Goal: Information Seeking & Learning: Learn about a topic

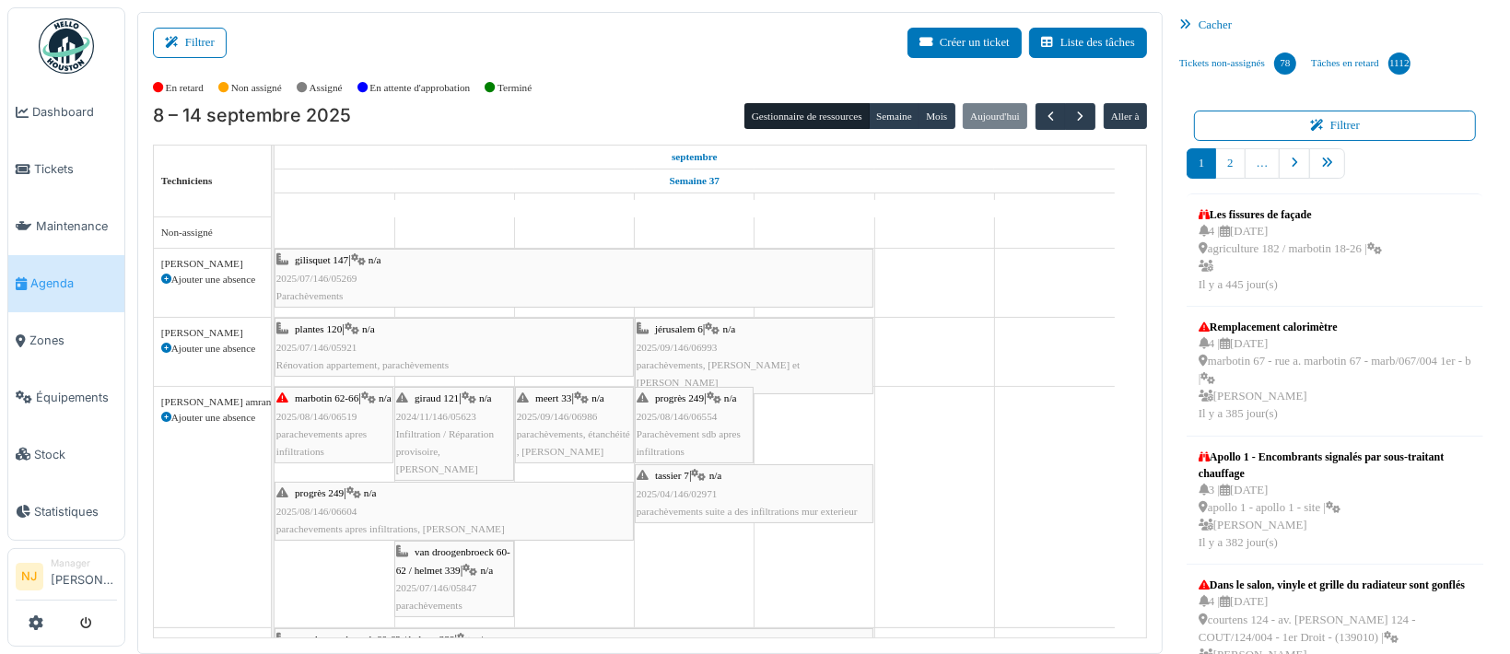
scroll to position [22, 0]
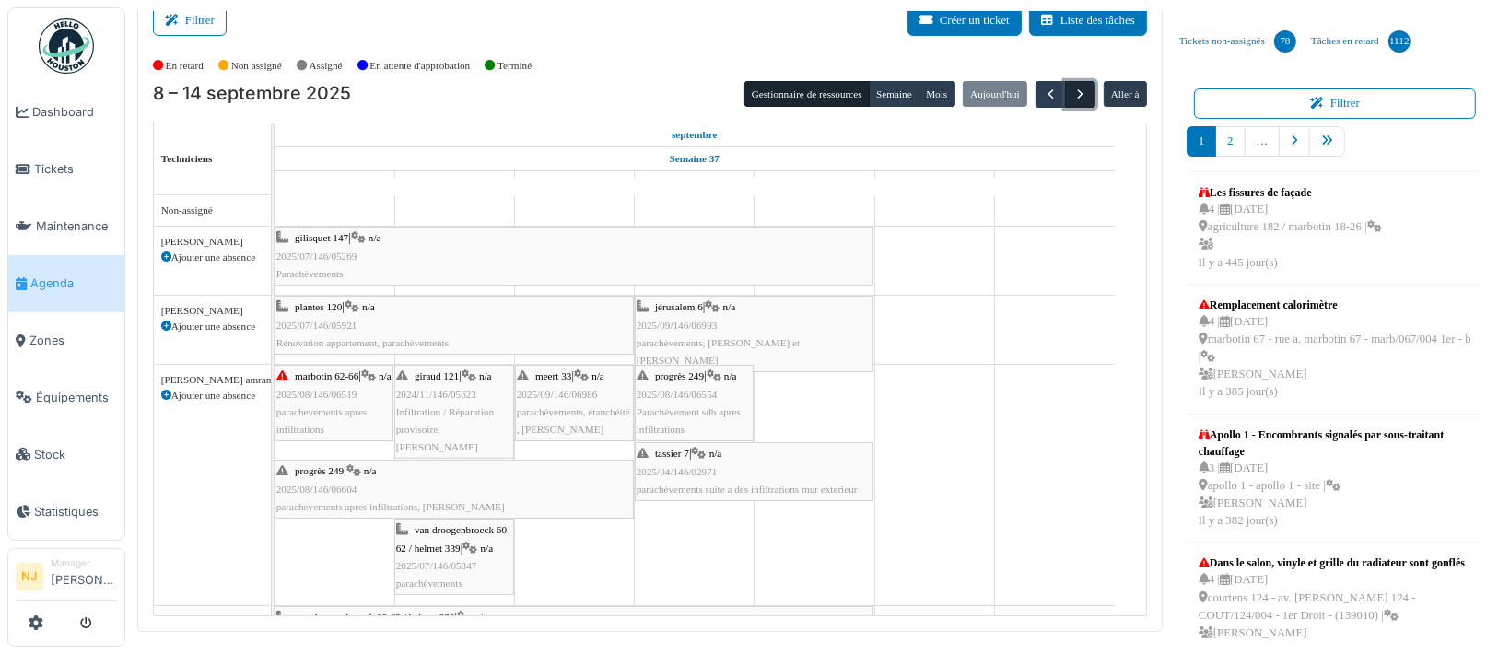
click at [1072, 91] on span "button" at bounding box center [1080, 95] width 16 height 16
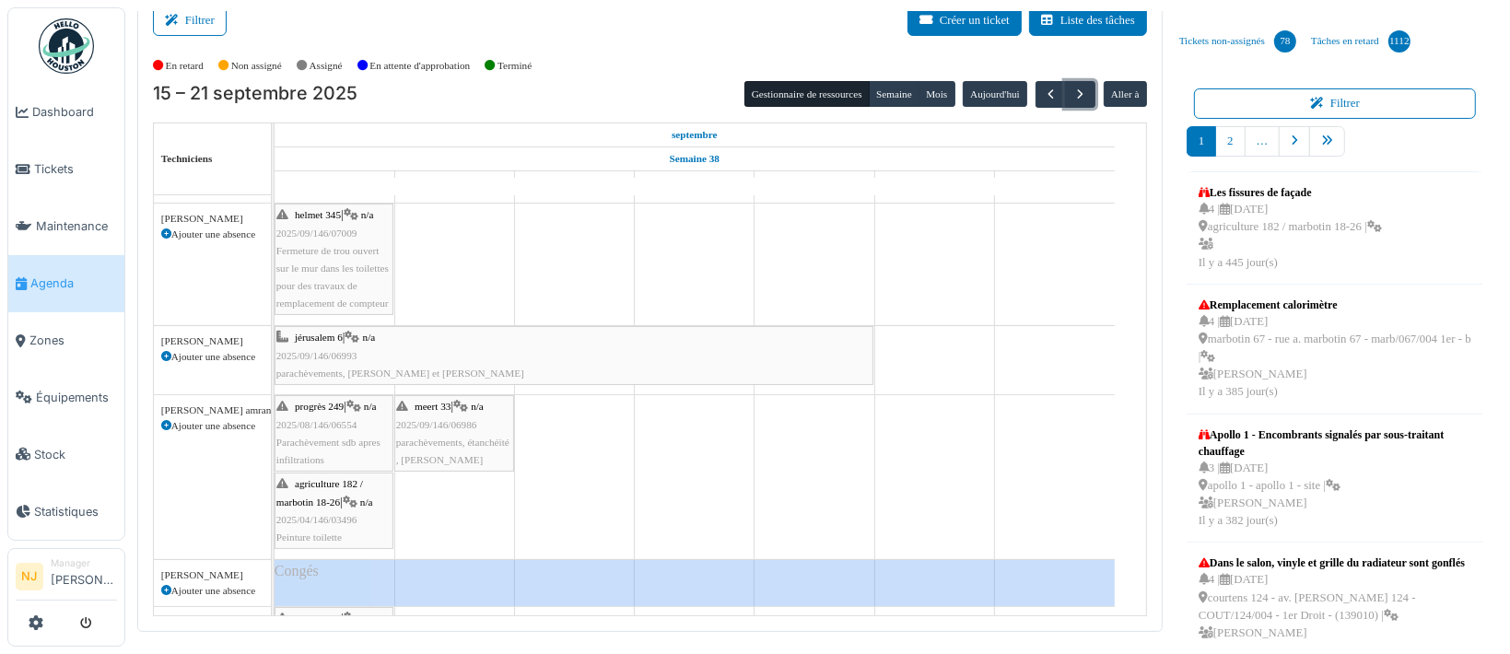
scroll to position [0, 0]
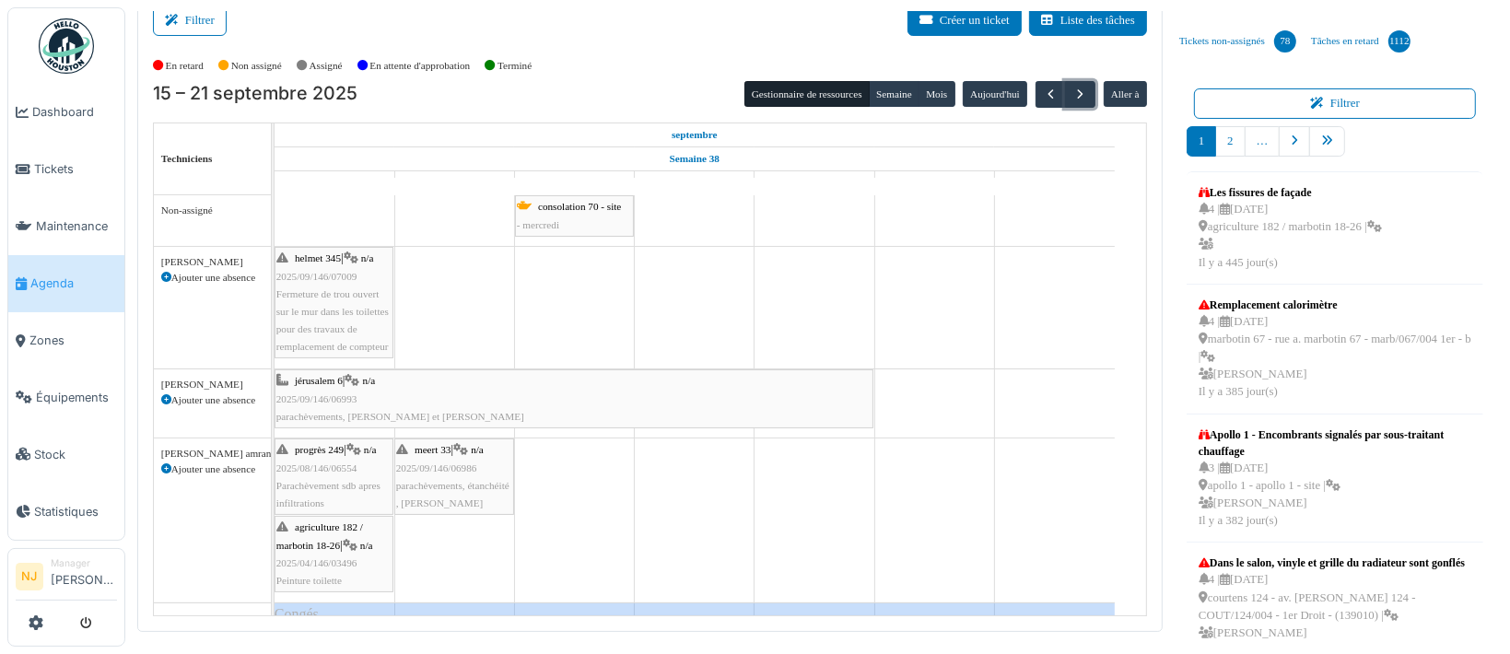
click at [439, 480] on span "parachèvements, étanchéité , [PERSON_NAME]" at bounding box center [452, 494] width 113 height 29
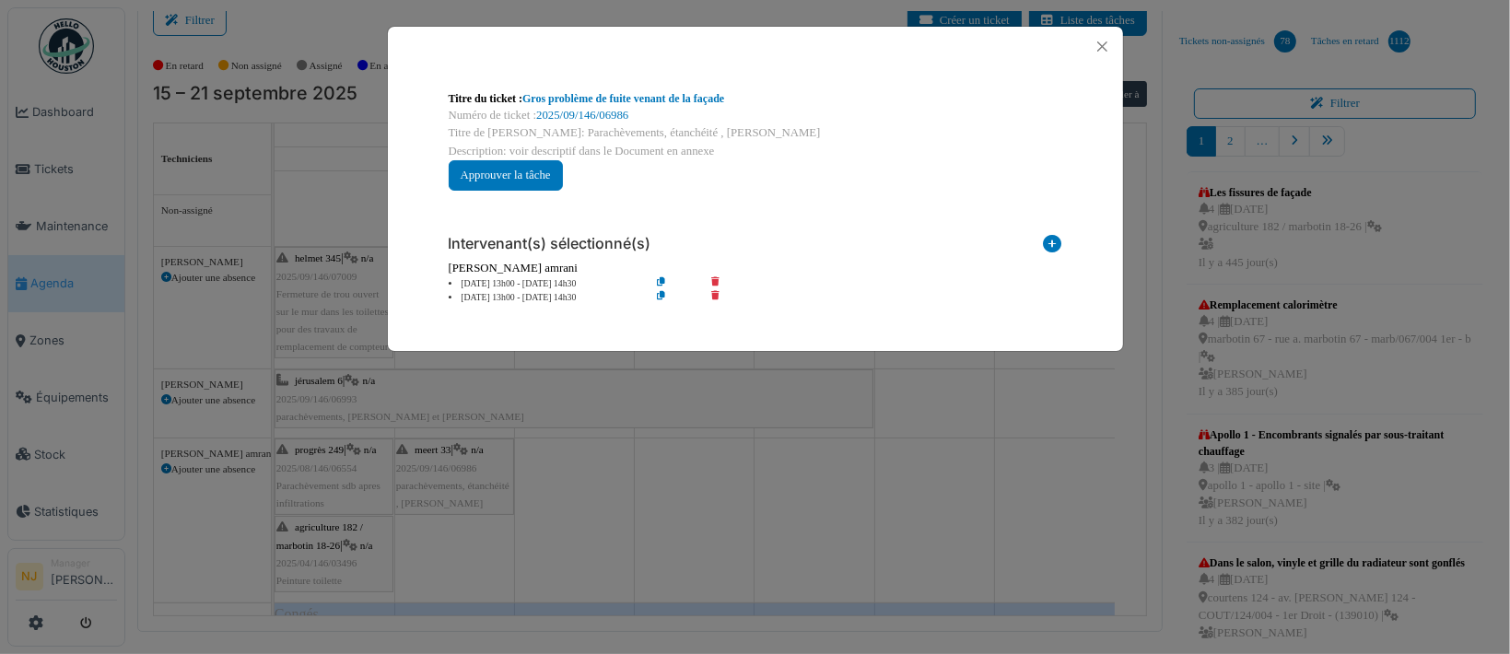
click at [659, 294] on icon at bounding box center [676, 298] width 53 height 14
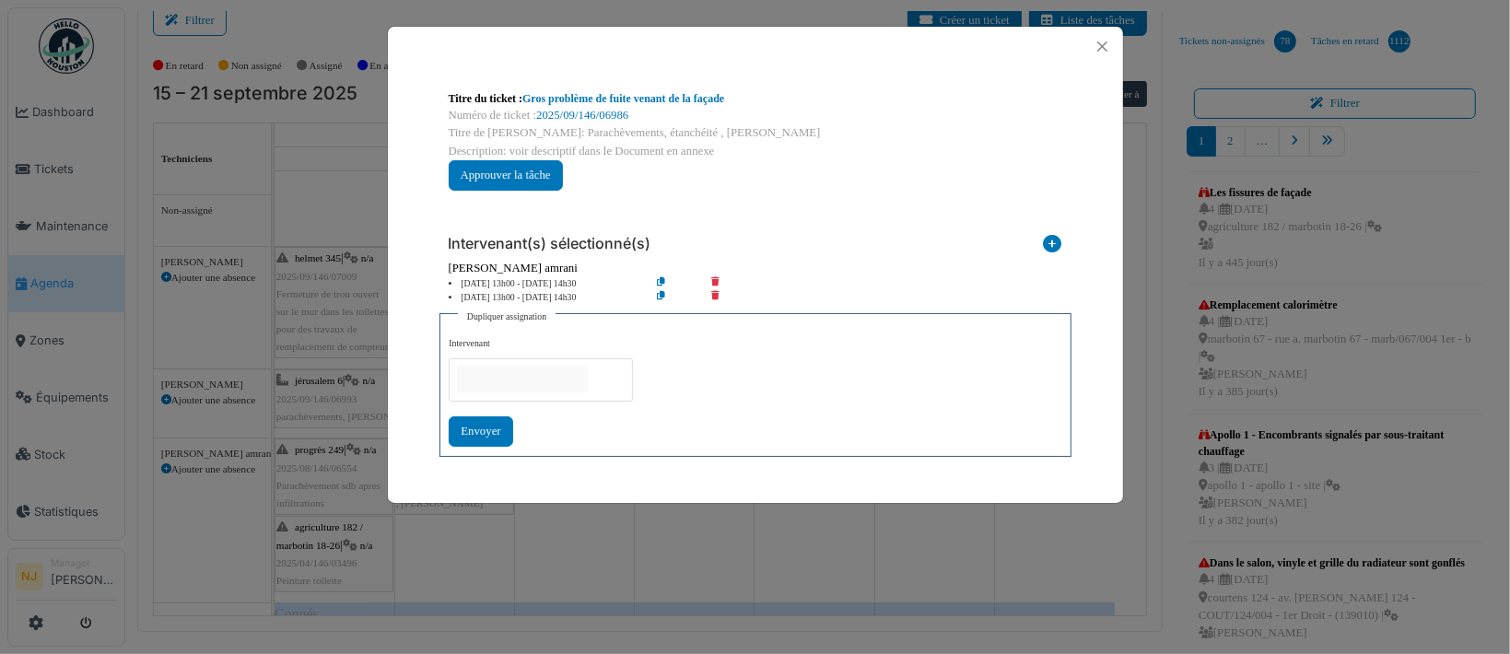
click at [495, 371] on input "null" at bounding box center [522, 379] width 131 height 27
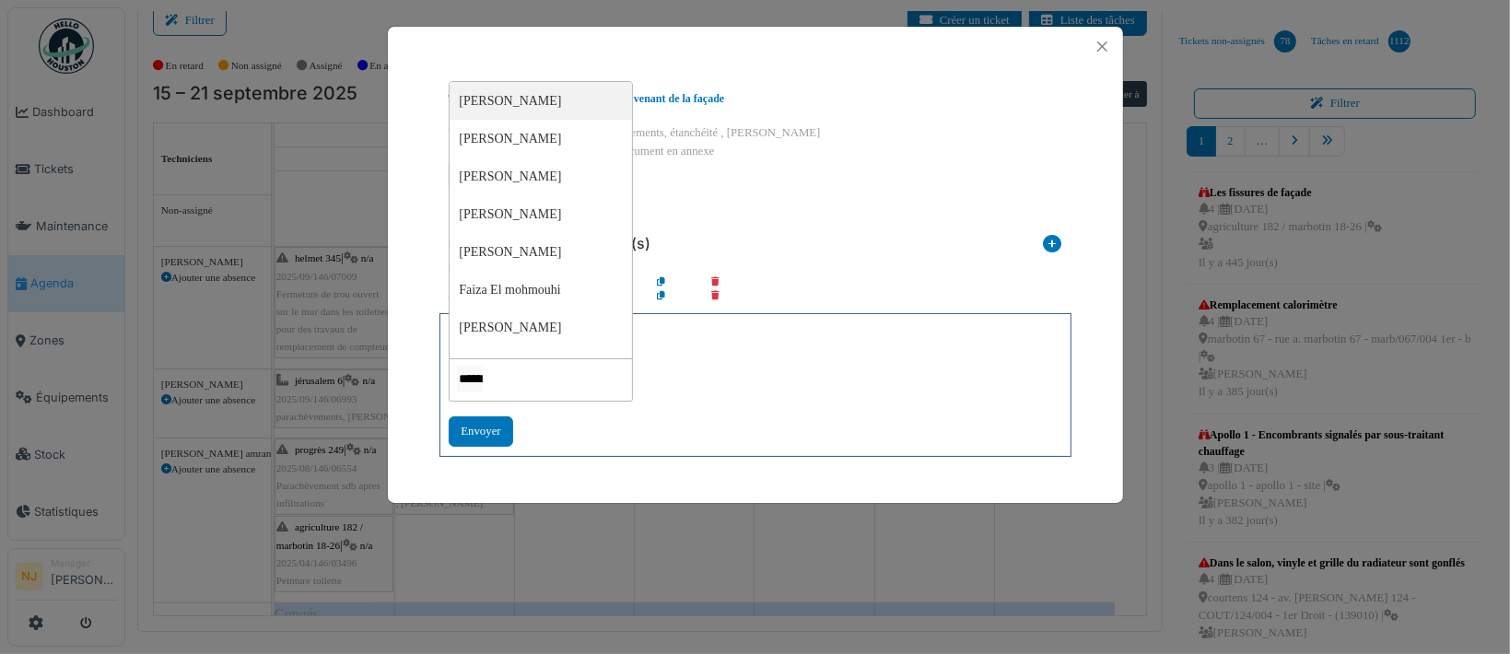
type input "*******"
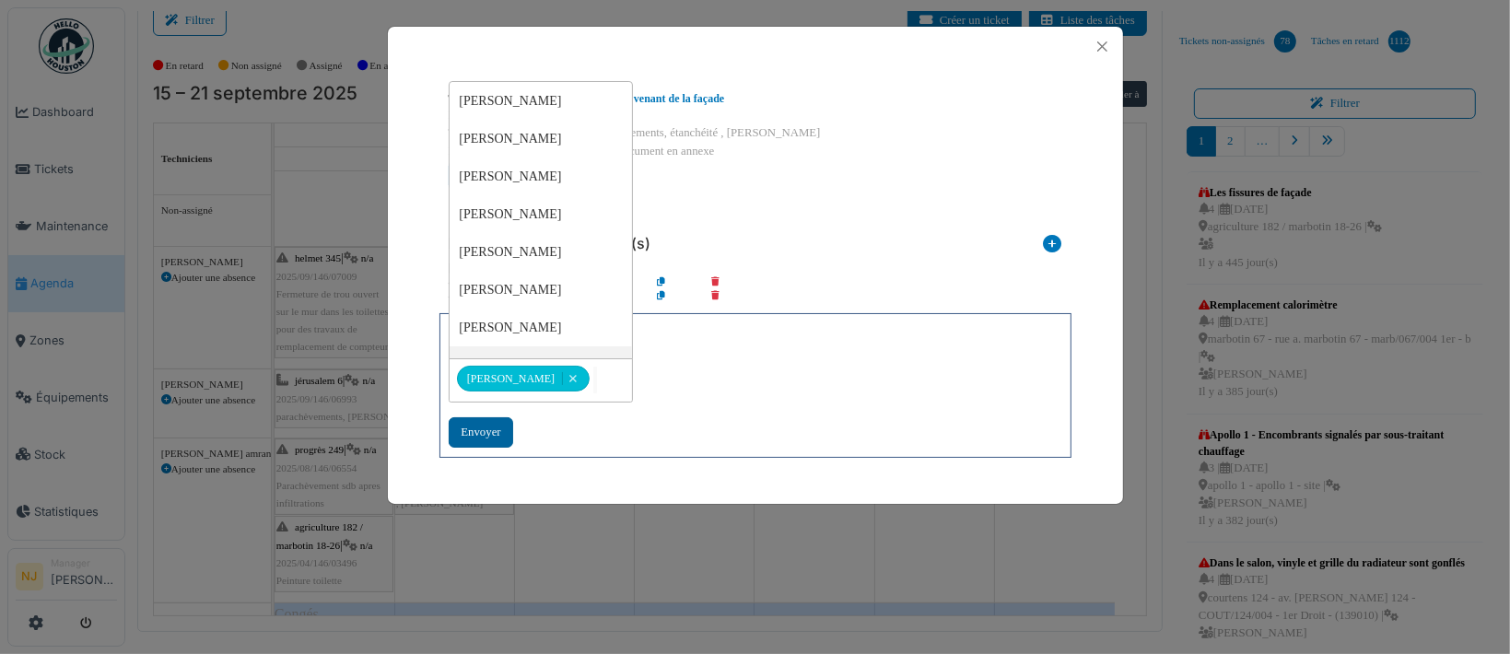
click at [470, 430] on div "Envoyer" at bounding box center [481, 432] width 64 height 30
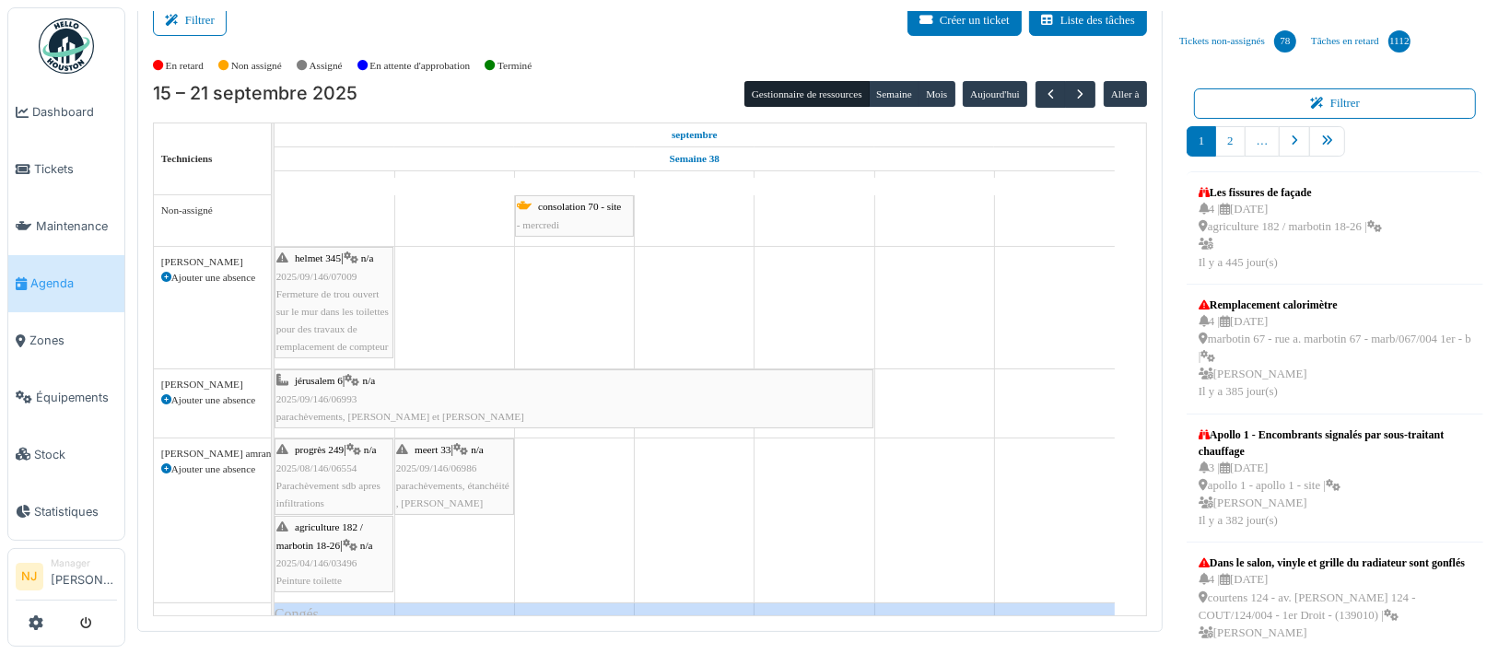
click at [455, 474] on div "meert 33 | n/a 2025/09/146/06986 parachèvements, étanchéité , Karim" at bounding box center [454, 476] width 116 height 71
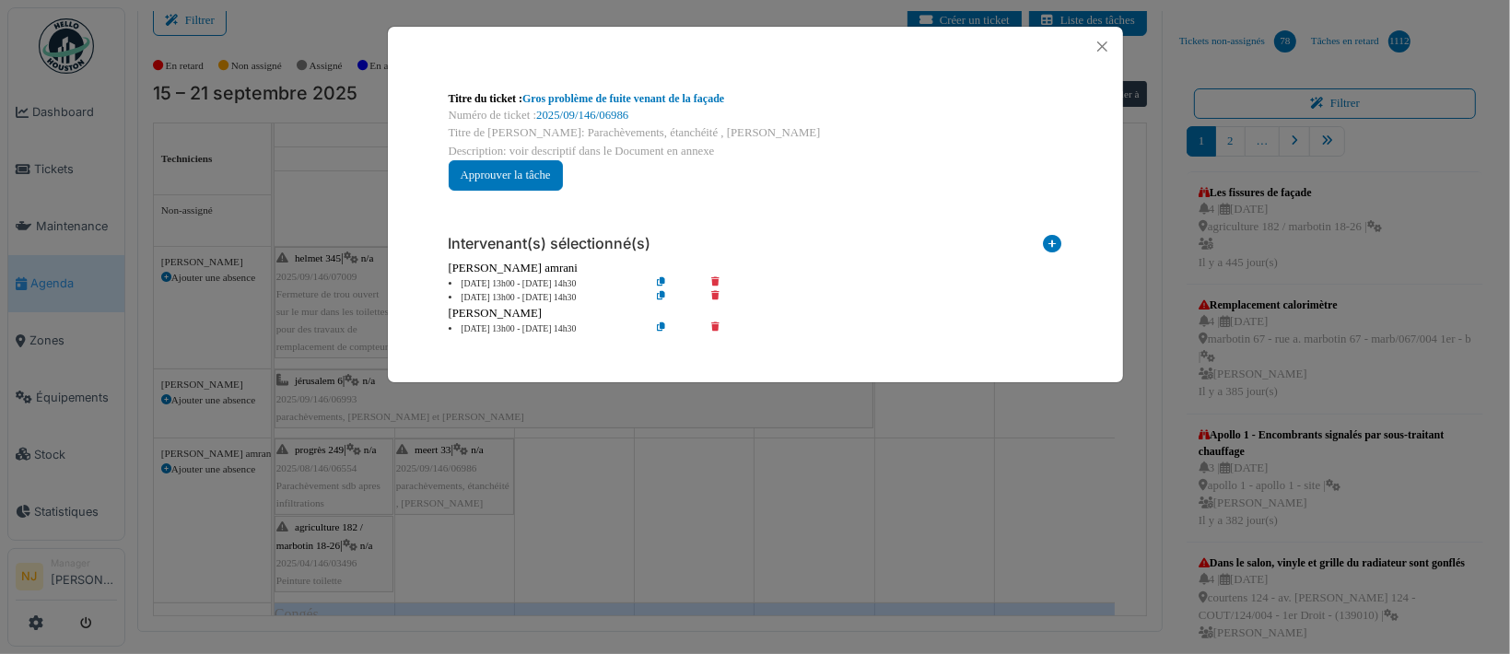
click at [717, 295] on icon at bounding box center [728, 298] width 53 height 14
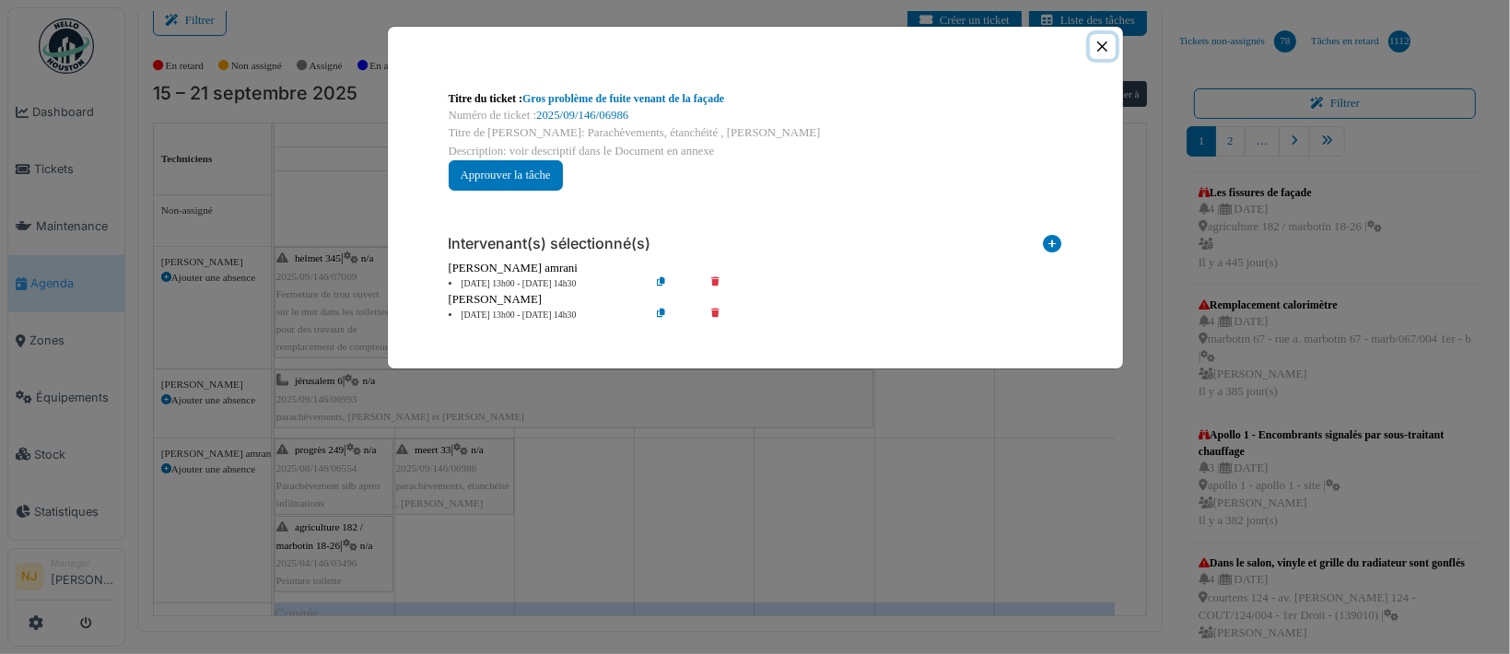
click at [1096, 48] on button "Close" at bounding box center [1102, 46] width 25 height 25
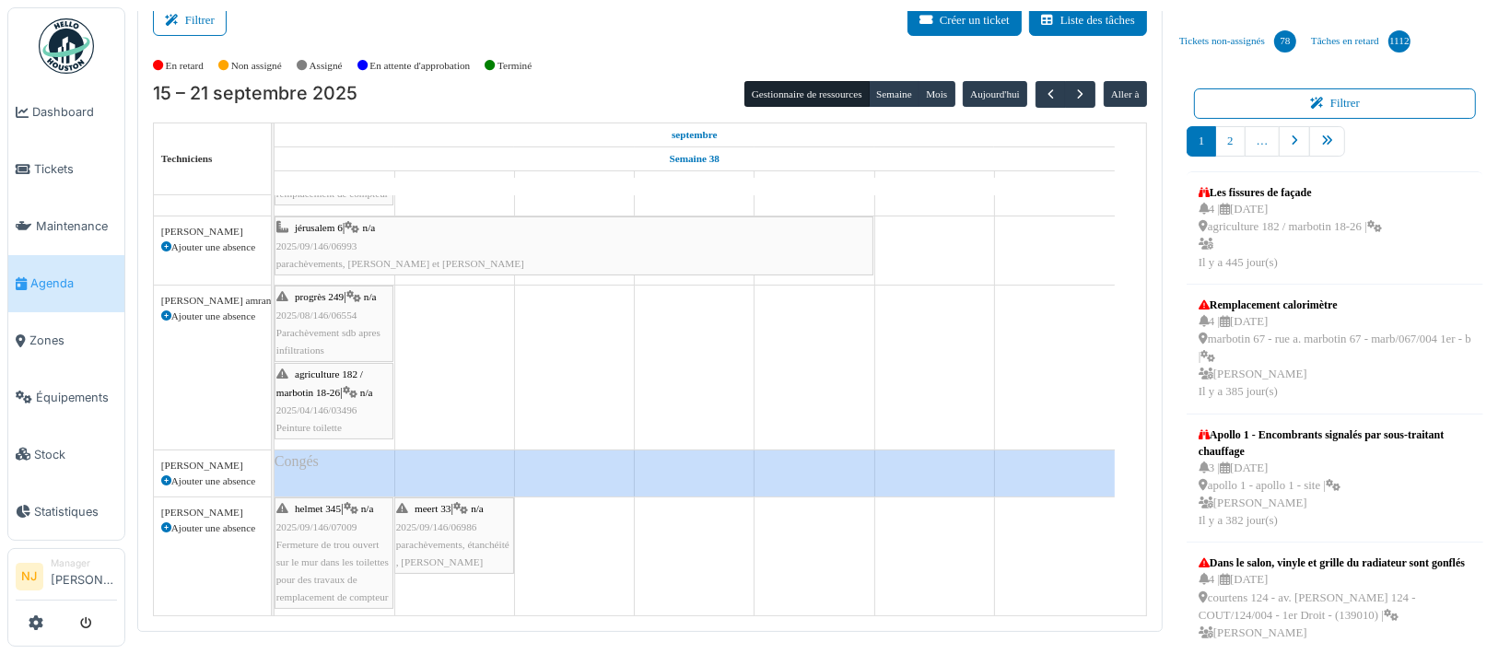
scroll to position [123, 0]
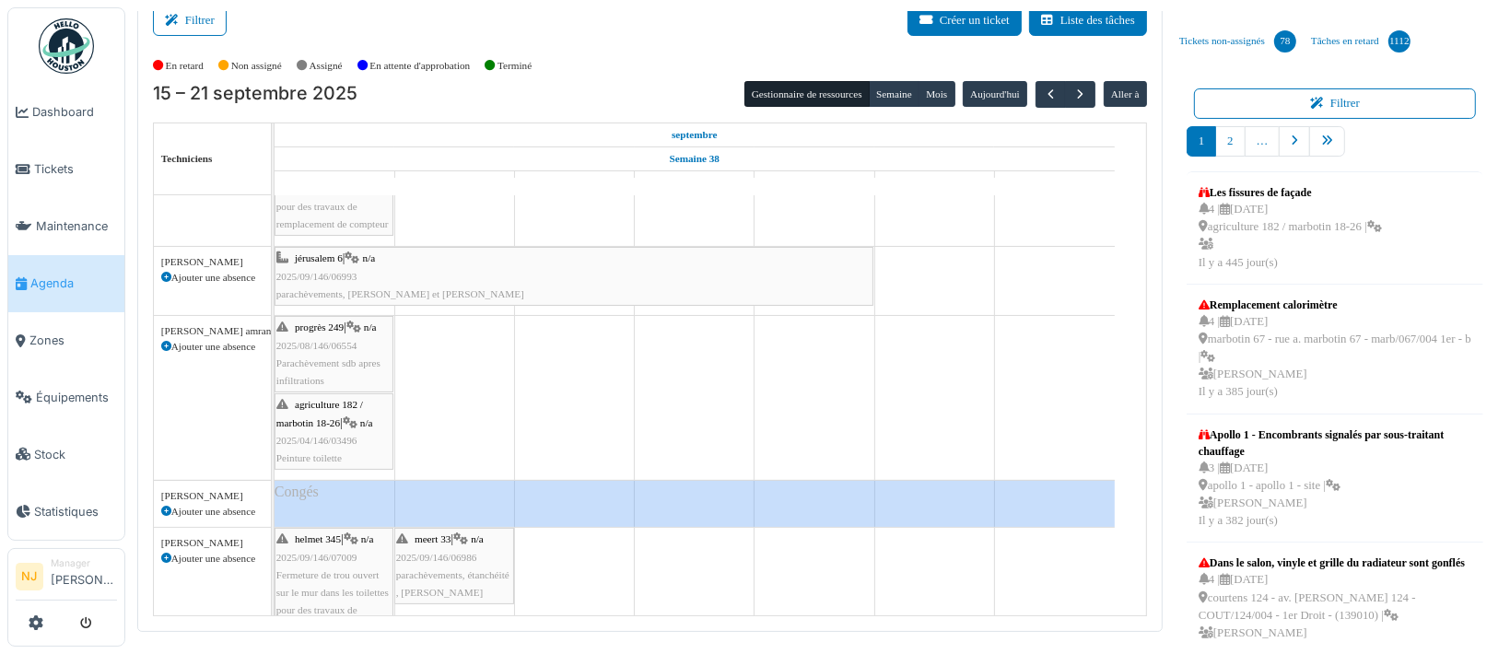
click at [317, 341] on span "2025/08/146/06554" at bounding box center [316, 345] width 81 height 11
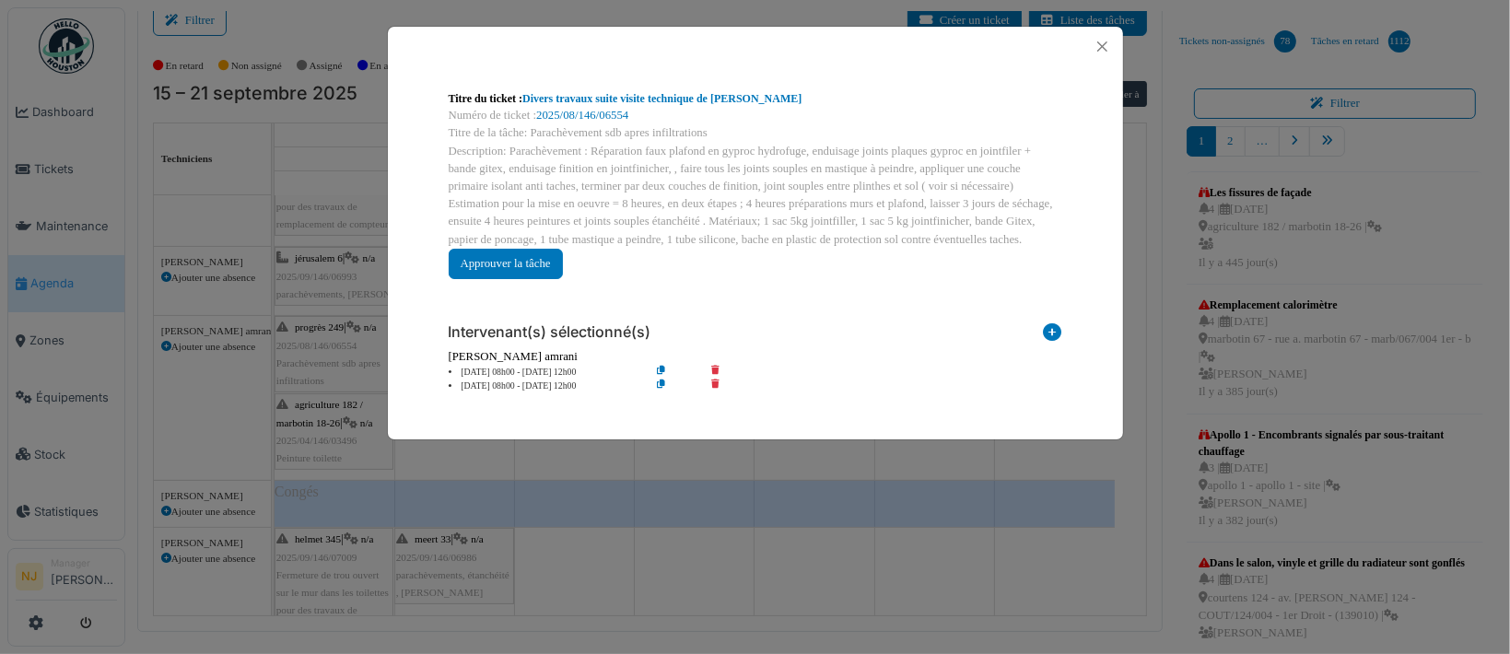
click at [662, 381] on icon at bounding box center [676, 387] width 53 height 14
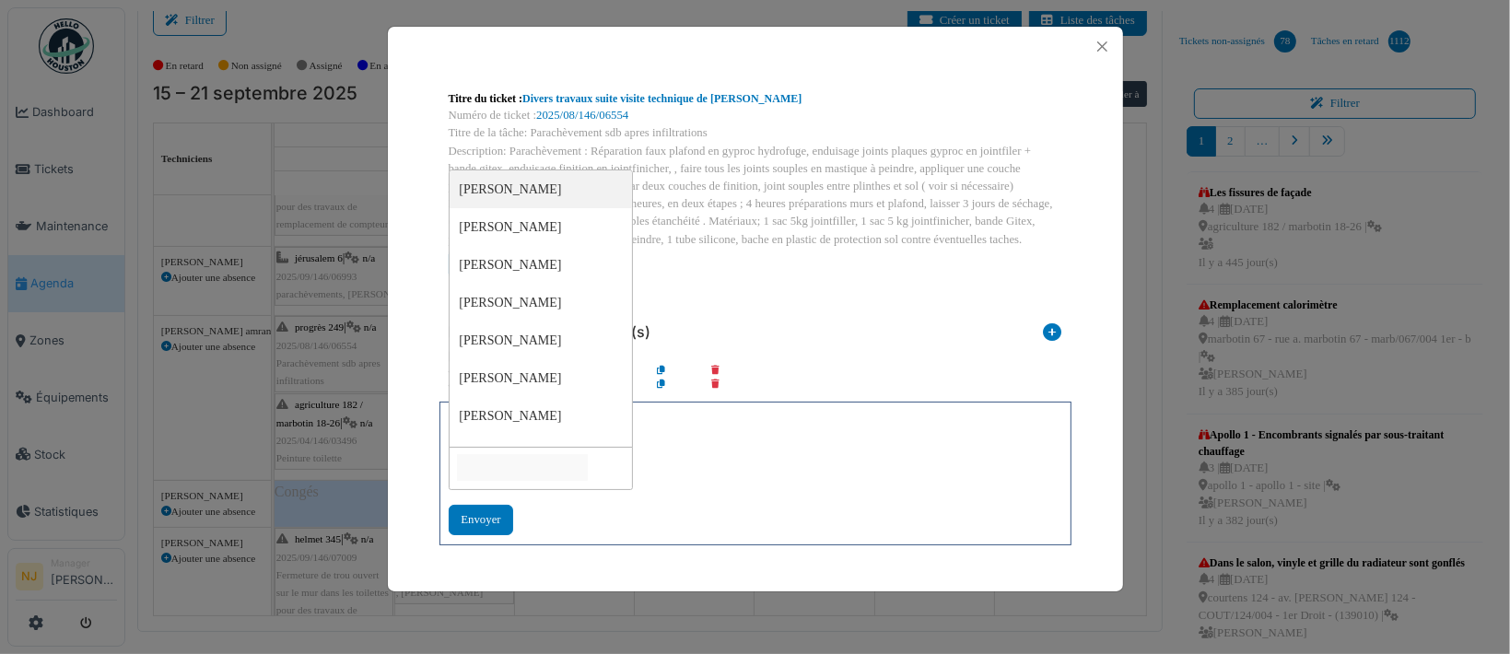
click at [513, 456] on input "null" at bounding box center [522, 467] width 131 height 27
type input "****"
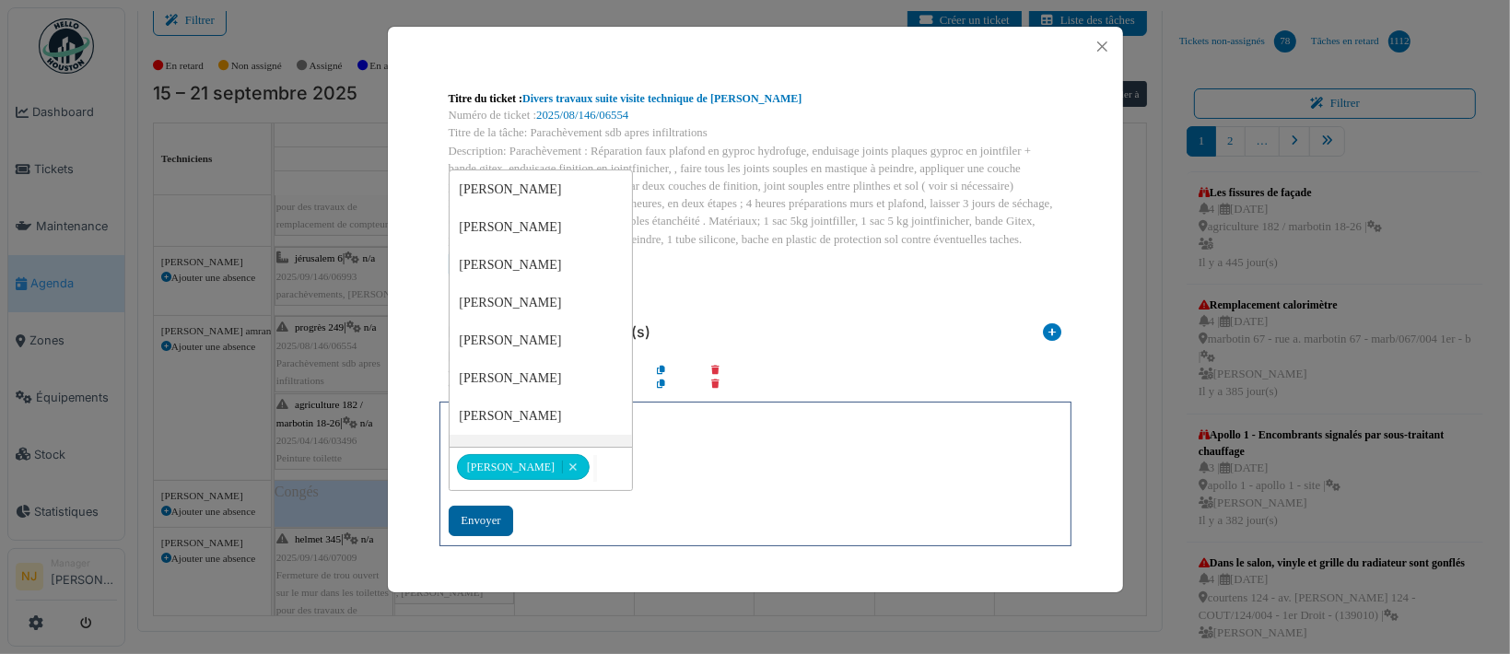
click at [479, 519] on div "Envoyer" at bounding box center [481, 521] width 64 height 30
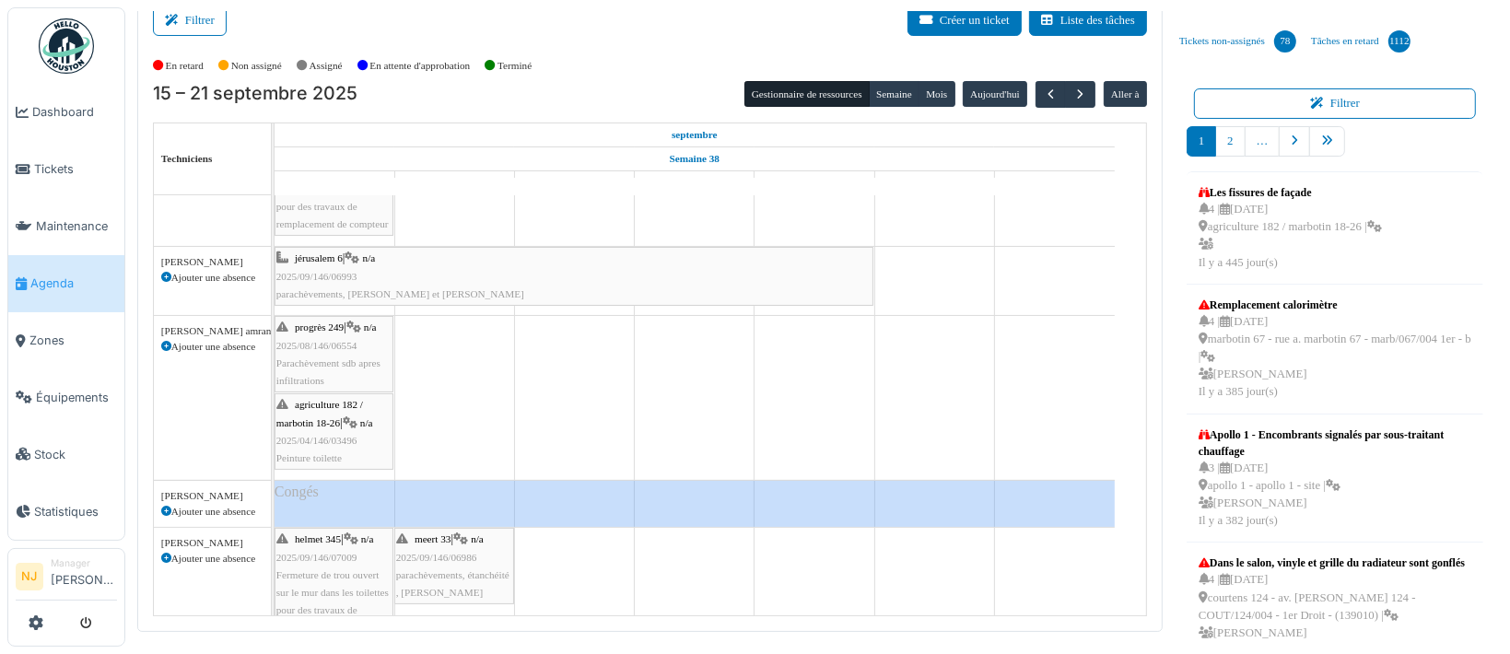
click at [323, 336] on div "progrès 249 | n/a 2025/08/146/06554 Parachèvement sdb apres infiltrations" at bounding box center [333, 354] width 115 height 71
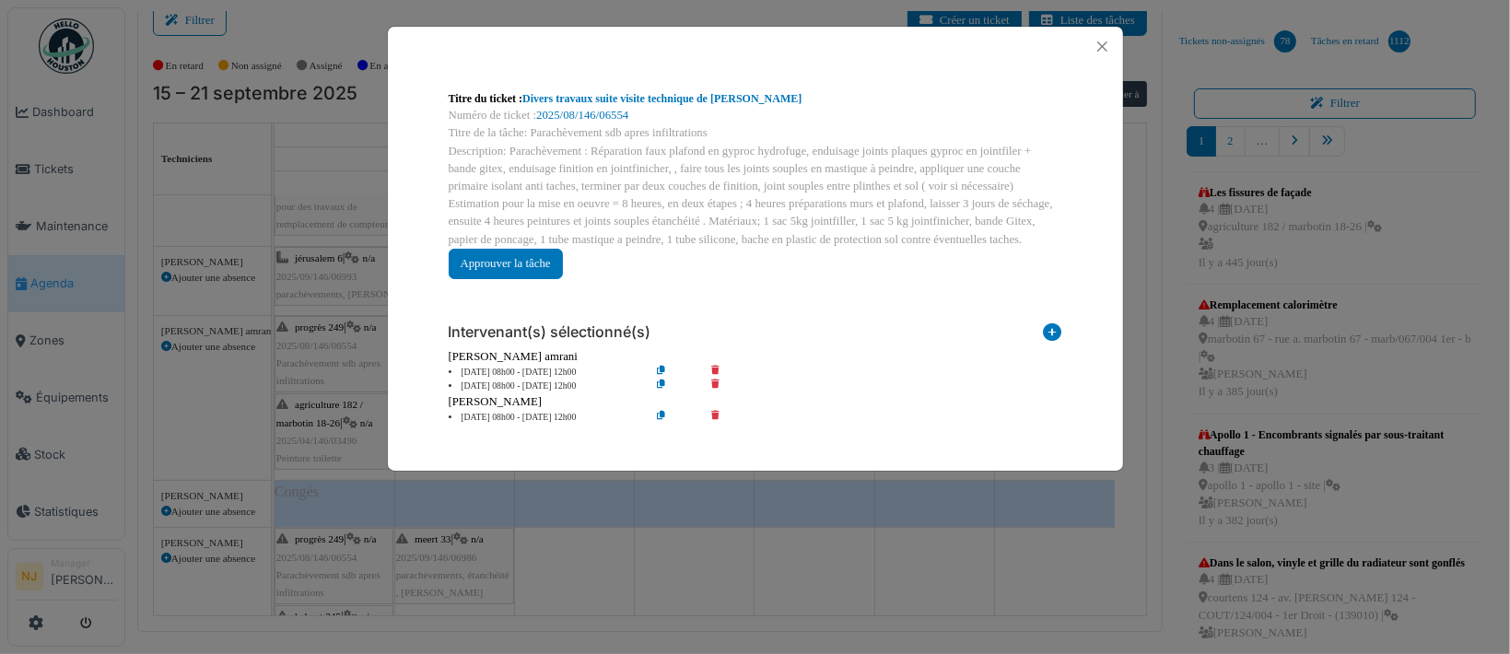
click at [715, 381] on icon at bounding box center [728, 387] width 53 height 14
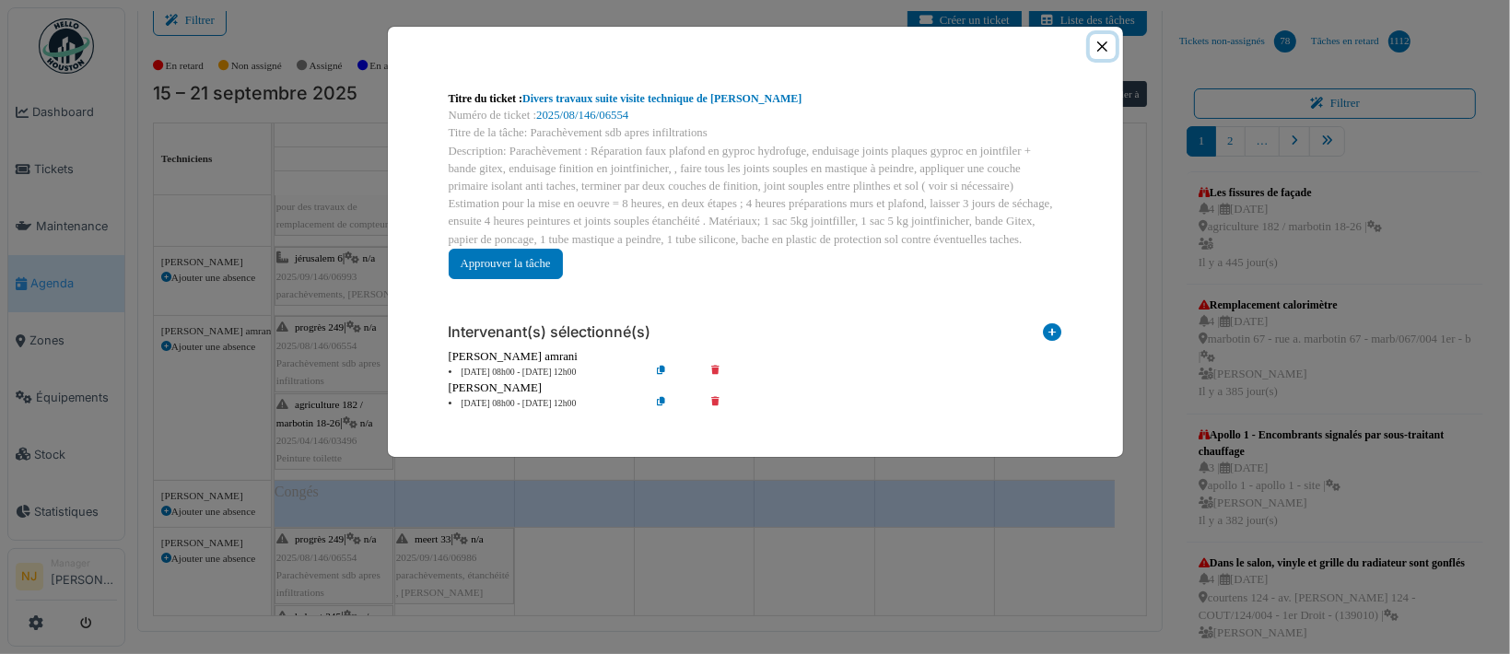
click at [1098, 43] on button "Close" at bounding box center [1102, 46] width 25 height 25
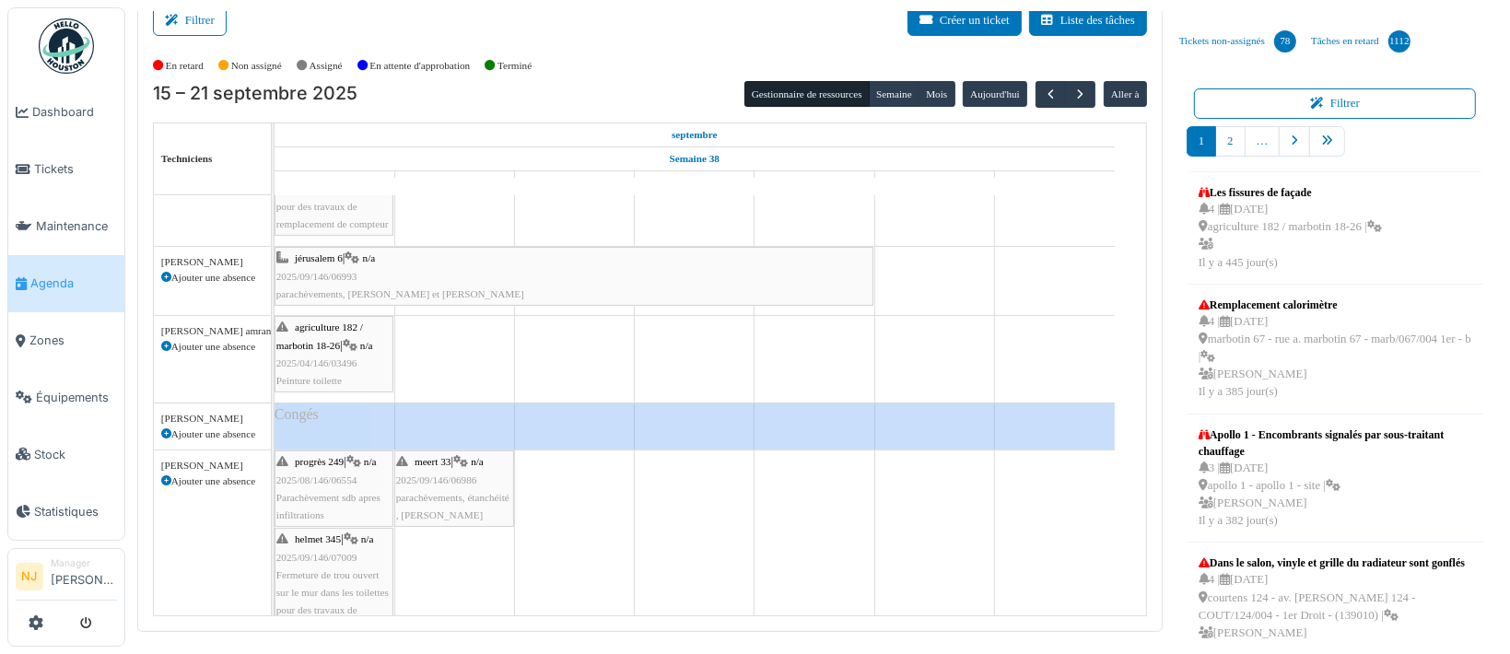
click at [325, 348] on span "agriculture 182 / marbotin 18-26" at bounding box center [319, 336] width 87 height 29
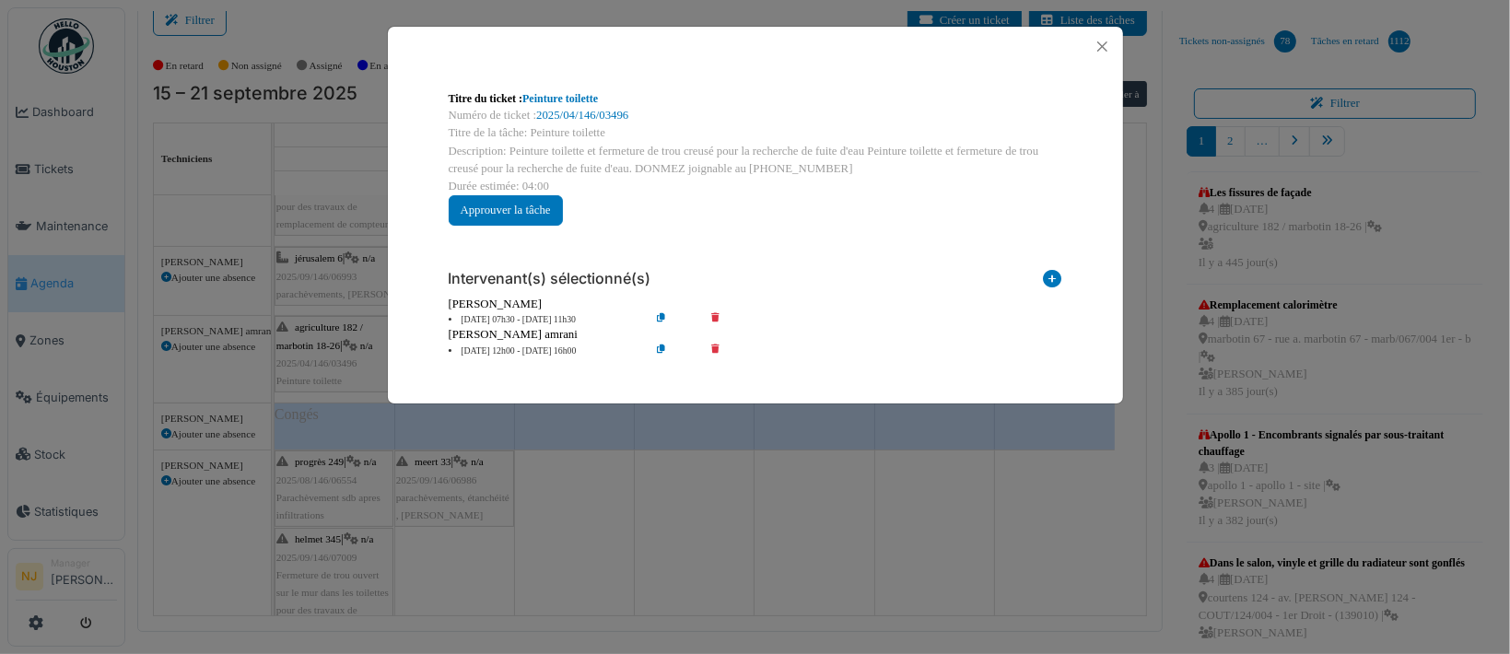
click at [660, 346] on icon at bounding box center [676, 352] width 53 height 14
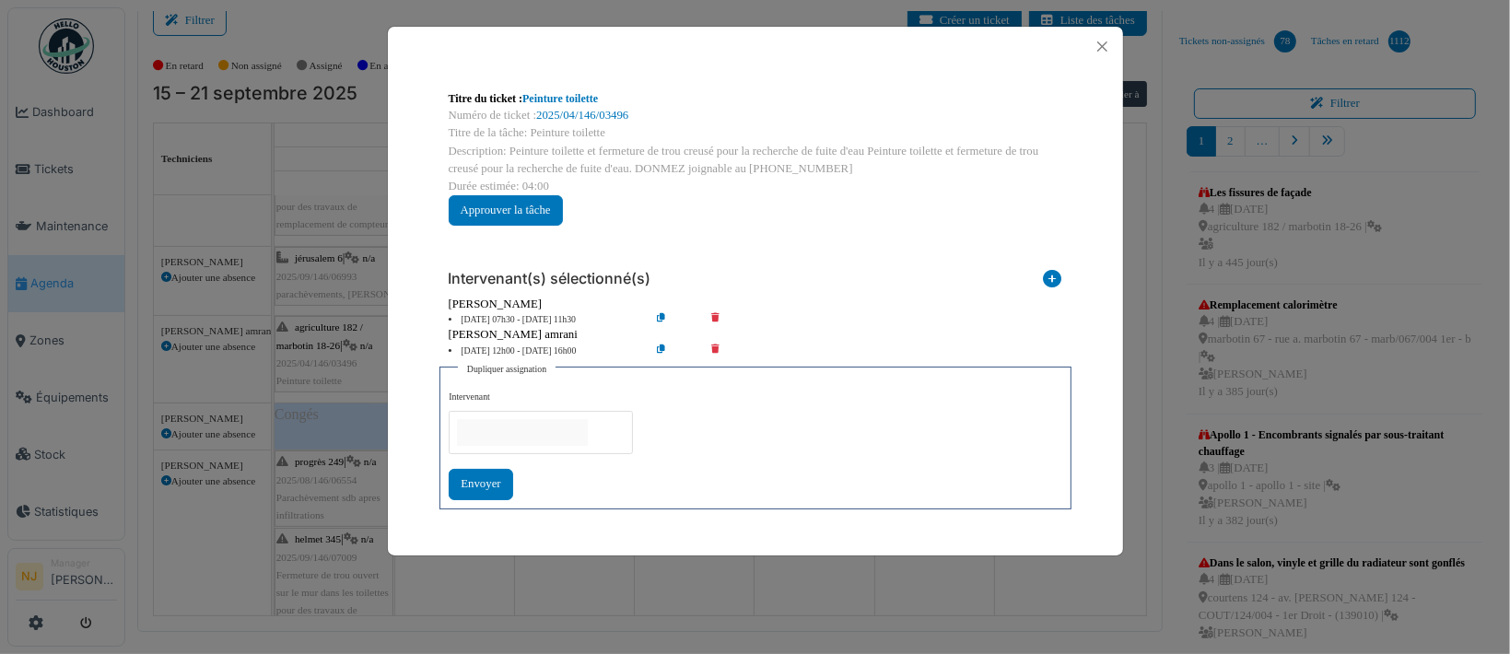
click at [498, 425] on input "null" at bounding box center [522, 432] width 131 height 27
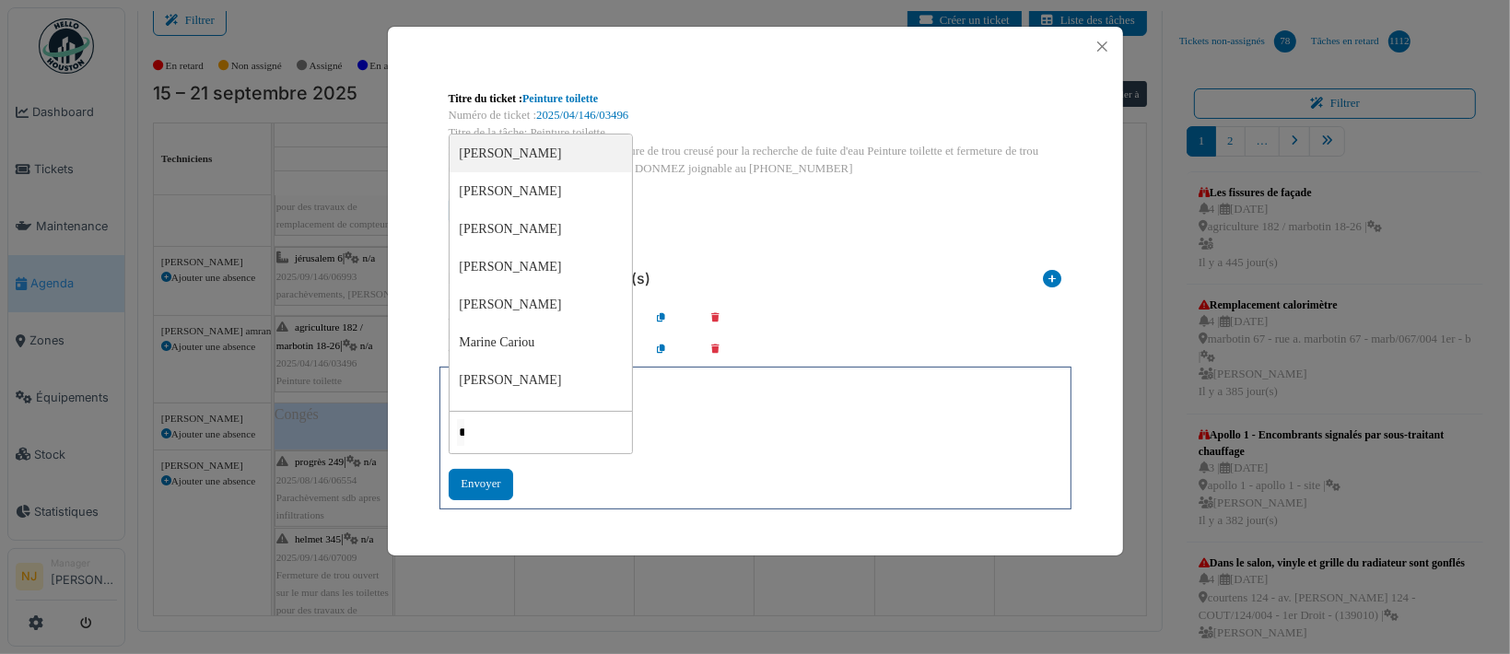
type input "**"
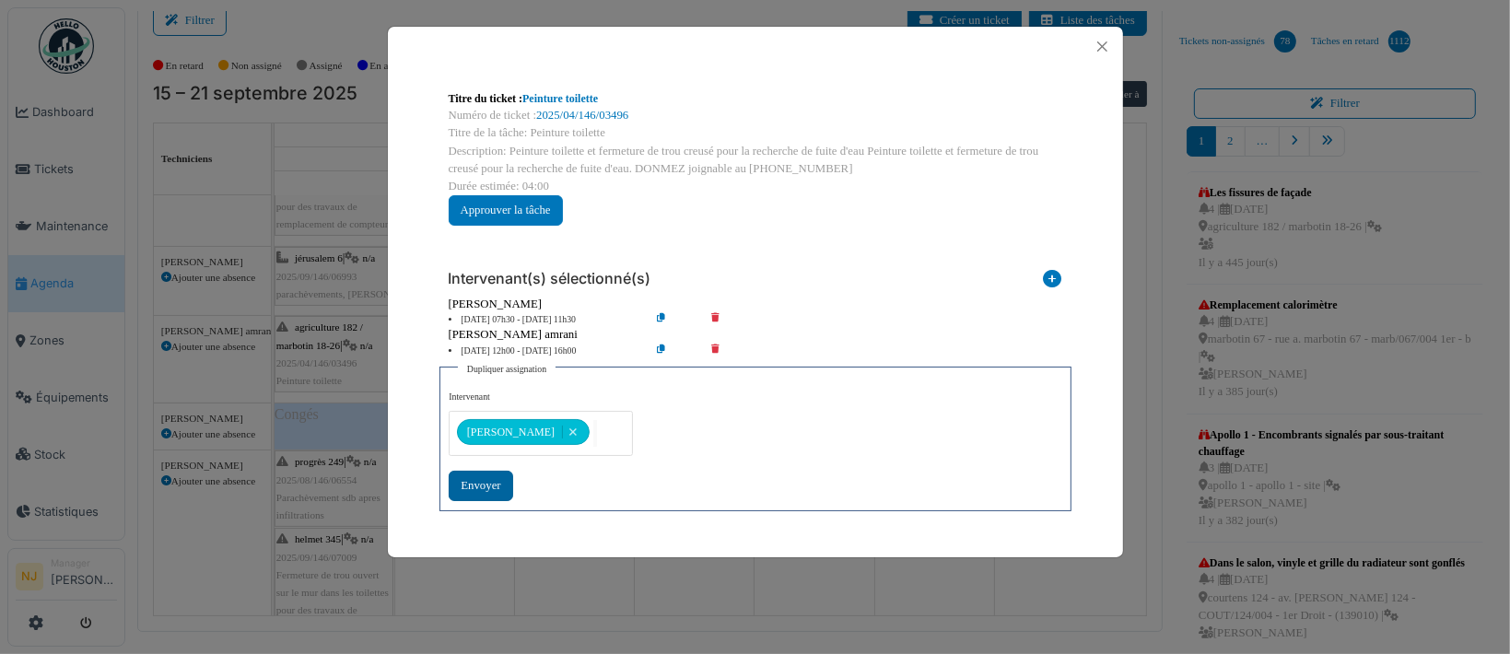
click at [476, 479] on div "Envoyer" at bounding box center [481, 486] width 64 height 30
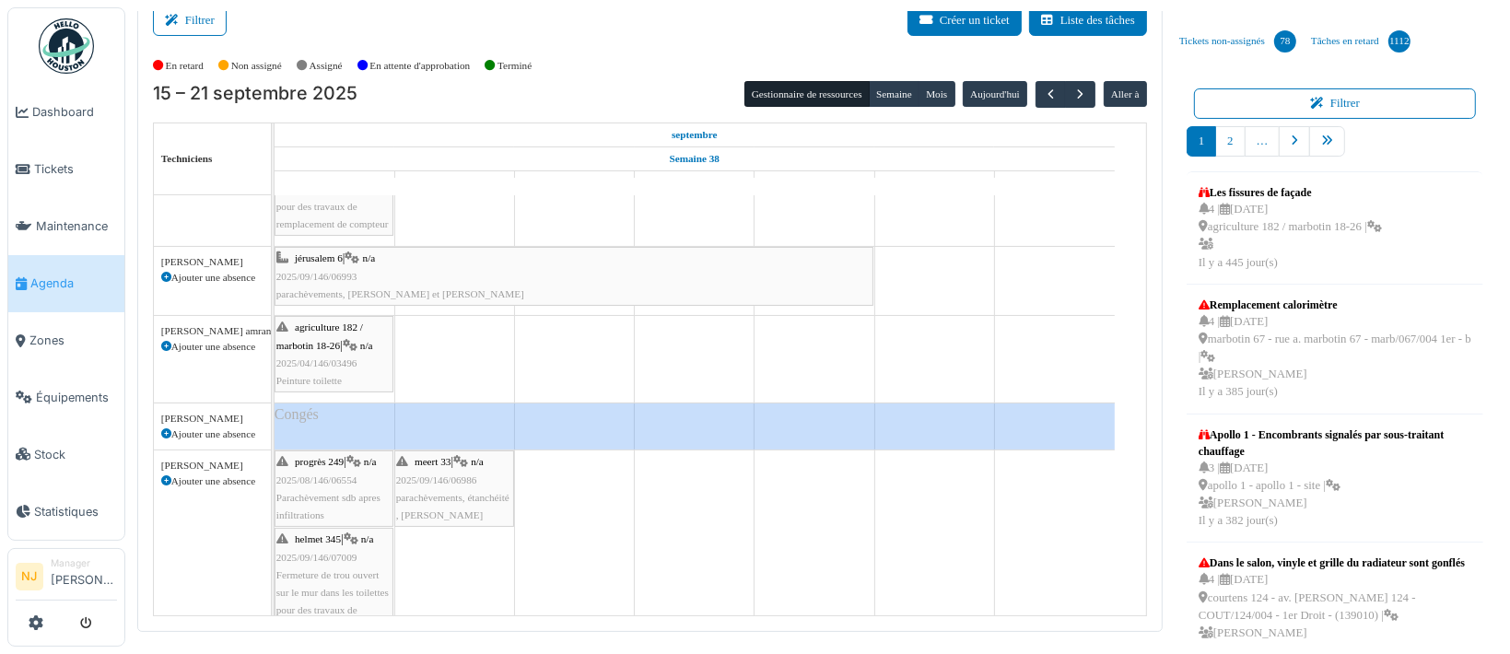
click at [322, 357] on span "2025/04/146/03496" at bounding box center [316, 362] width 81 height 11
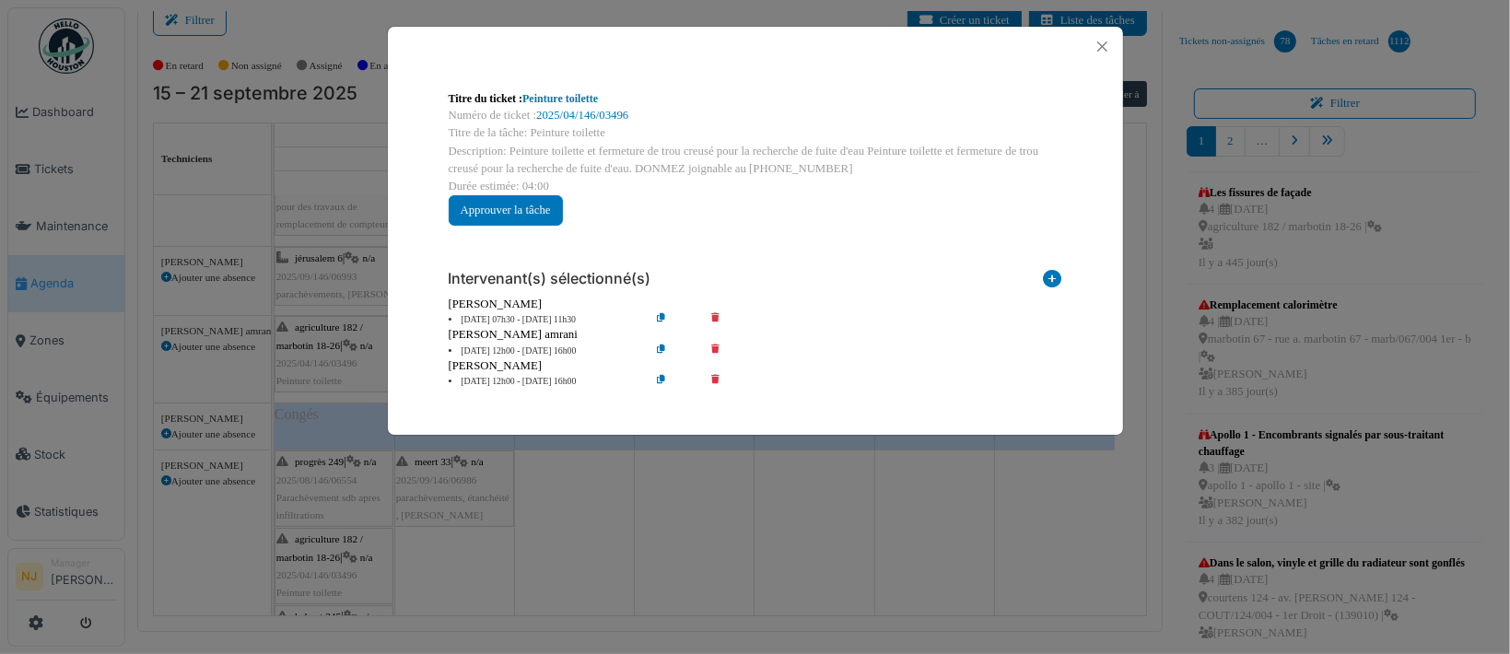
click at [715, 346] on icon at bounding box center [728, 352] width 53 height 14
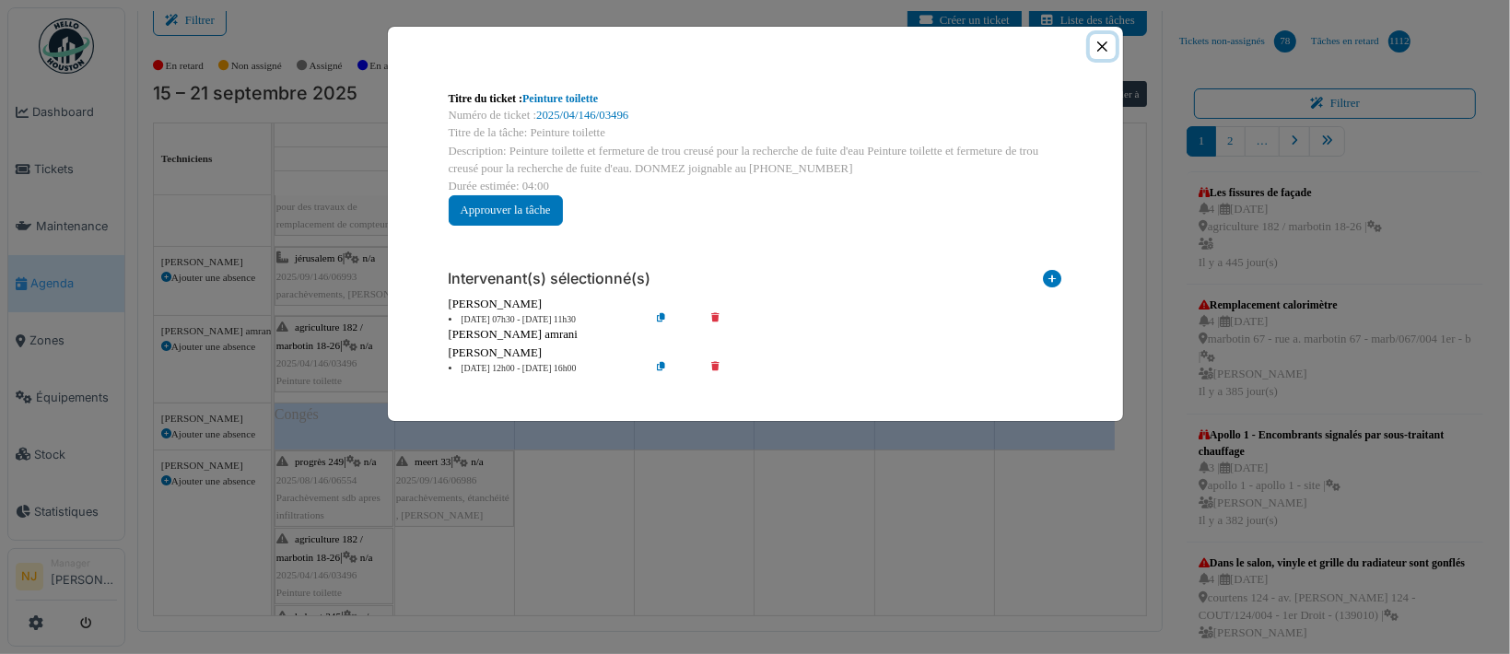
click at [1100, 44] on button "Close" at bounding box center [1102, 46] width 25 height 25
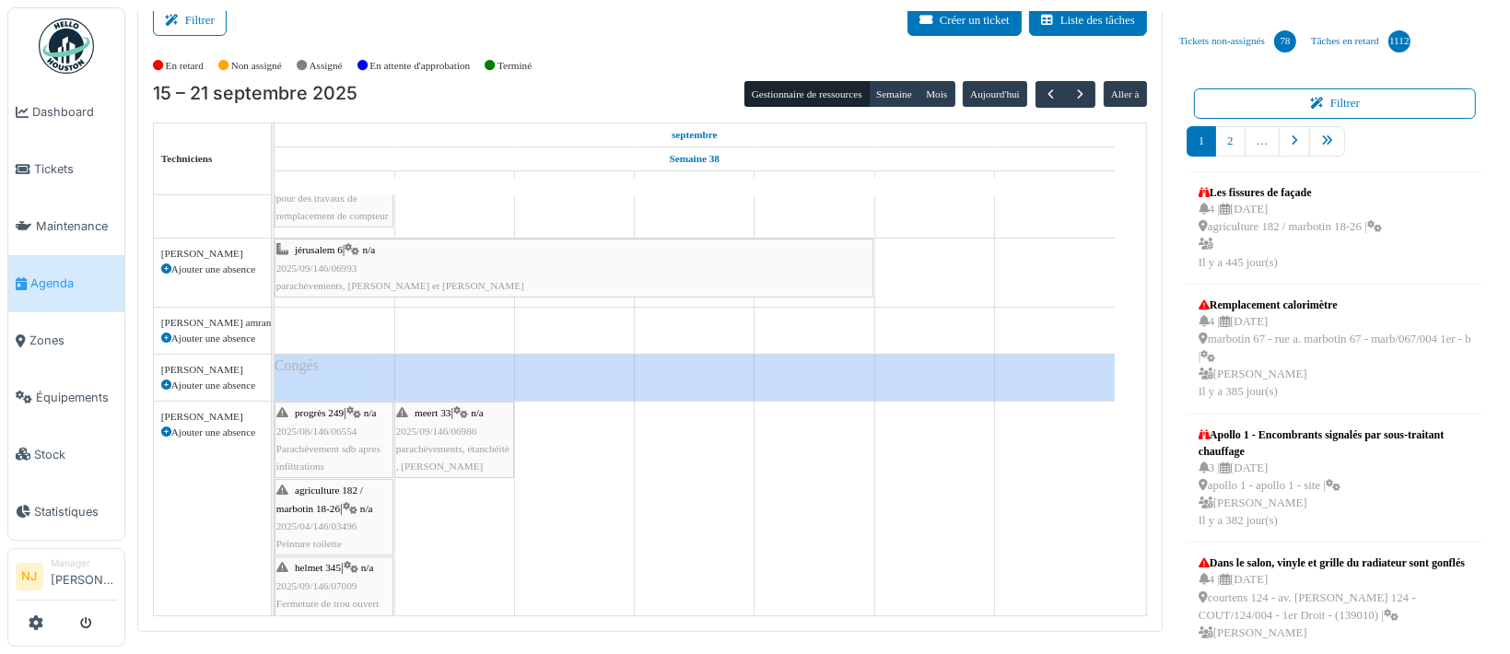
scroll to position [80, 0]
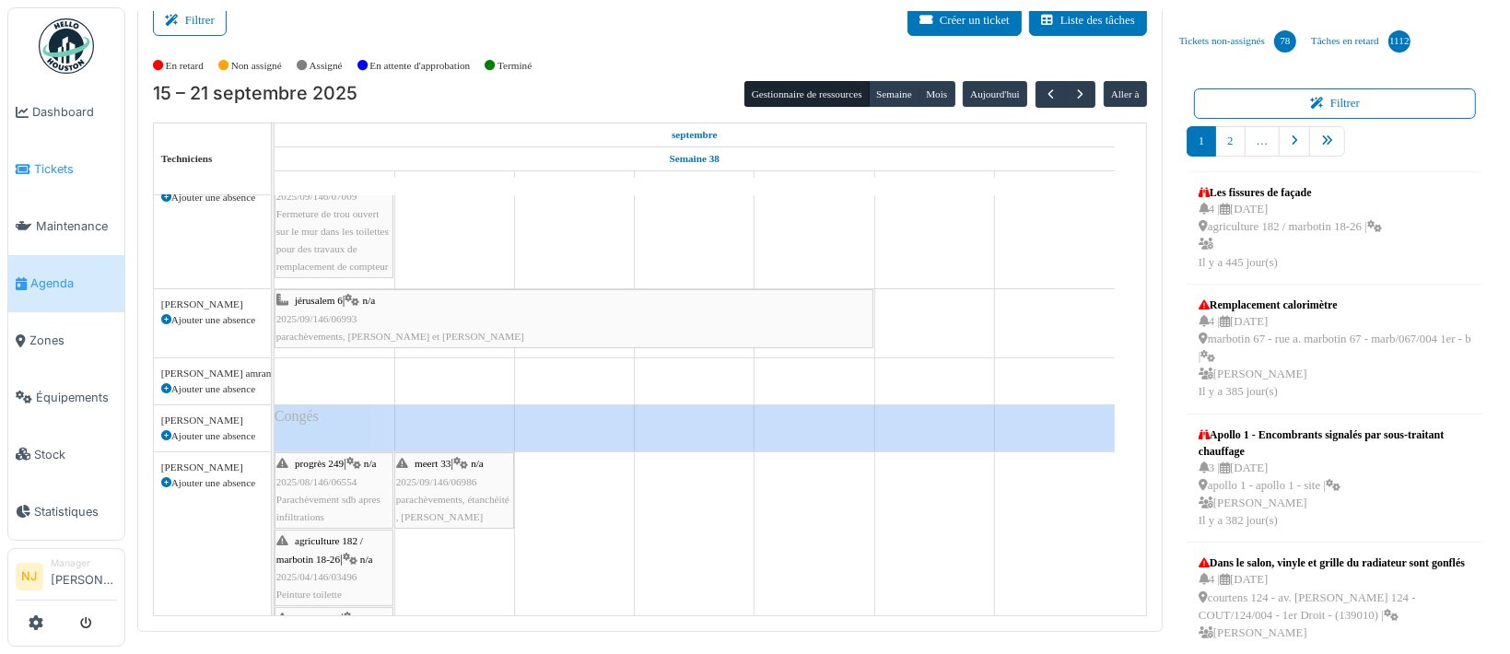
click at [68, 171] on span "Tickets" at bounding box center [75, 169] width 83 height 18
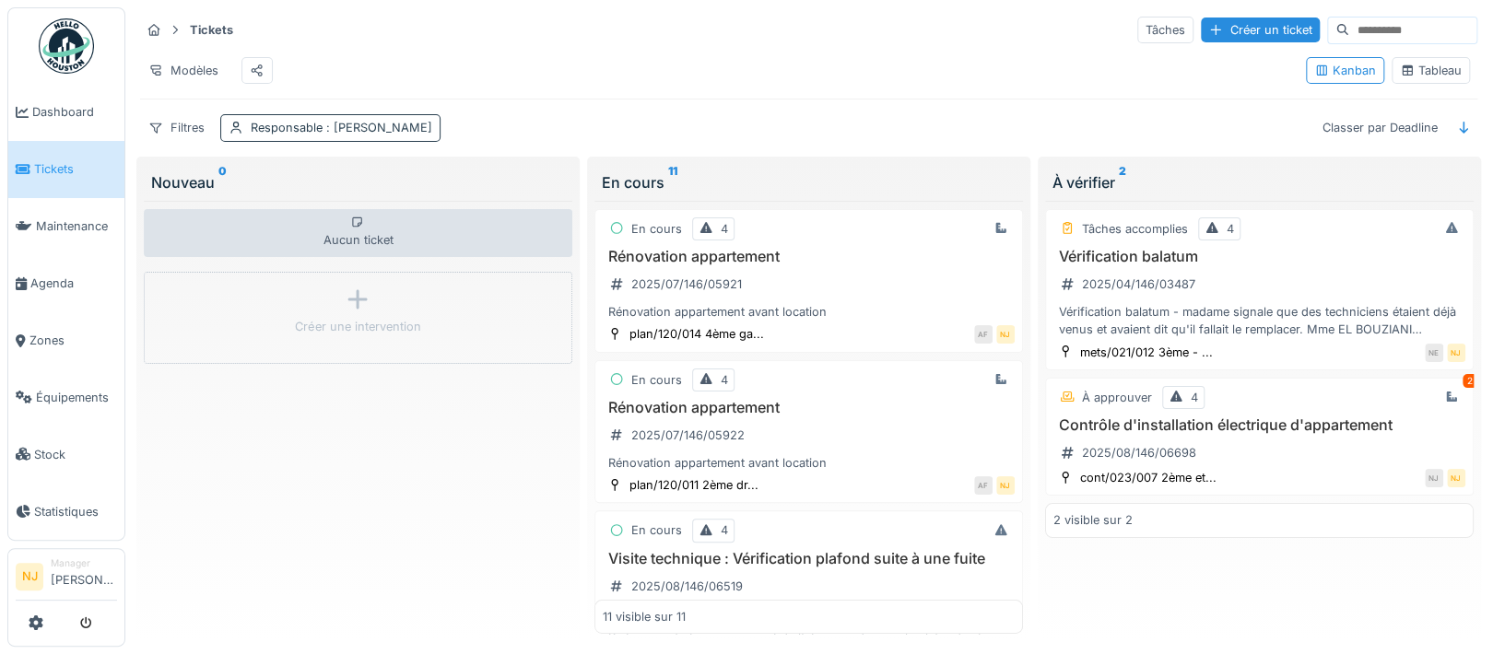
click at [369, 135] on span ": Nicolae Jitcu" at bounding box center [377, 128] width 110 height 14
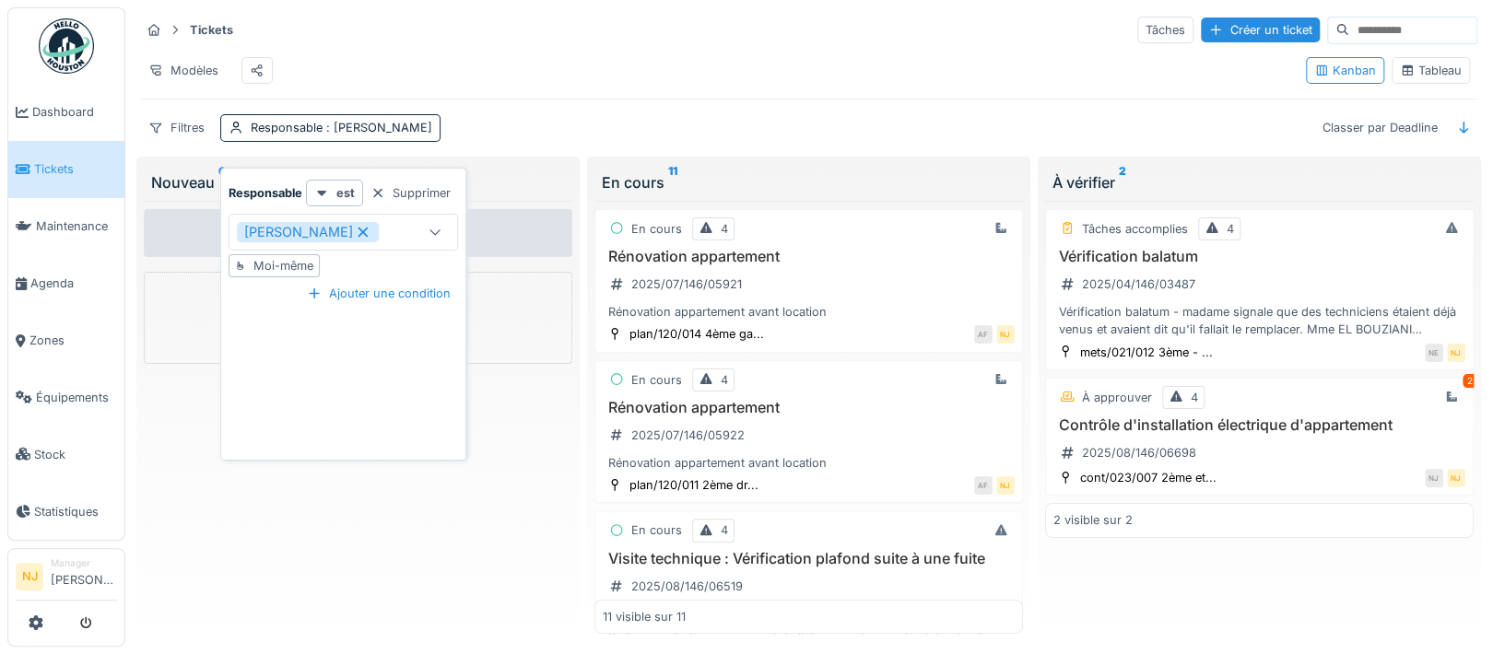
click at [357, 229] on icon at bounding box center [362, 233] width 10 height 10
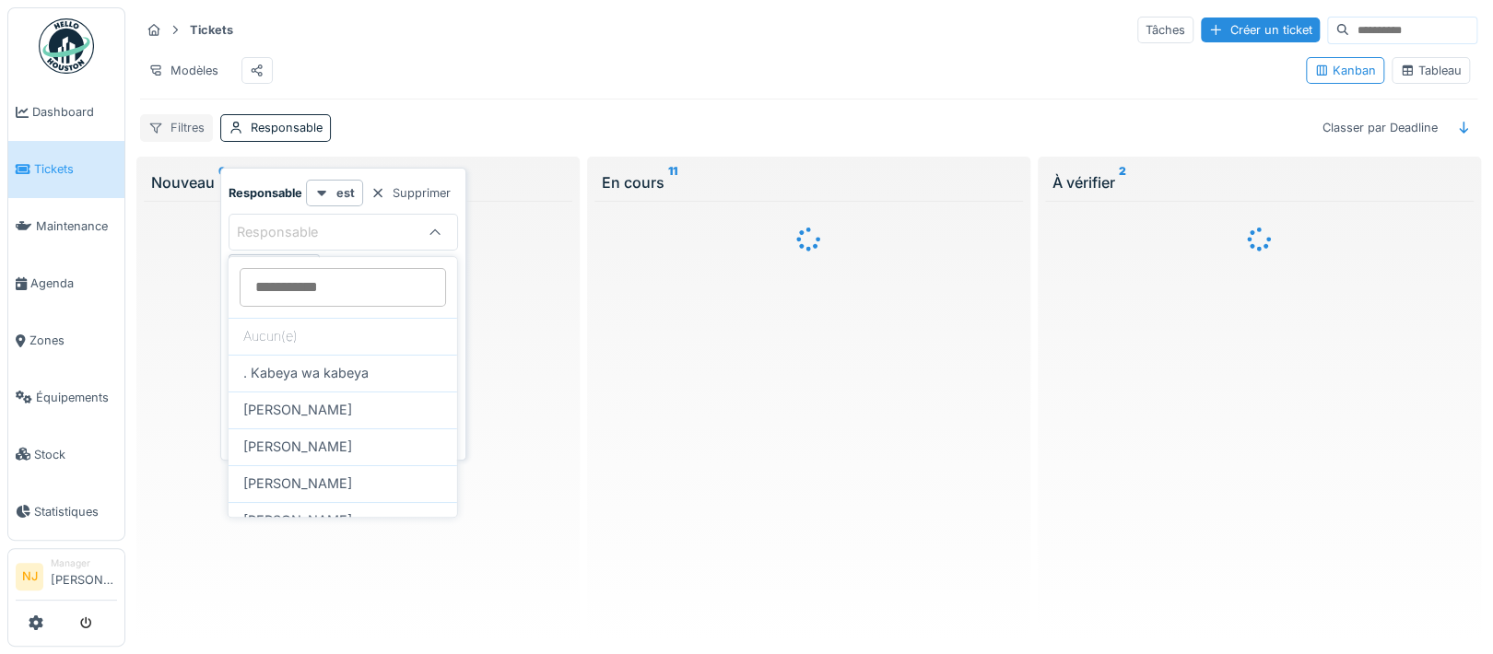
click at [170, 141] on div "Filtres" at bounding box center [176, 127] width 73 height 27
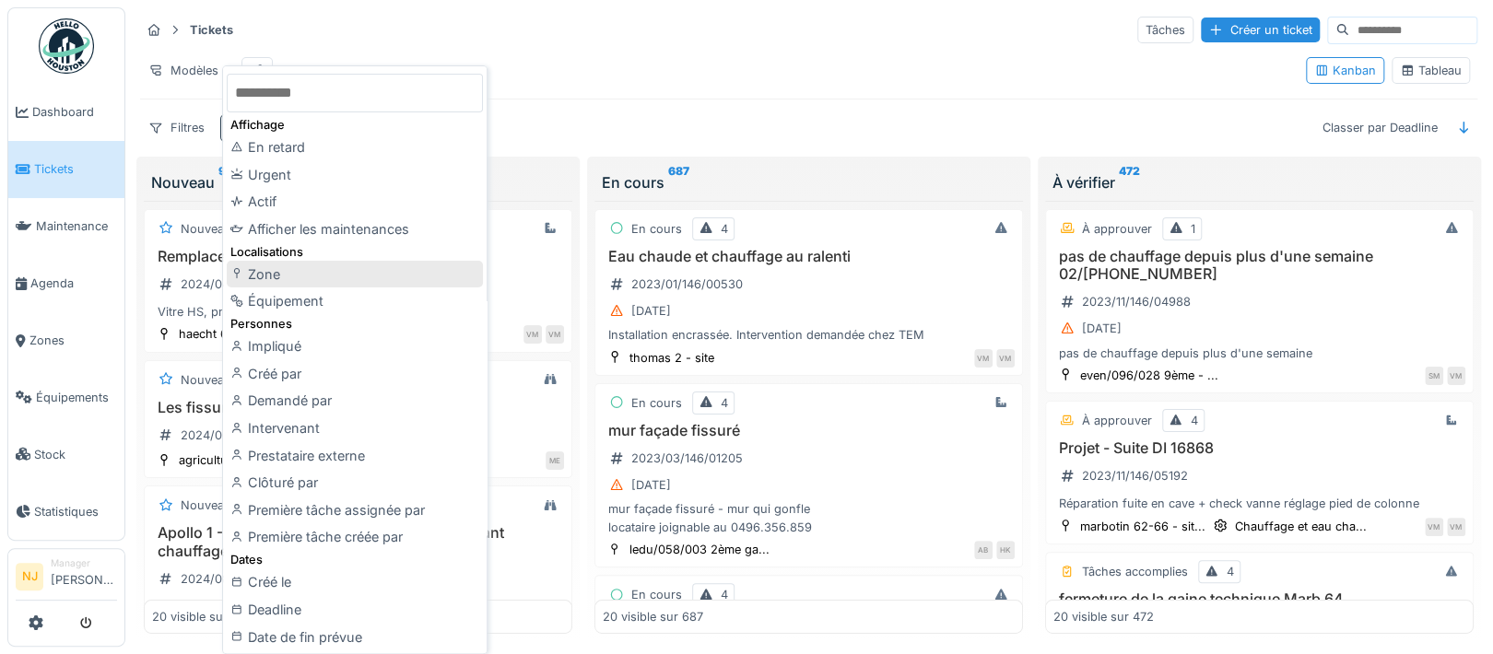
click at [257, 264] on div "Zone" at bounding box center [355, 275] width 256 height 28
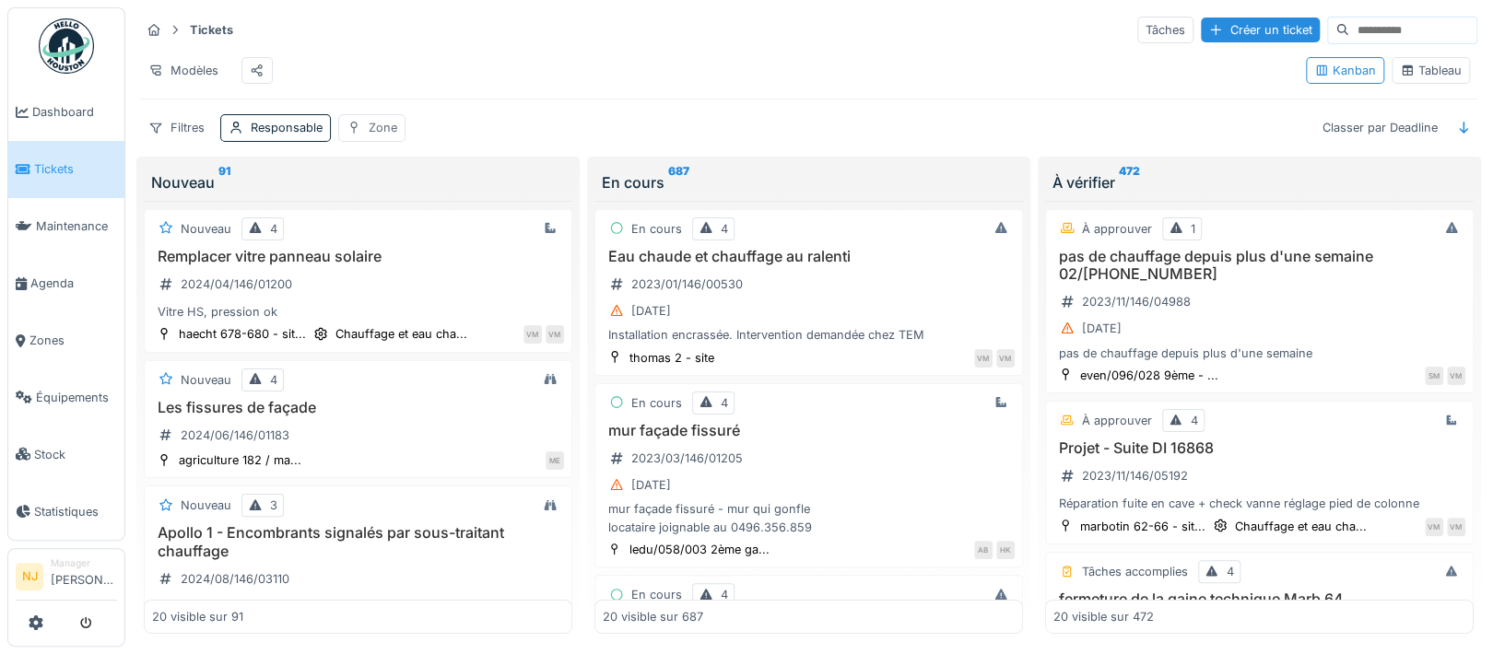
click at [369, 136] on div "Zone" at bounding box center [383, 128] width 29 height 18
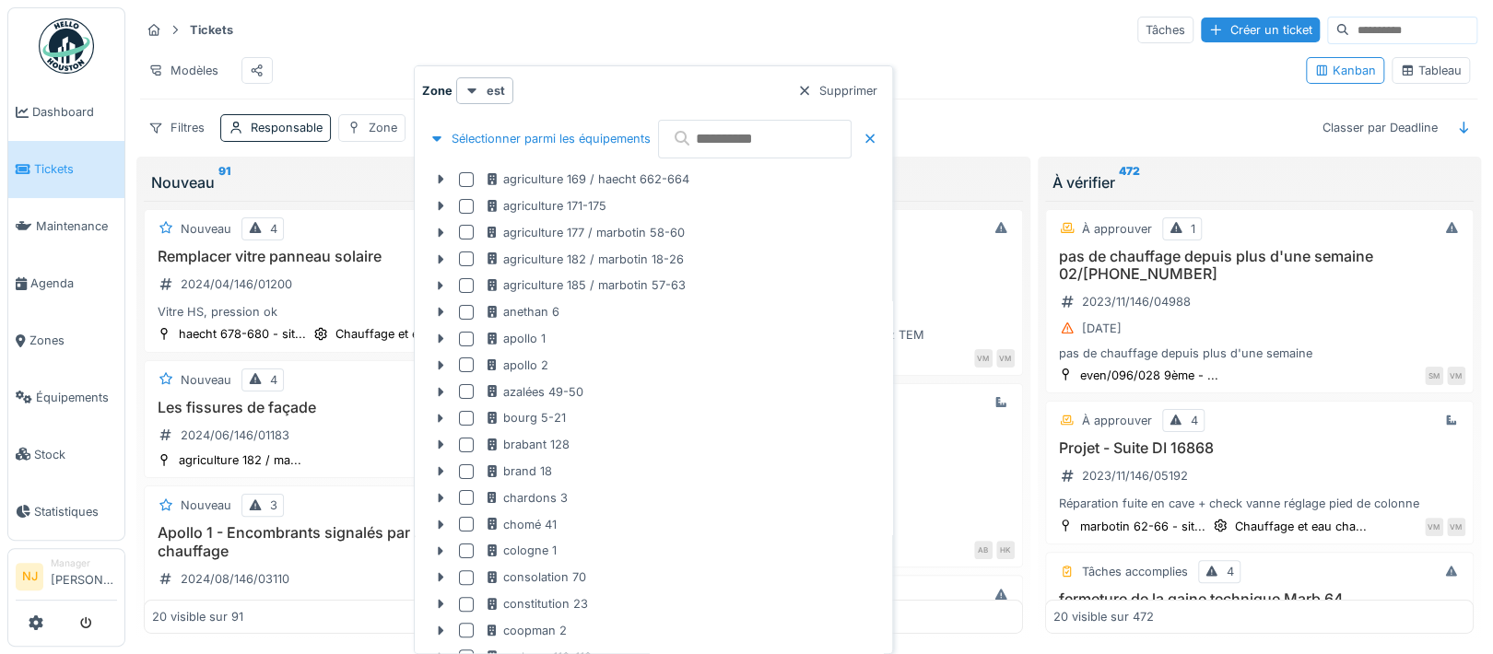
click at [730, 140] on input "text" at bounding box center [754, 139] width 193 height 39
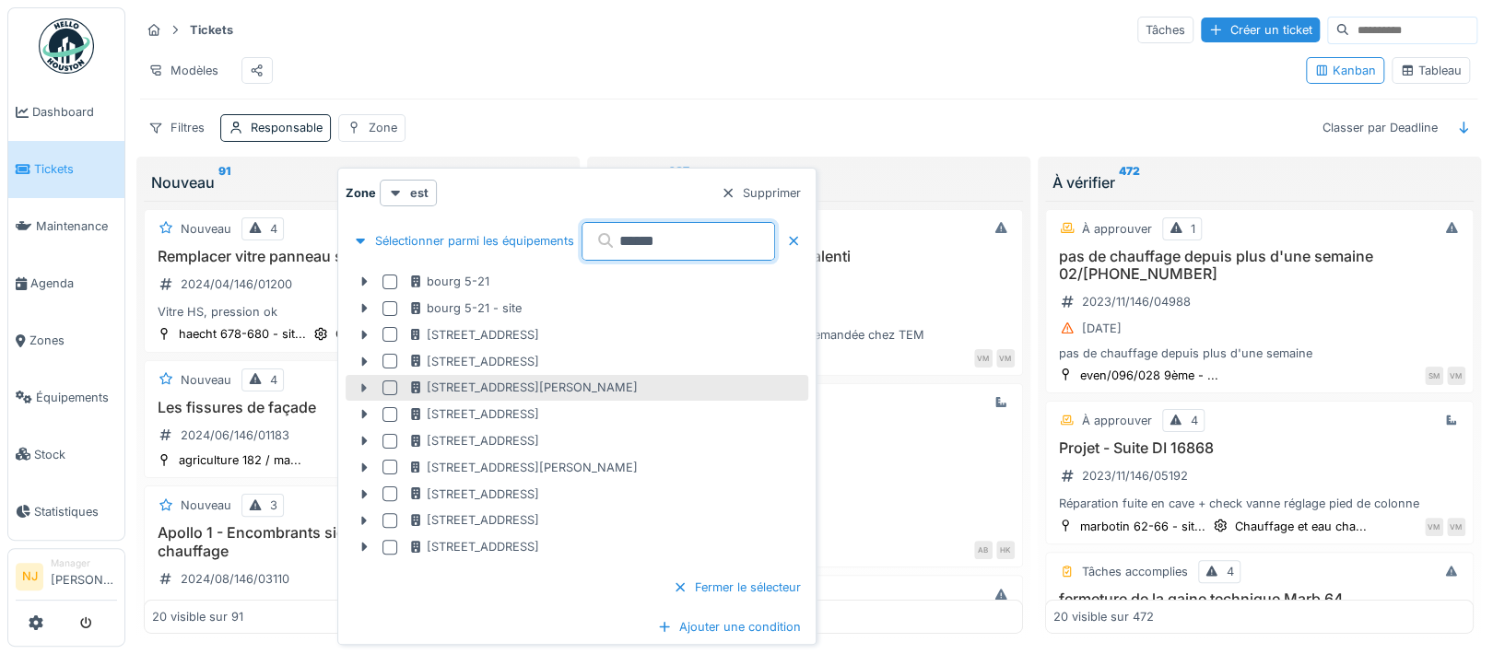
type input "*****"
click at [364, 383] on icon at bounding box center [364, 388] width 15 height 12
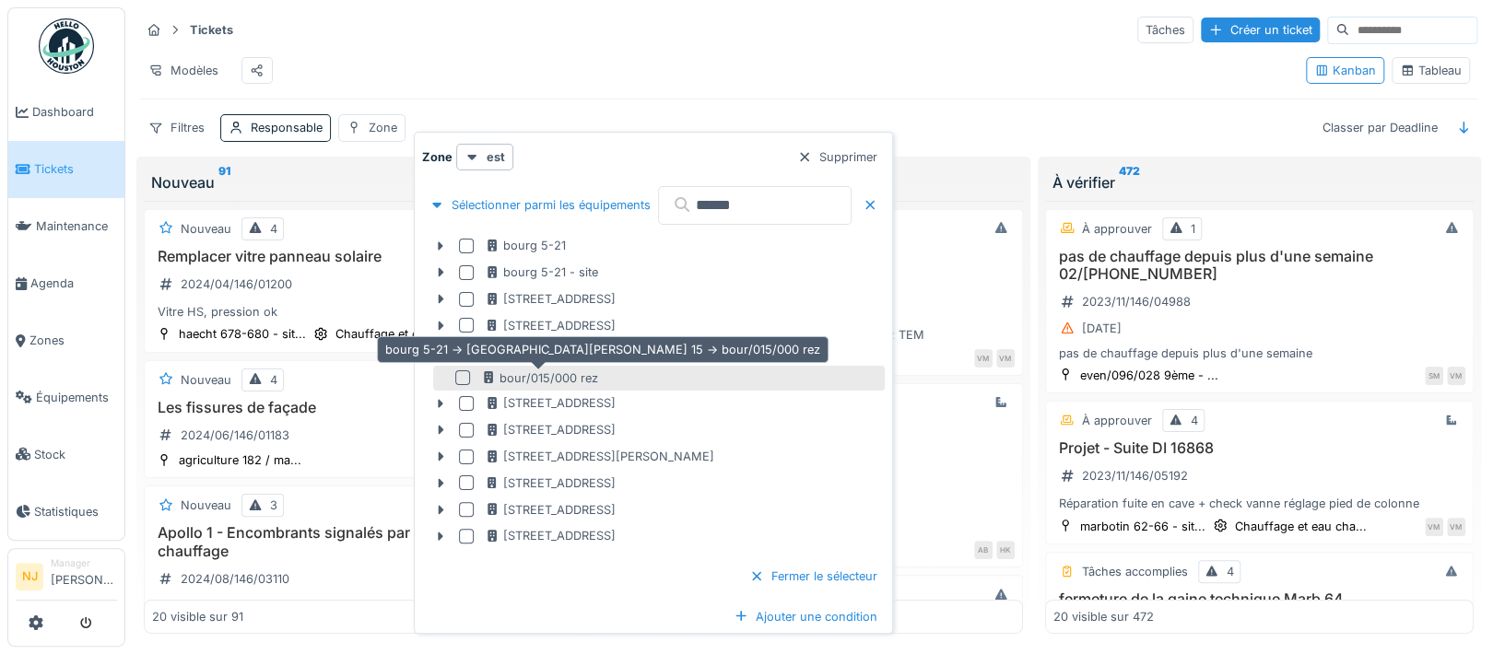
click at [506, 378] on div "bour/015/000 rez" at bounding box center [539, 378] width 117 height 18
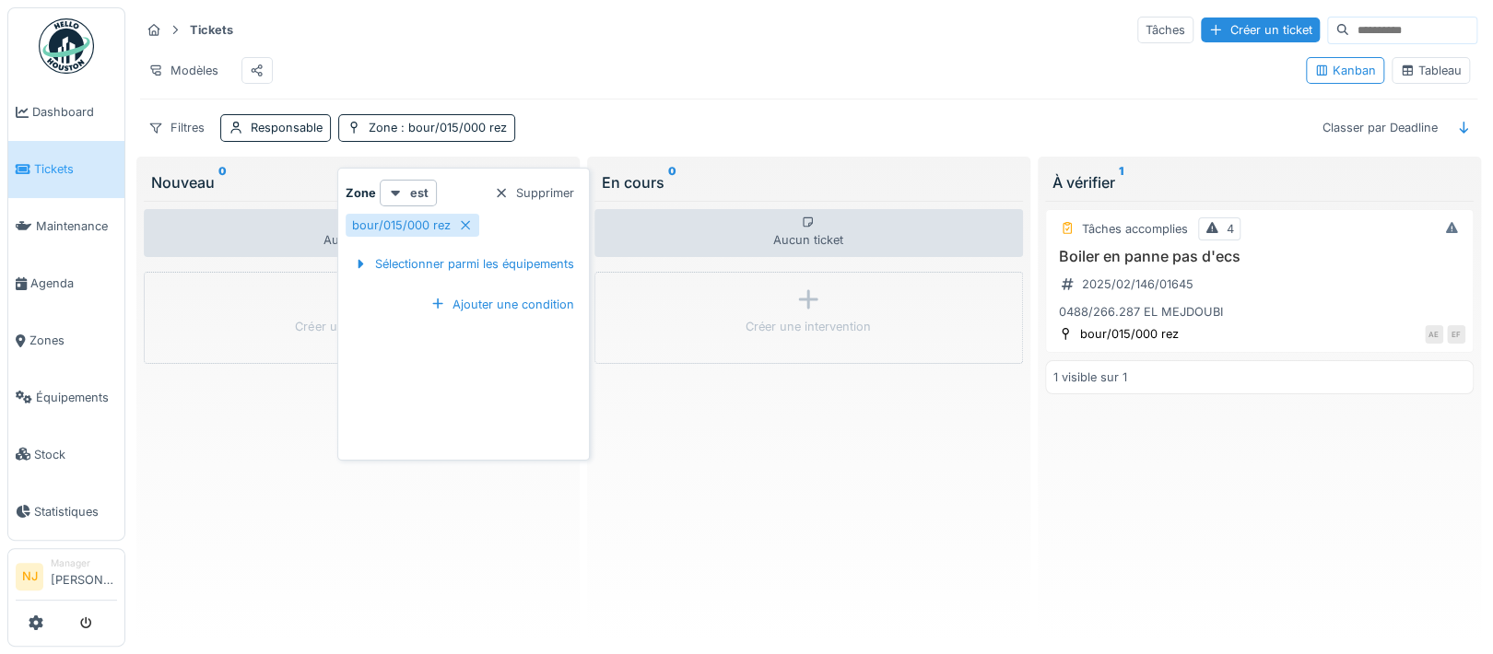
click at [1291, 555] on div "Tâches accomplies 4 Boiler en panne pas d'ecs 2025/02/146/01645 0488/266.287 EL…" at bounding box center [1259, 417] width 428 height 433
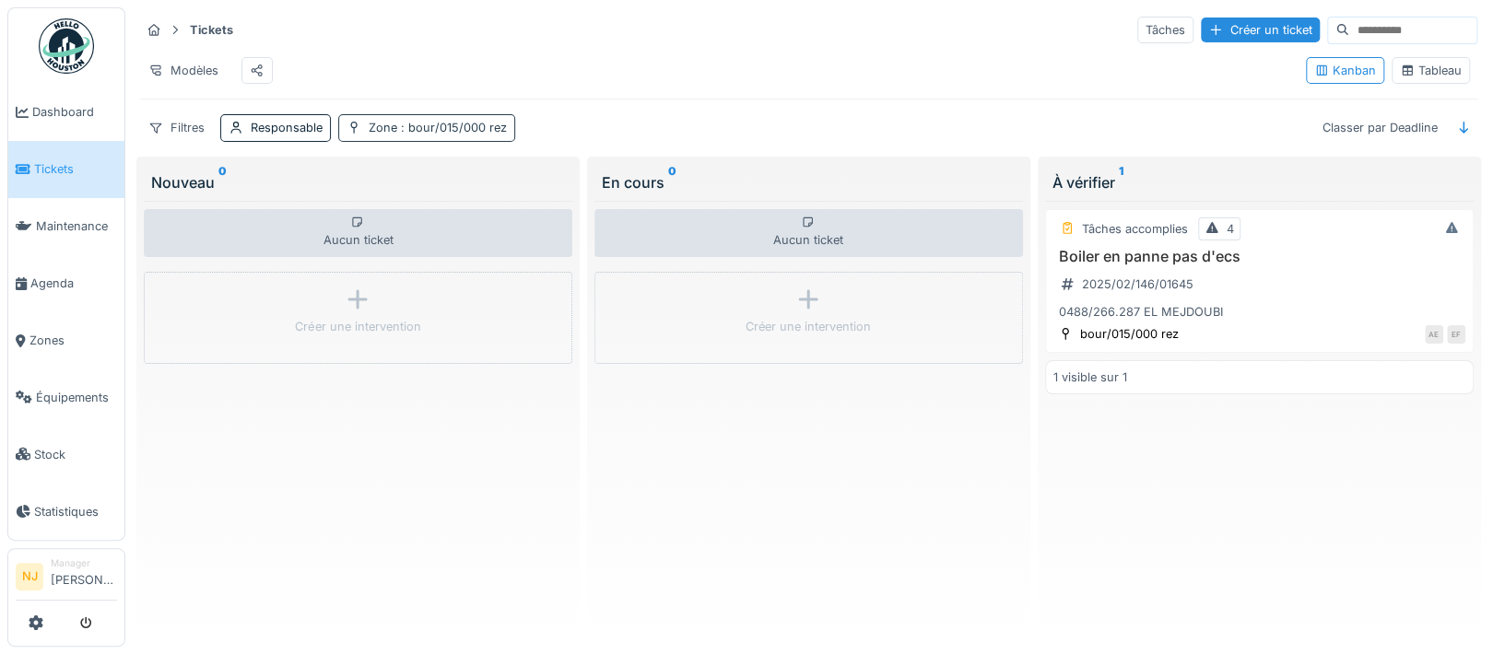
click at [450, 135] on span ": bour/015/000 rez" at bounding box center [452, 128] width 110 height 14
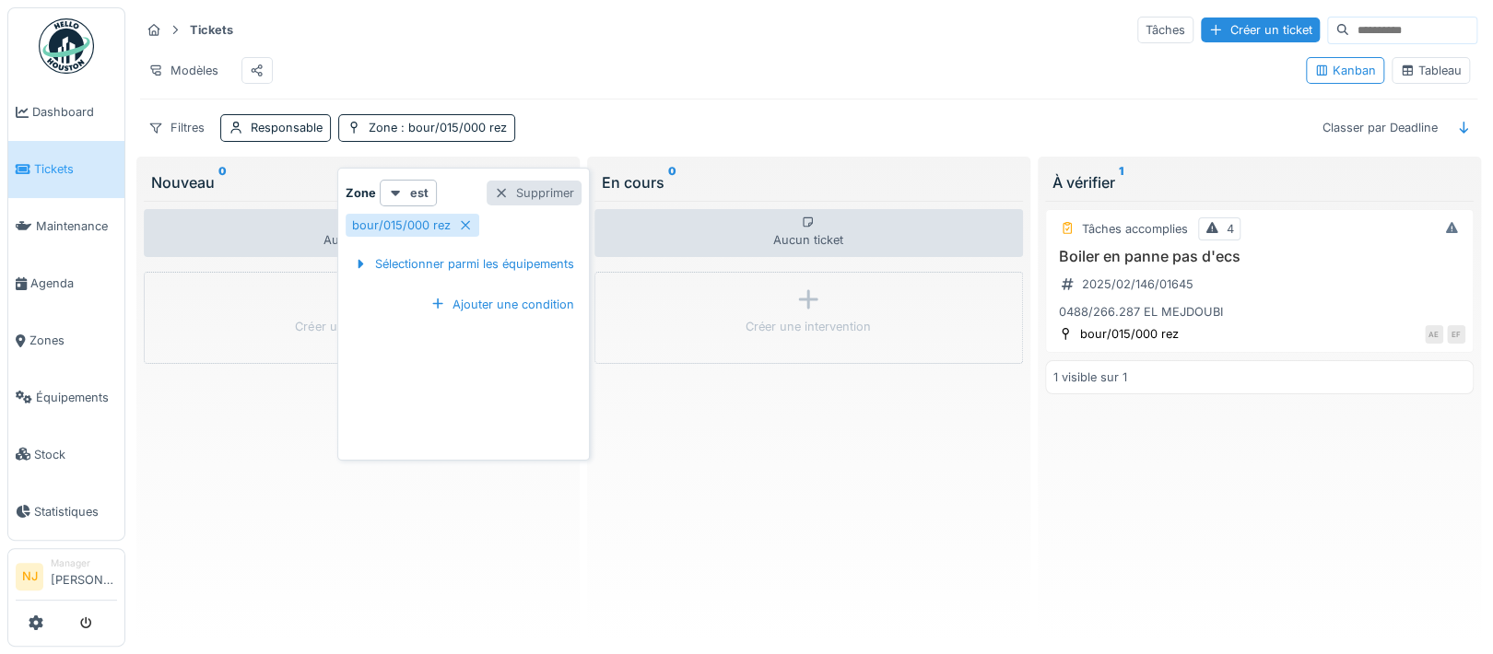
click at [541, 193] on div "Supprimer" at bounding box center [533, 193] width 95 height 25
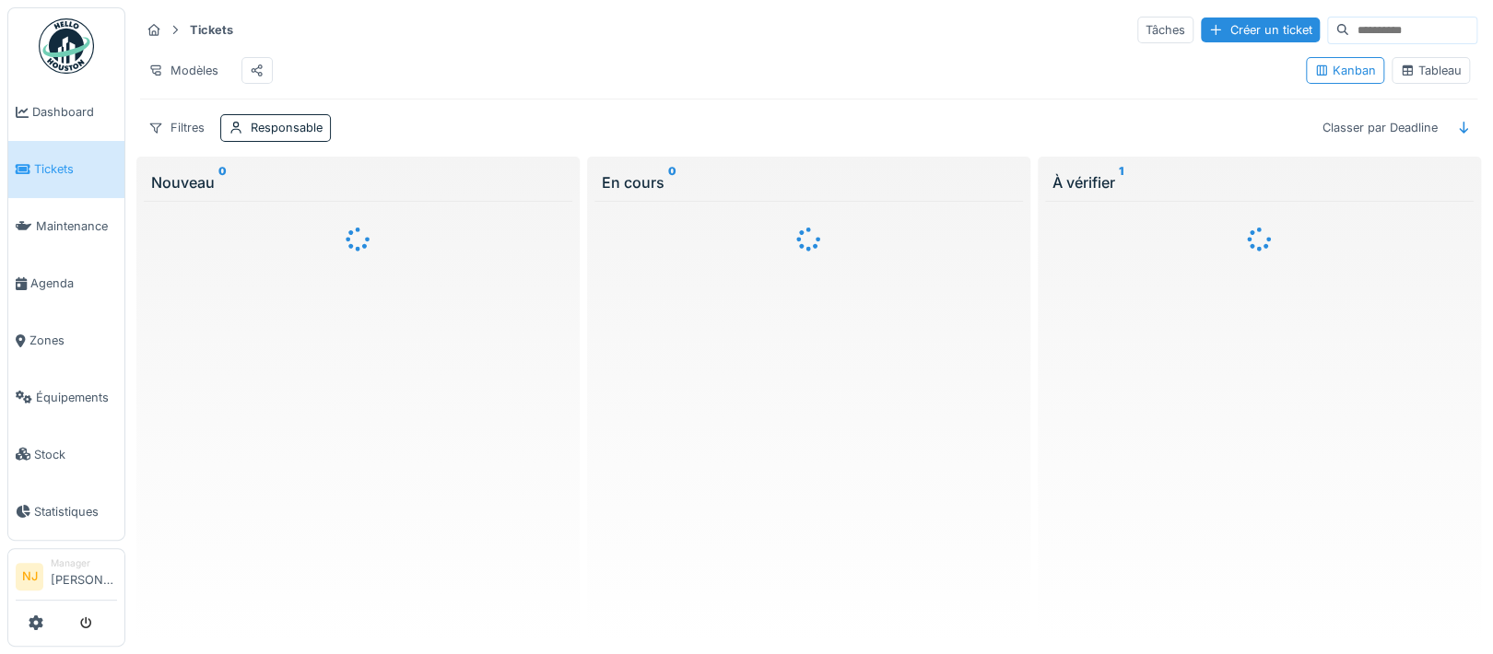
click at [351, 133] on div "Filtres Responsable Classer par Deadline" at bounding box center [808, 127] width 1337 height 27
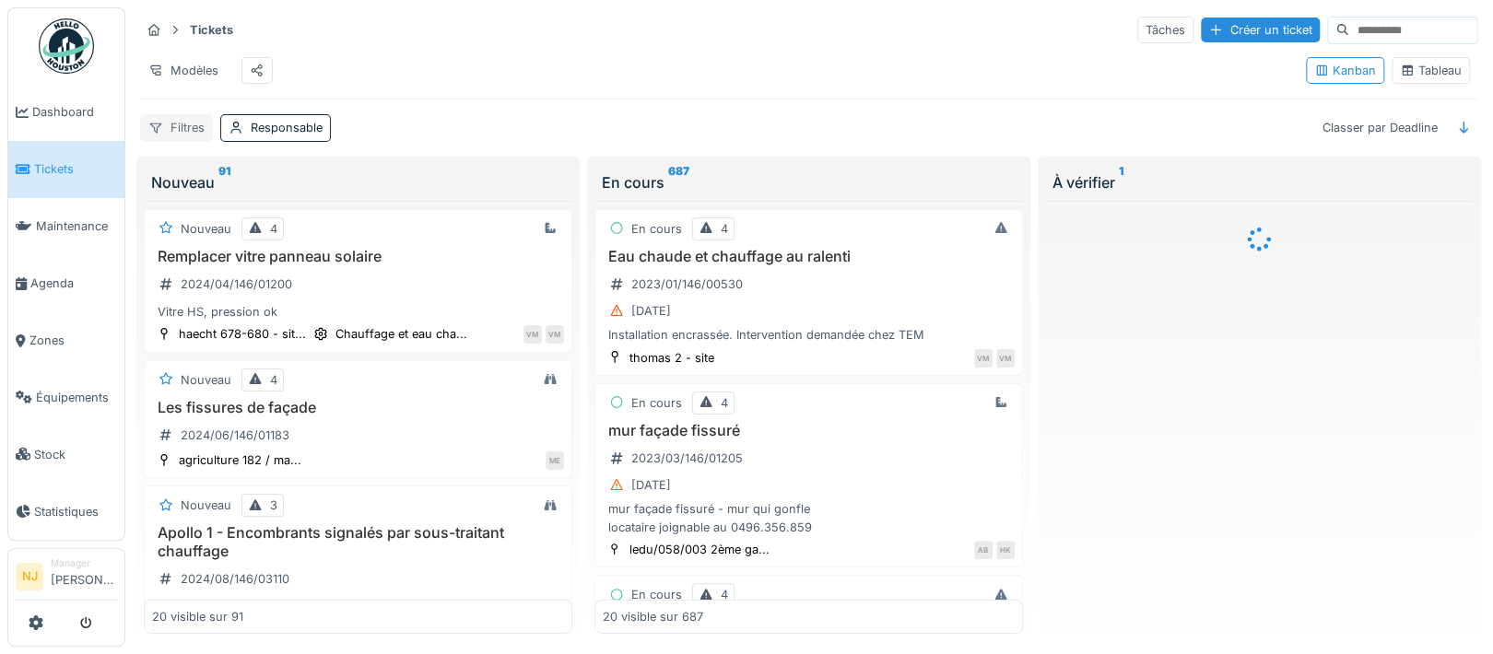
click at [175, 139] on div "Filtres" at bounding box center [176, 127] width 73 height 27
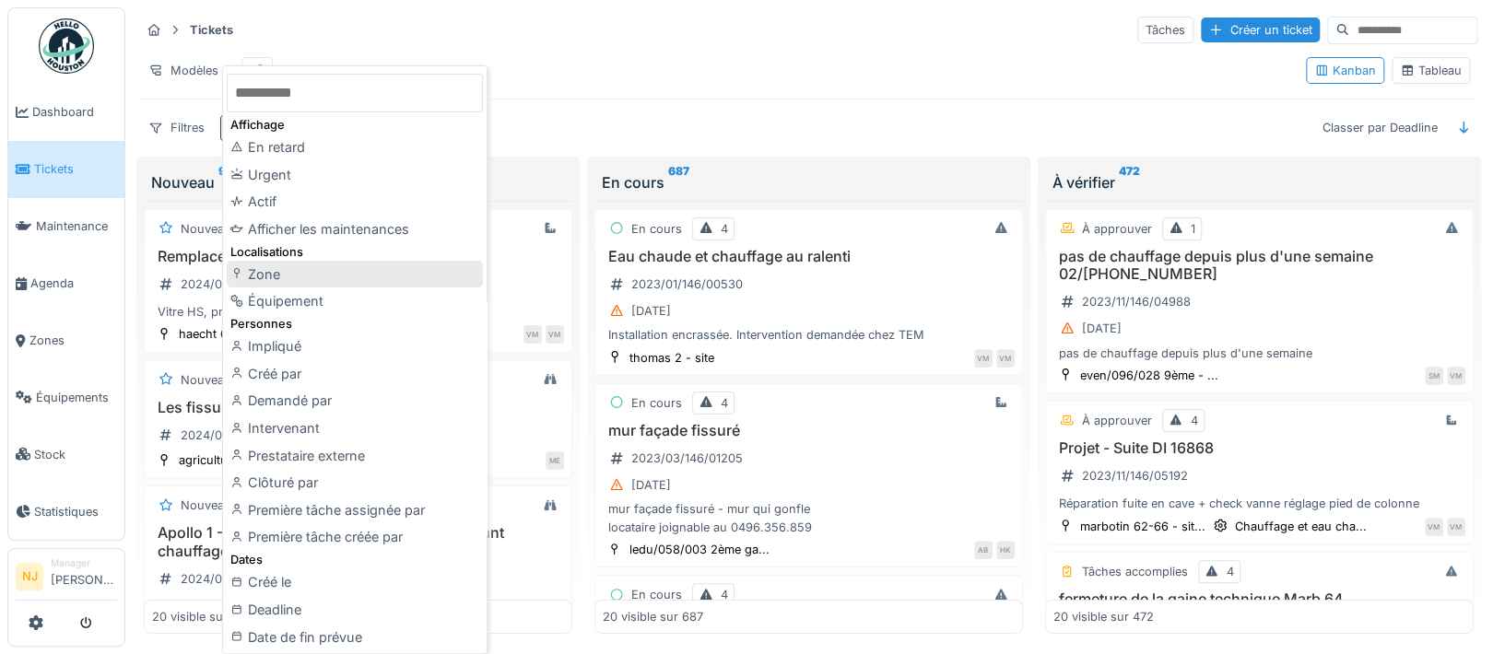
click at [270, 269] on div "Zone" at bounding box center [355, 275] width 256 height 28
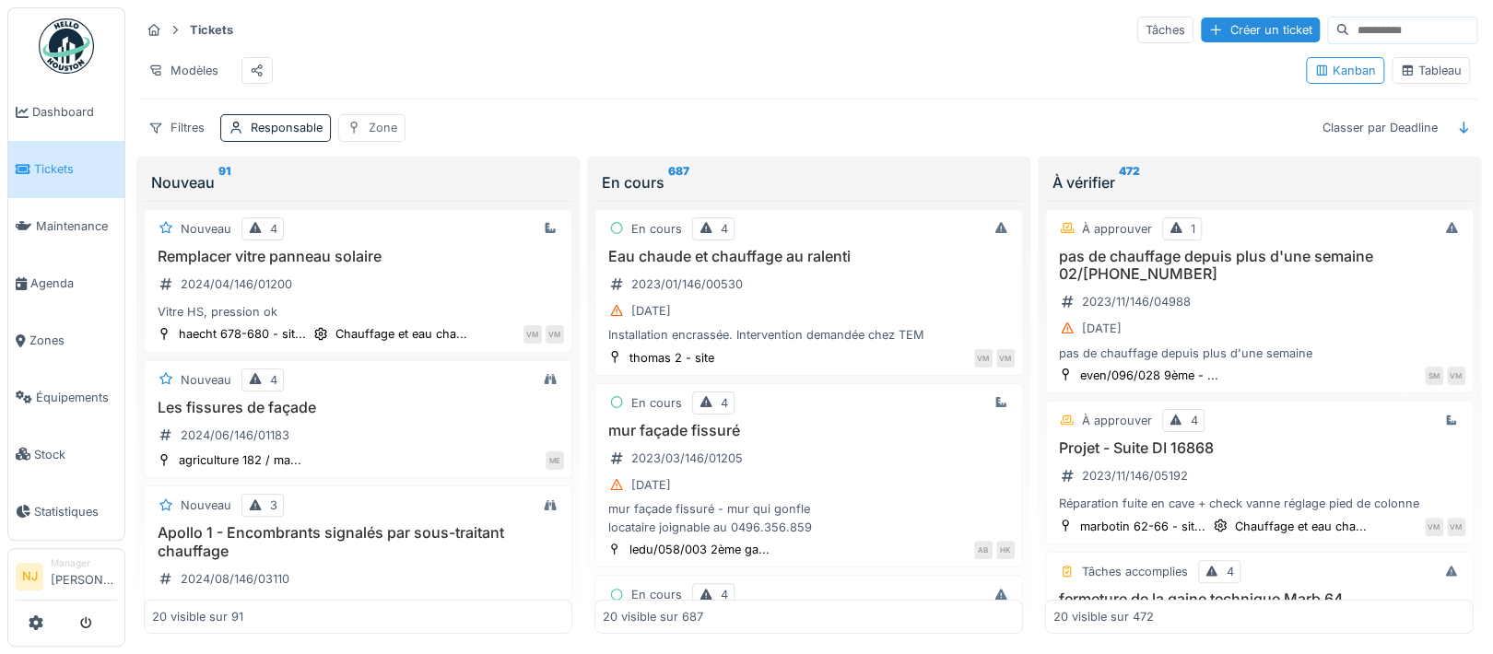
click at [369, 136] on div "Zone" at bounding box center [383, 128] width 29 height 18
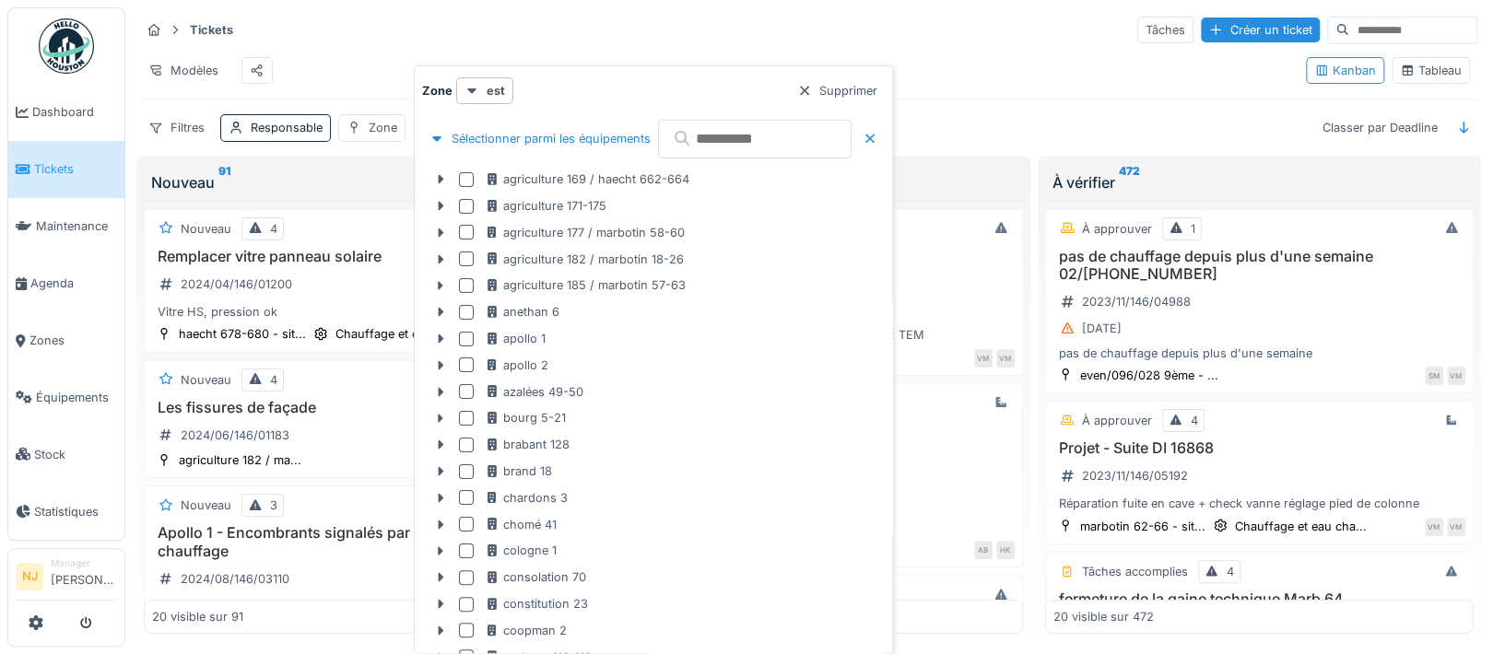
click at [748, 134] on input "text" at bounding box center [754, 139] width 193 height 39
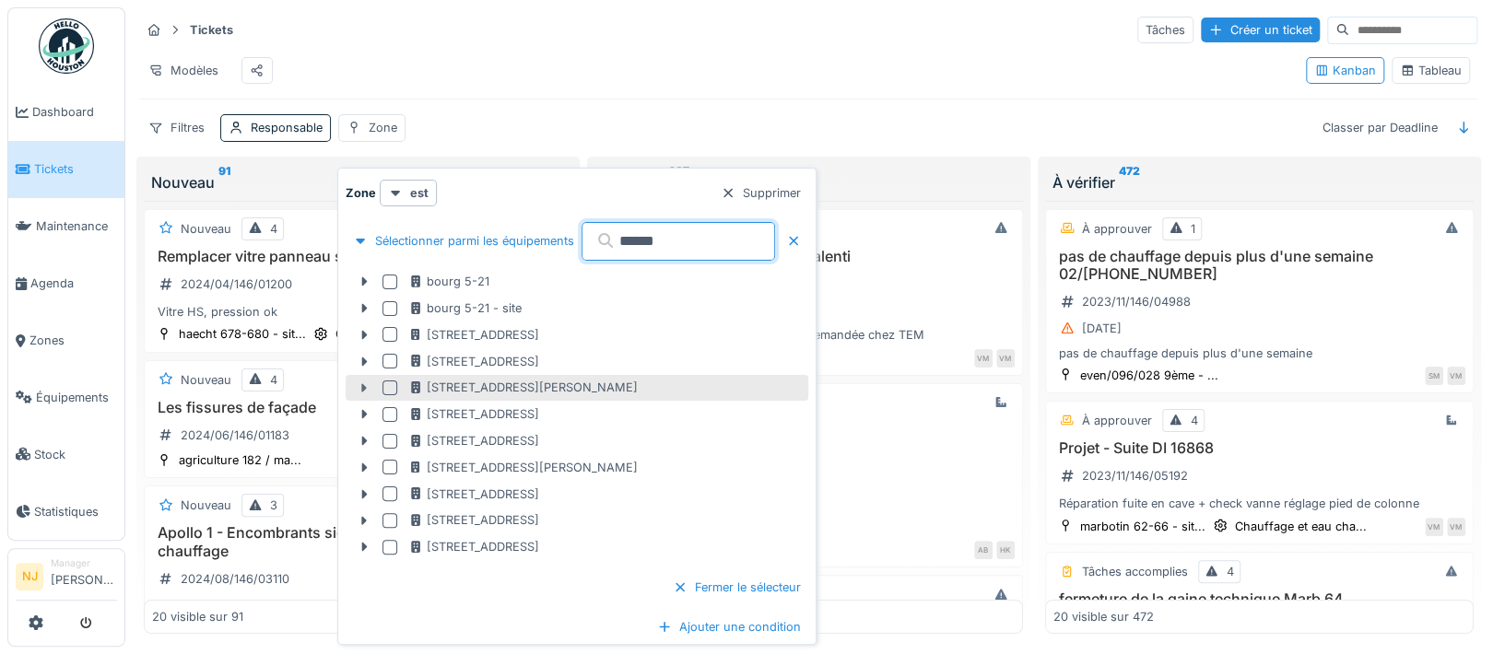
type input "*****"
click at [358, 382] on icon at bounding box center [364, 388] width 15 height 12
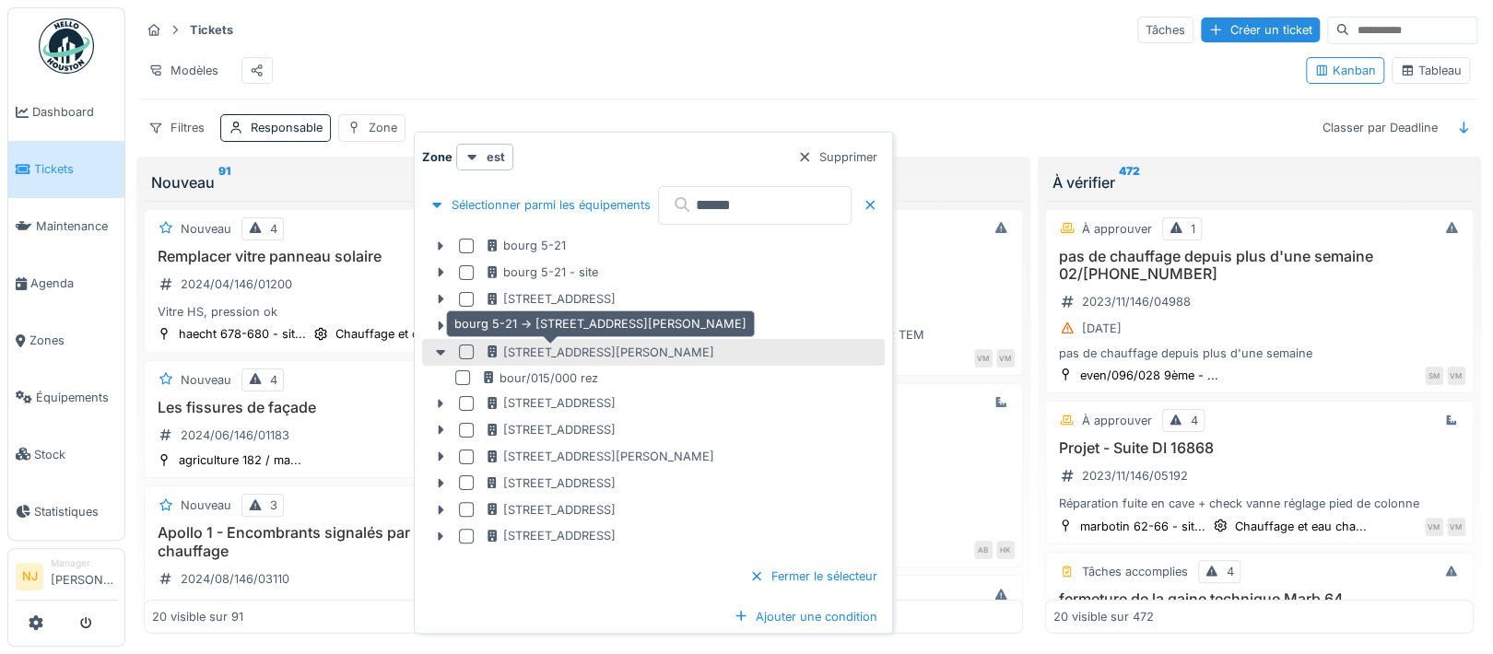
click at [529, 349] on div "rue colonel bourg 15" at bounding box center [599, 353] width 229 height 18
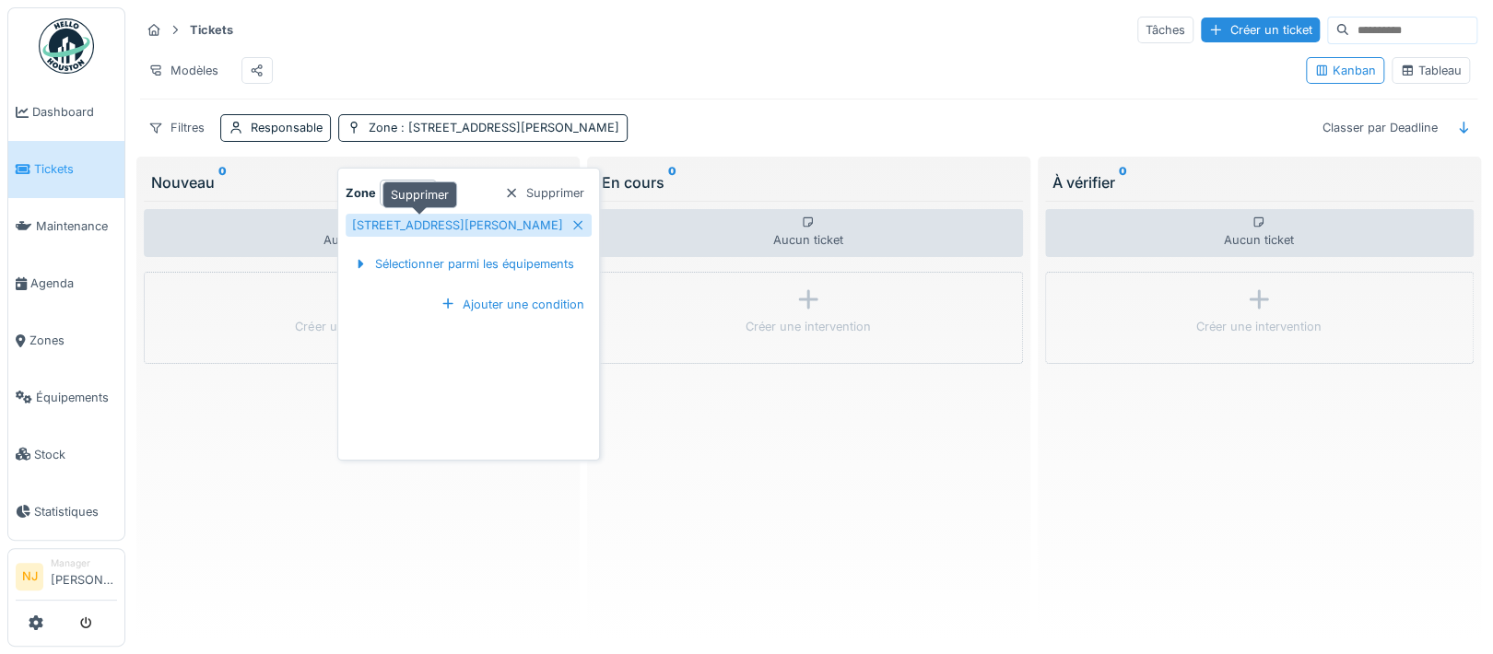
click at [468, 224] on div "rue colonel bourg 15" at bounding box center [469, 225] width 246 height 23
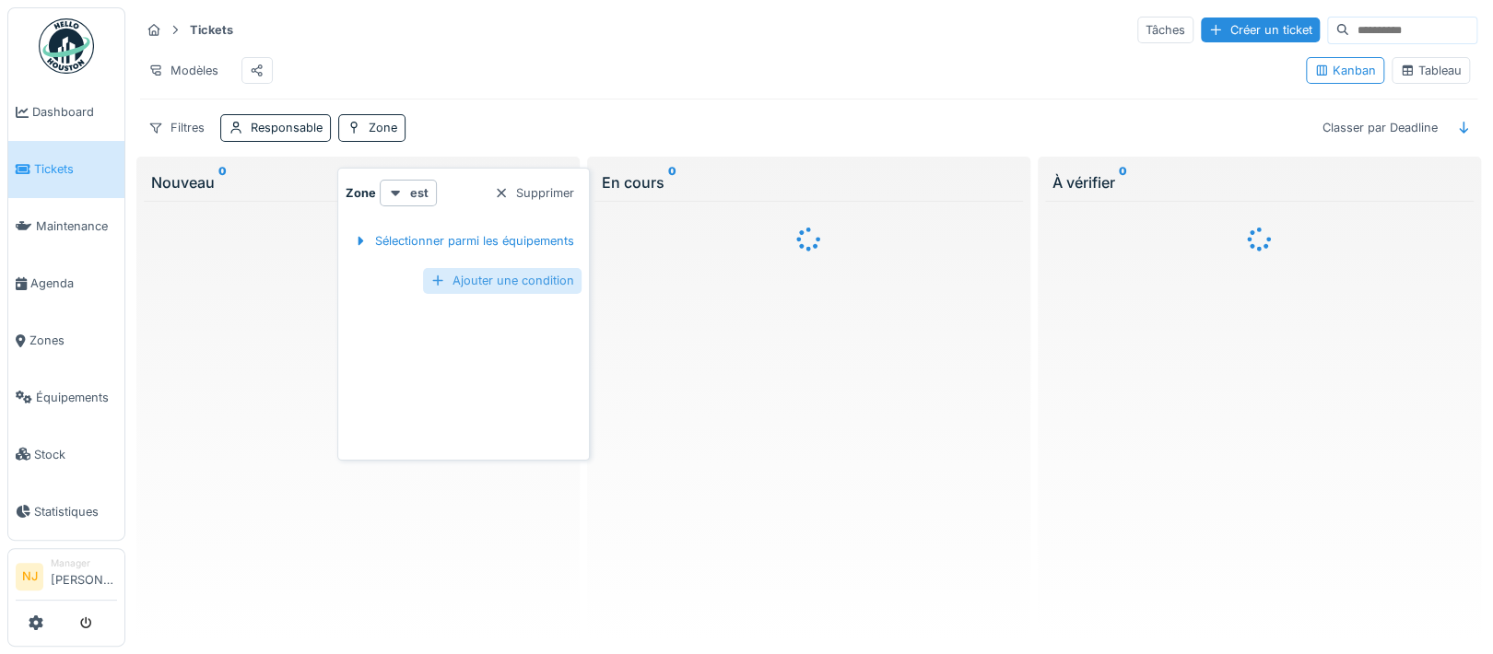
click at [530, 276] on div "Ajouter une condition" at bounding box center [502, 280] width 158 height 25
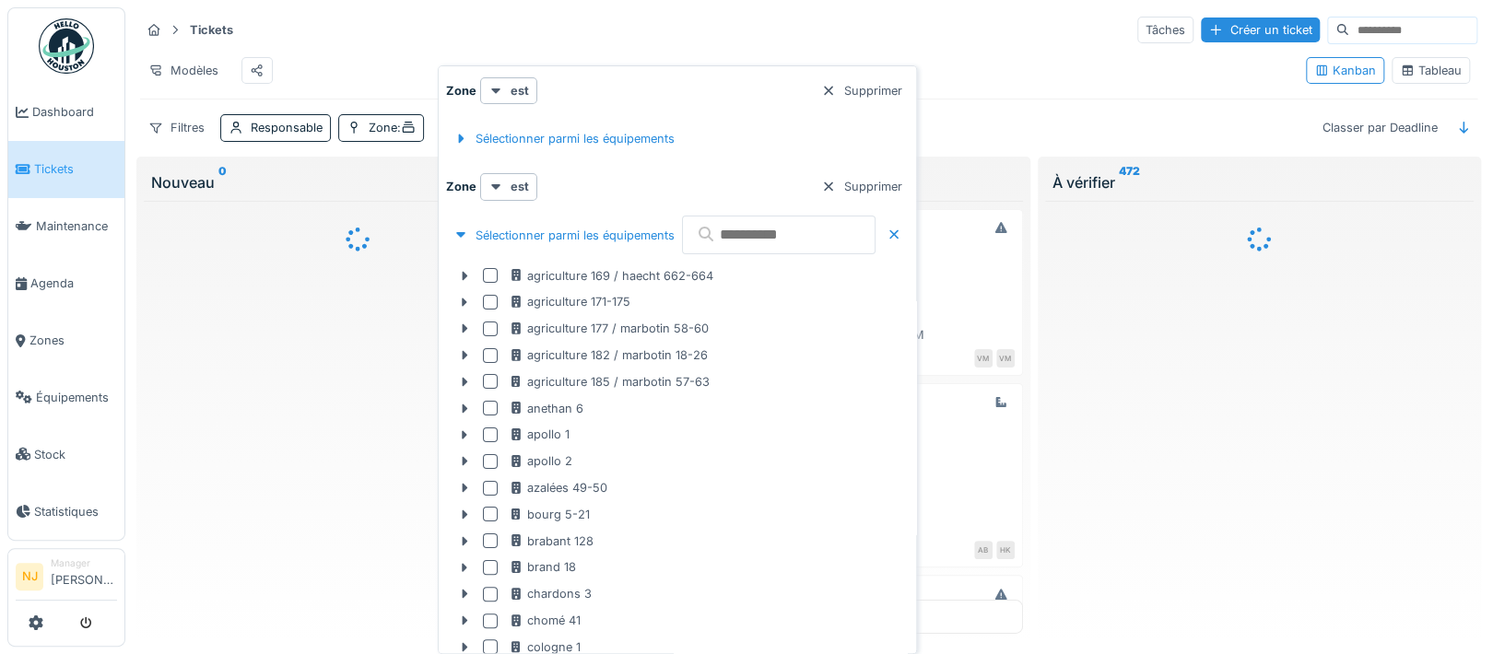
click at [799, 237] on input "text" at bounding box center [778, 235] width 193 height 39
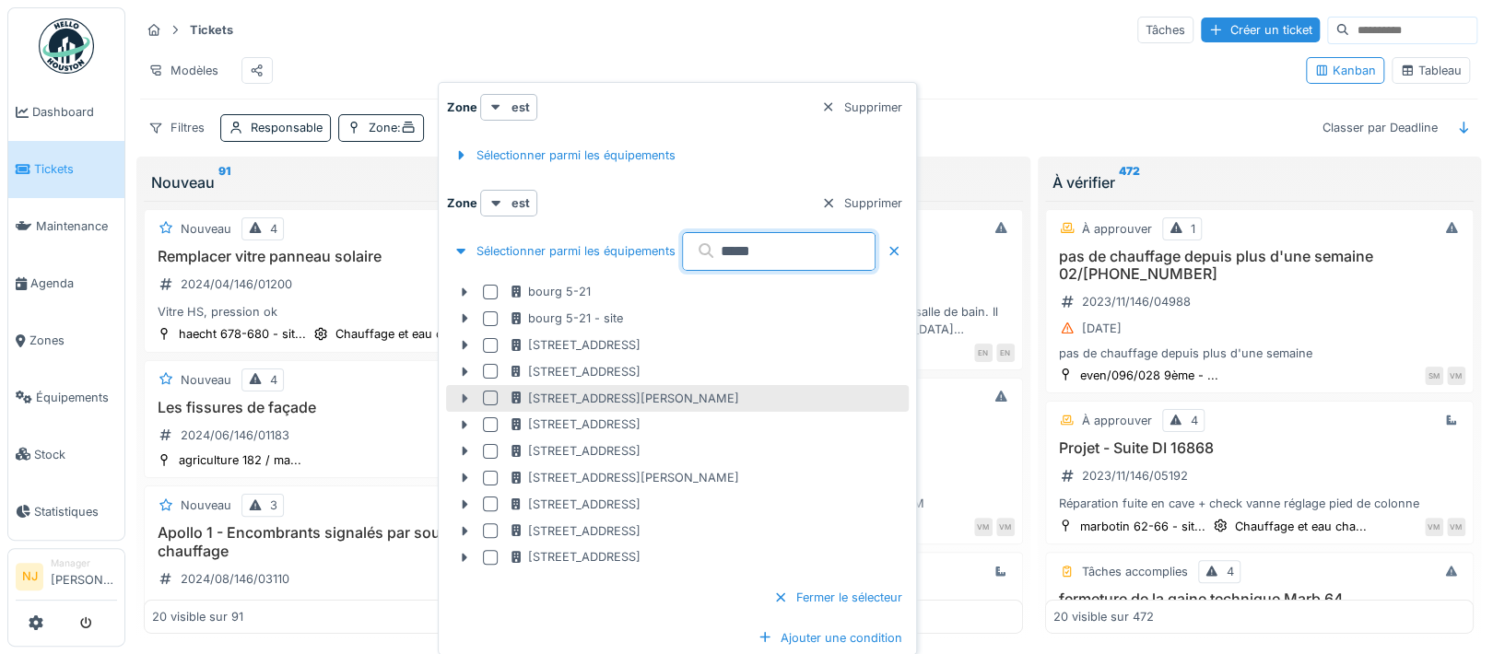
type input "*****"
click at [461, 395] on icon at bounding box center [464, 398] width 15 height 12
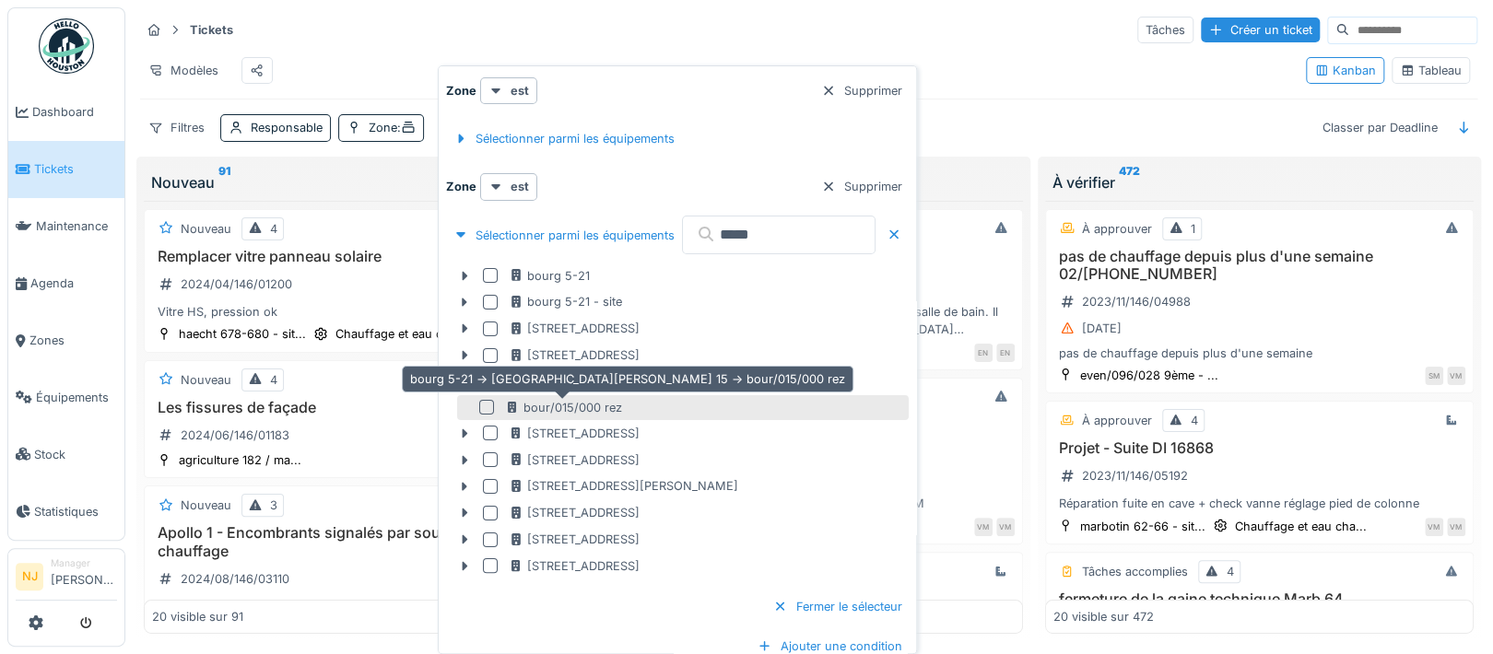
click at [557, 405] on div "bour/015/000 rez" at bounding box center [563, 408] width 117 height 18
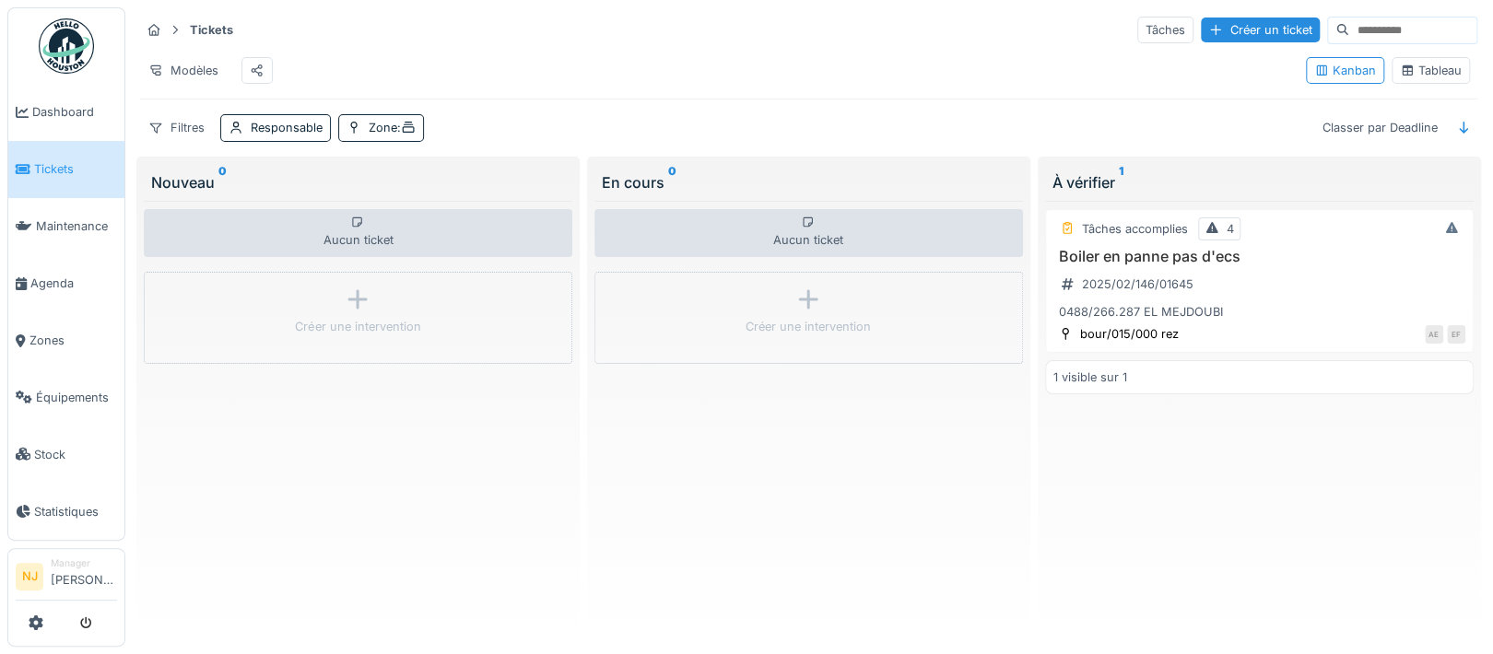
click at [760, 132] on div "Filtres Responsable Zone : Classer par Deadline" at bounding box center [808, 127] width 1337 height 27
click at [1082, 238] on div "Tâches accomplies" at bounding box center [1135, 229] width 106 height 18
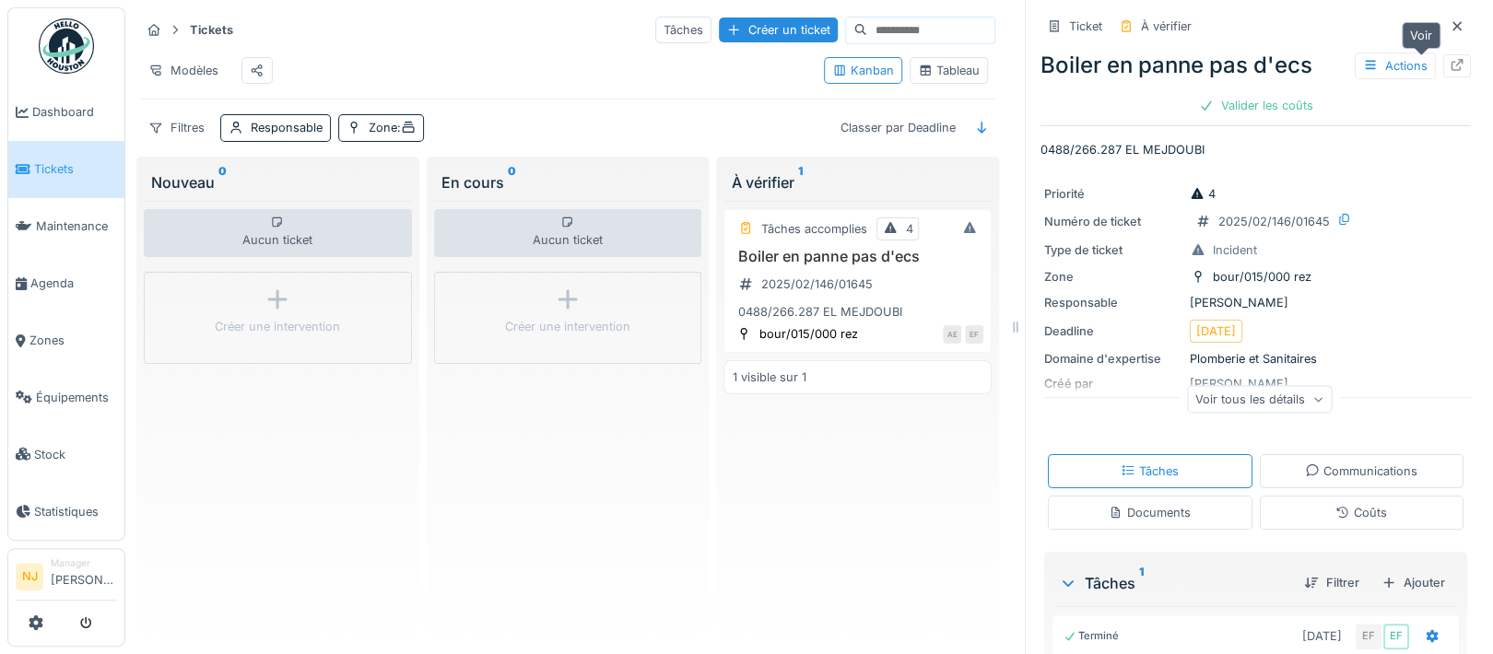
click at [1449, 68] on icon at bounding box center [1456, 65] width 15 height 12
click at [274, 136] on div "Responsable" at bounding box center [287, 128] width 72 height 18
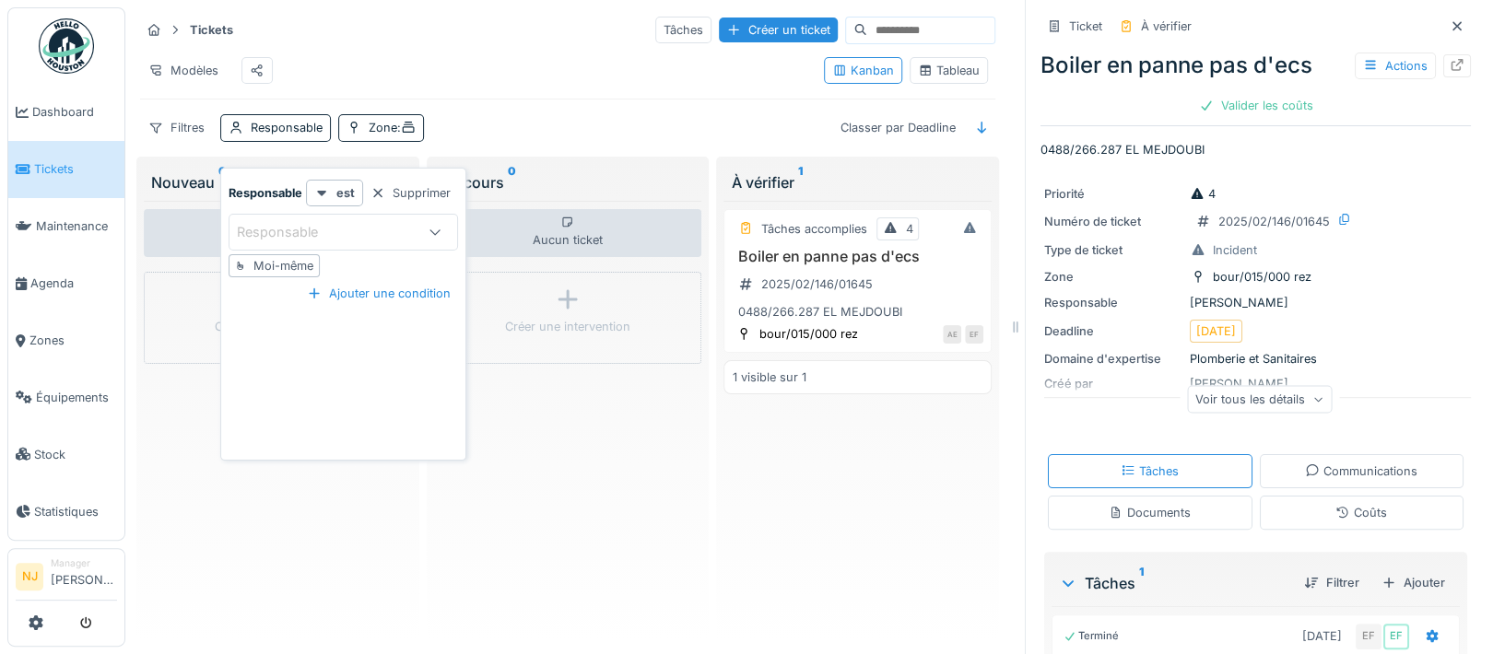
click at [439, 228] on icon at bounding box center [435, 232] width 15 height 12
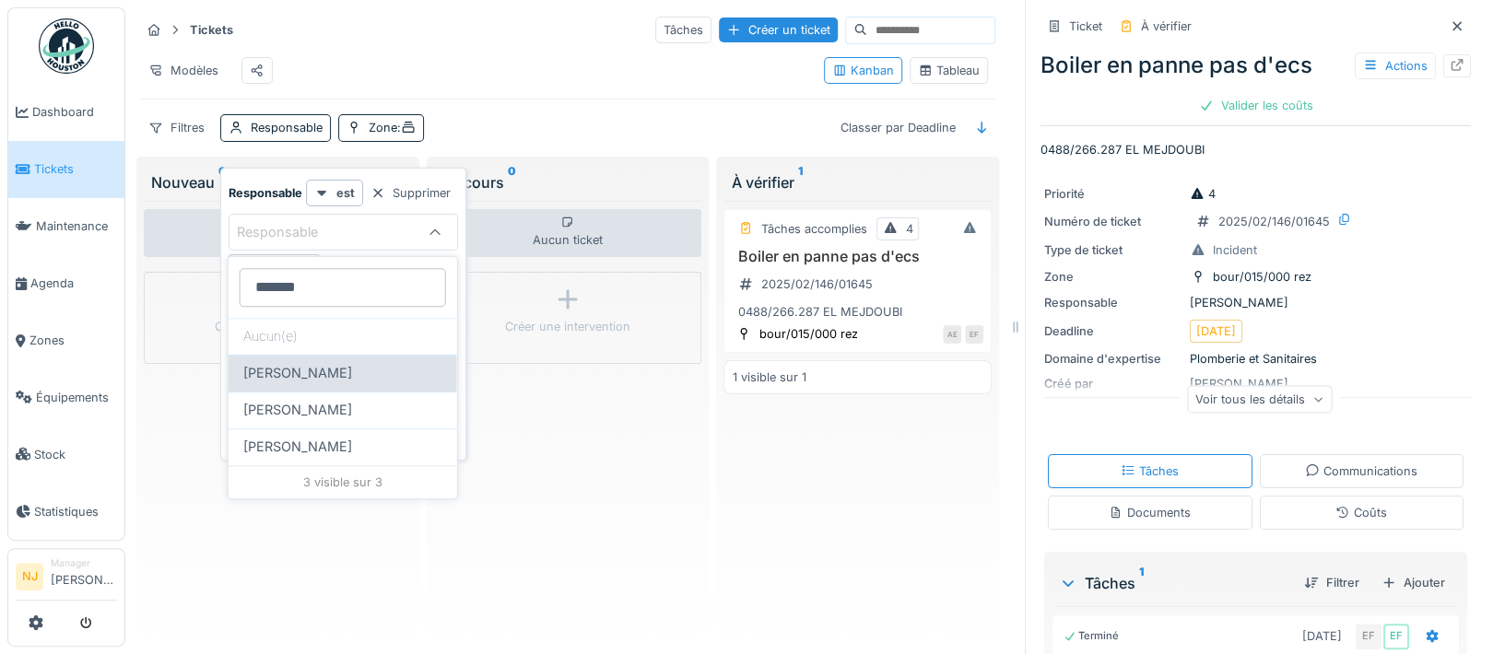
type input "*******"
click at [292, 373] on span "Olivier Hustin" at bounding box center [297, 373] width 109 height 20
type input "****"
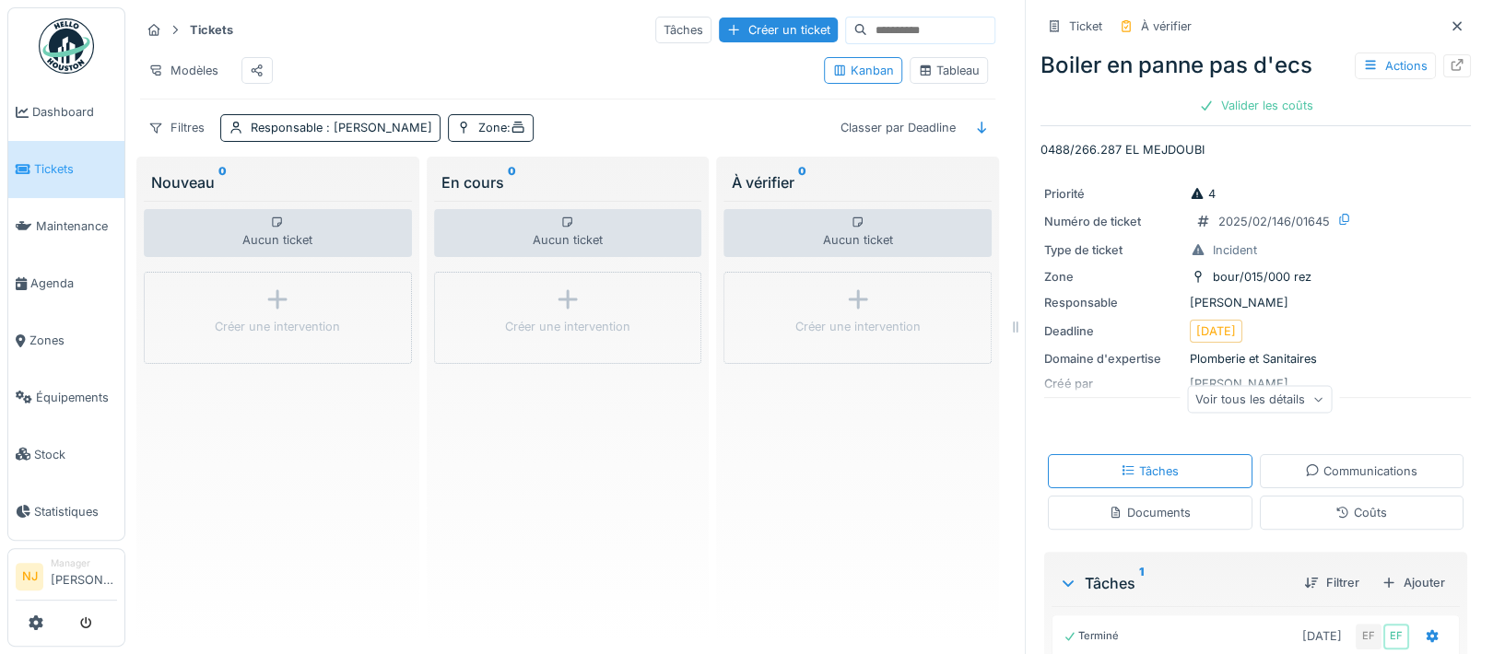
click at [601, 58] on div "Modèles" at bounding box center [474, 70] width 669 height 41
click at [1449, 63] on icon at bounding box center [1456, 65] width 15 height 12
click at [357, 135] on span ": Olivier Hustin" at bounding box center [377, 128] width 110 height 14
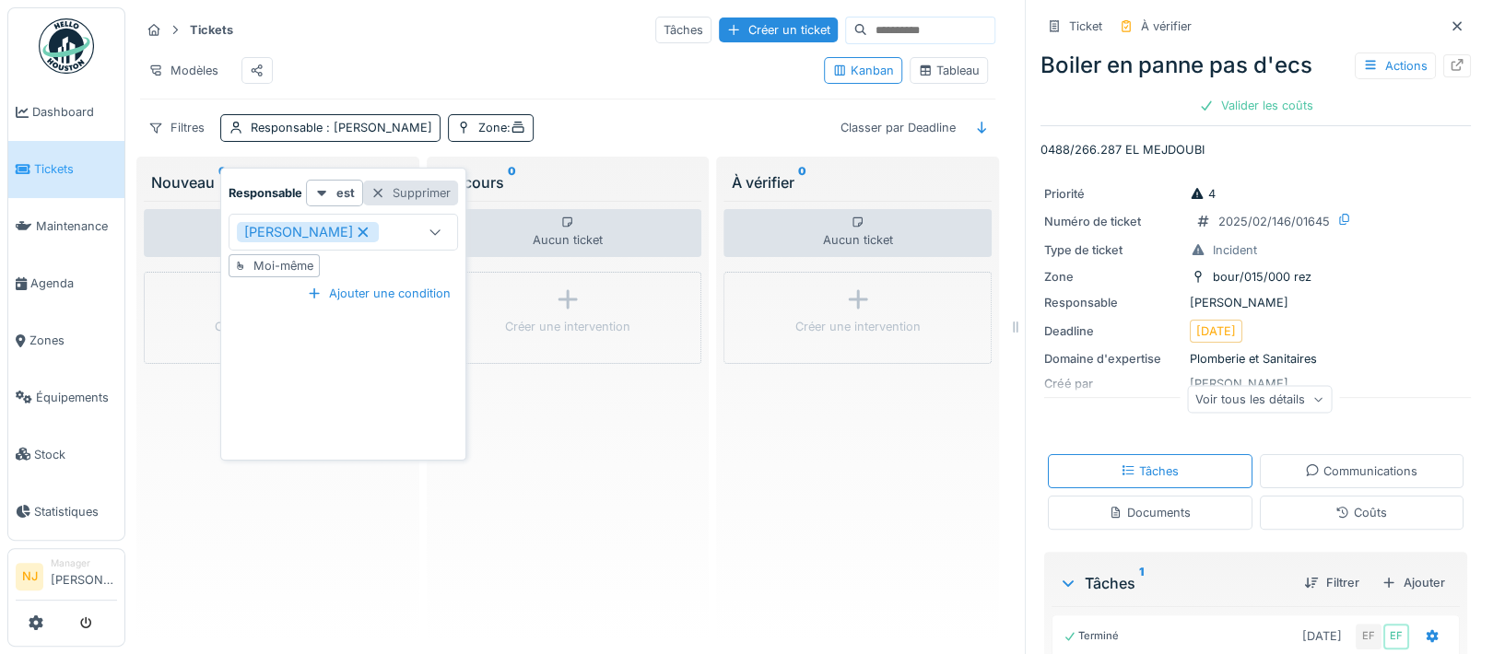
click at [387, 193] on div "Supprimer" at bounding box center [410, 193] width 95 height 25
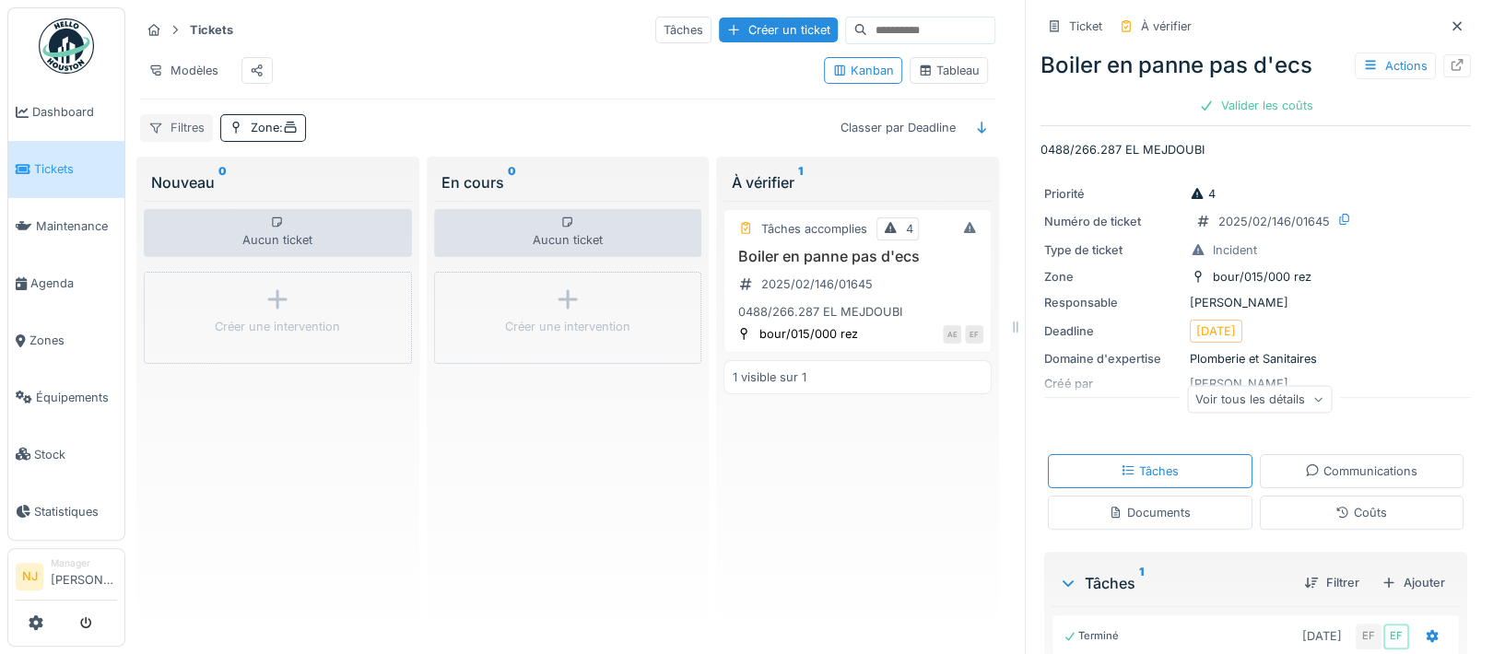
click at [179, 141] on div "Filtres" at bounding box center [176, 127] width 73 height 27
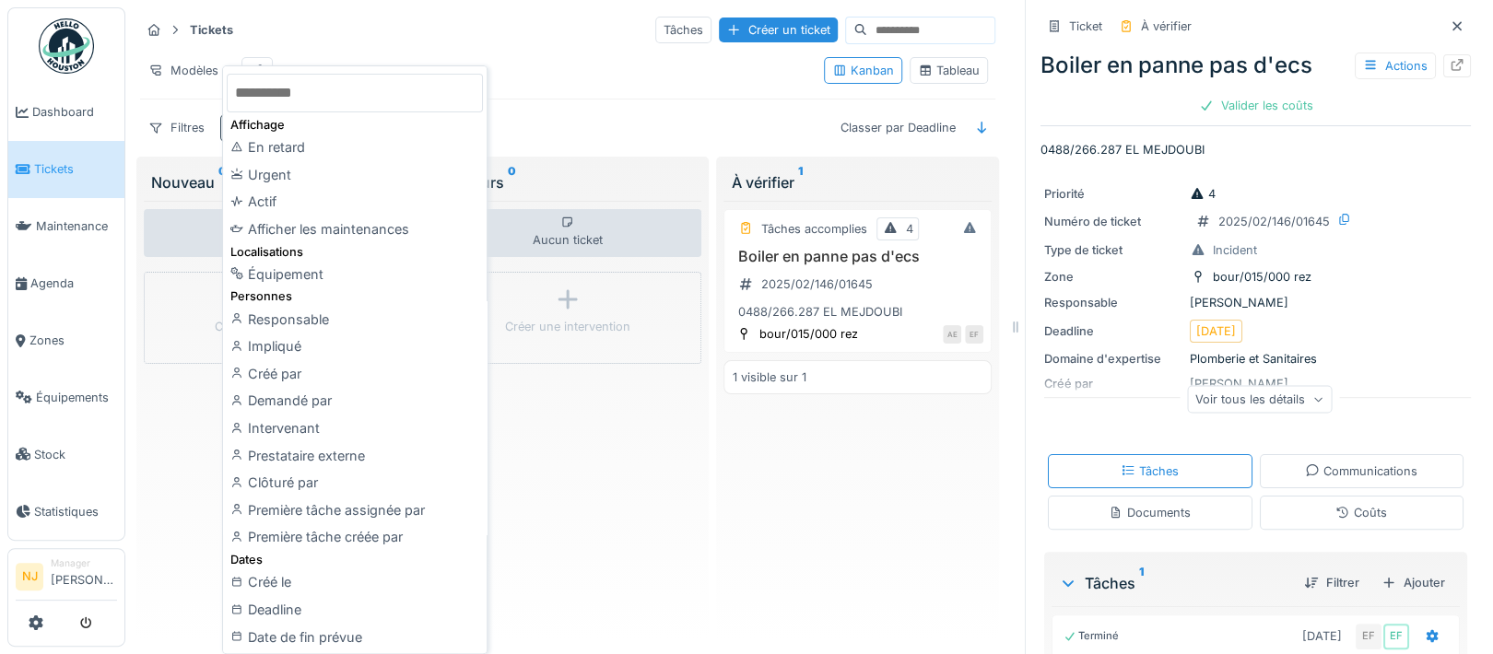
drag, startPoint x: 638, startPoint y: 73, endPoint x: 660, endPoint y: 85, distance: 25.1
click at [653, 80] on div "Modèles" at bounding box center [474, 70] width 669 height 41
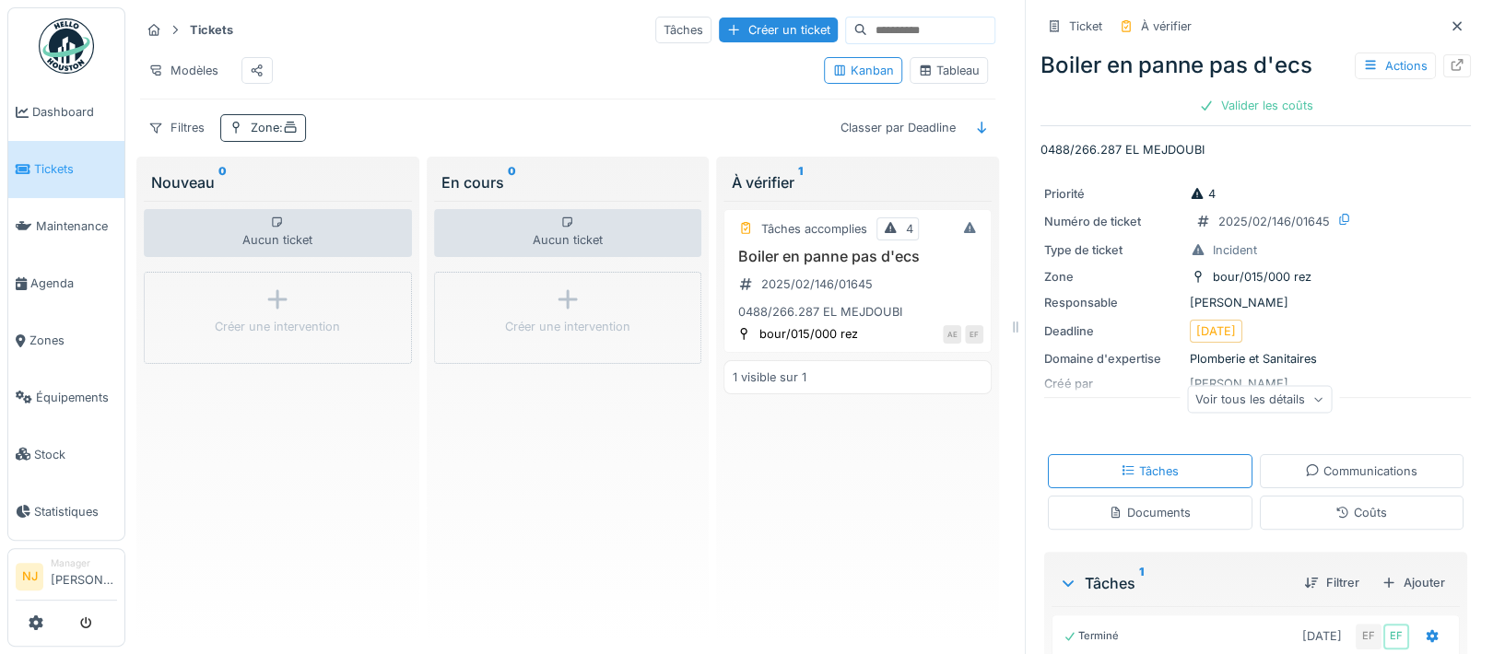
click at [280, 135] on span ":" at bounding box center [288, 128] width 18 height 14
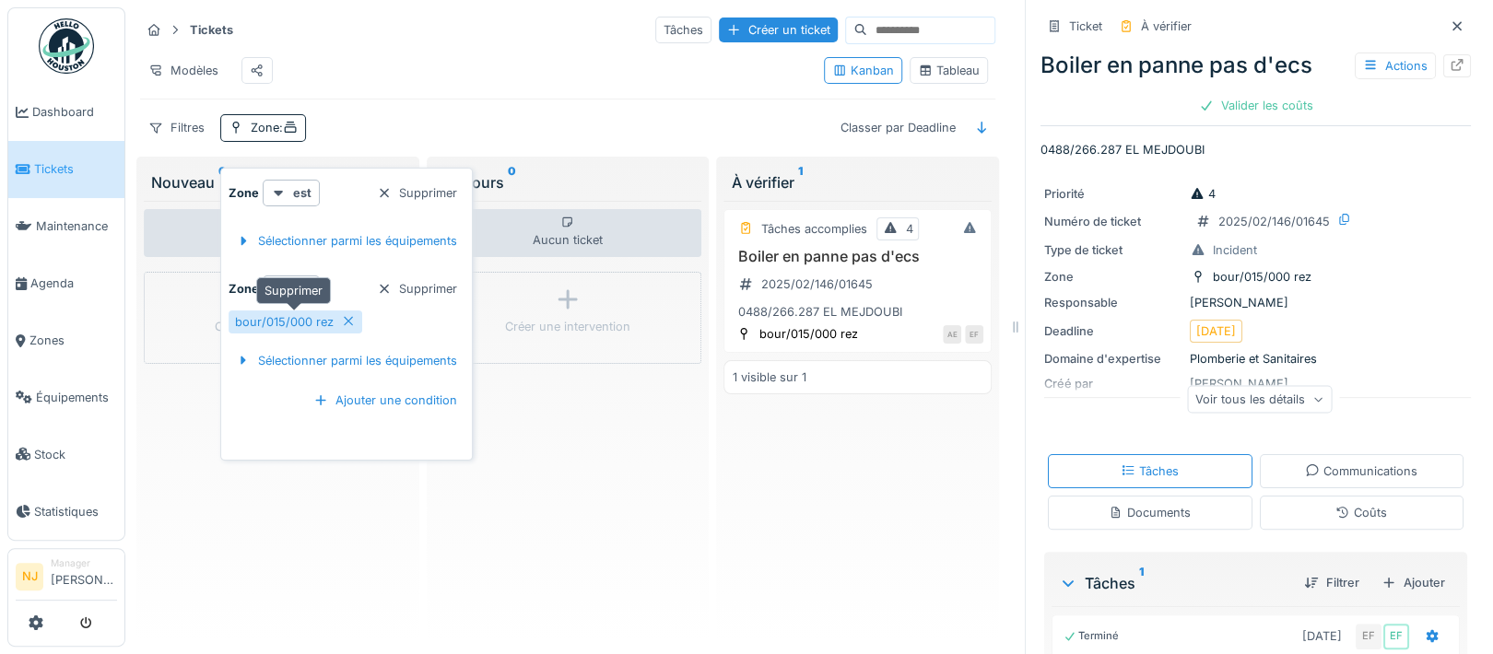
click at [346, 321] on icon at bounding box center [348, 321] width 15 height 12
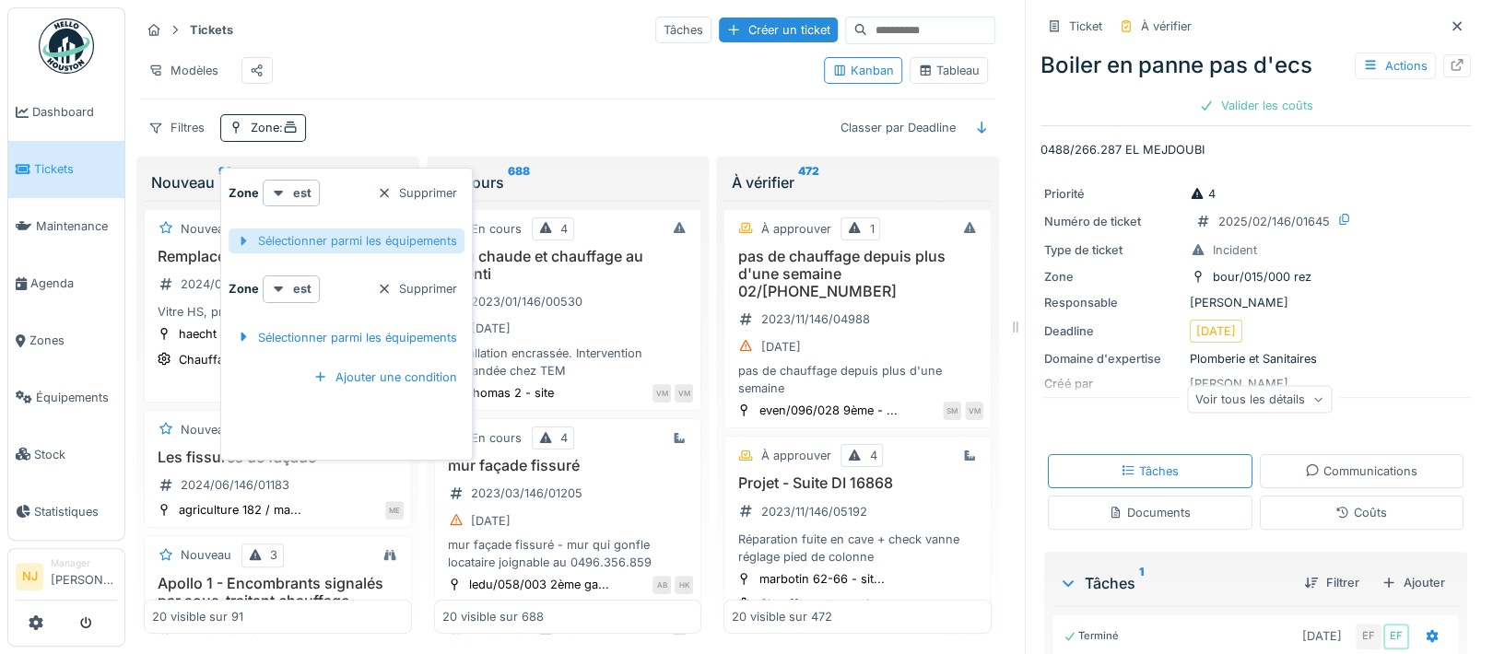
click at [410, 241] on div "Sélectionner parmi les équipements" at bounding box center [346, 240] width 236 height 25
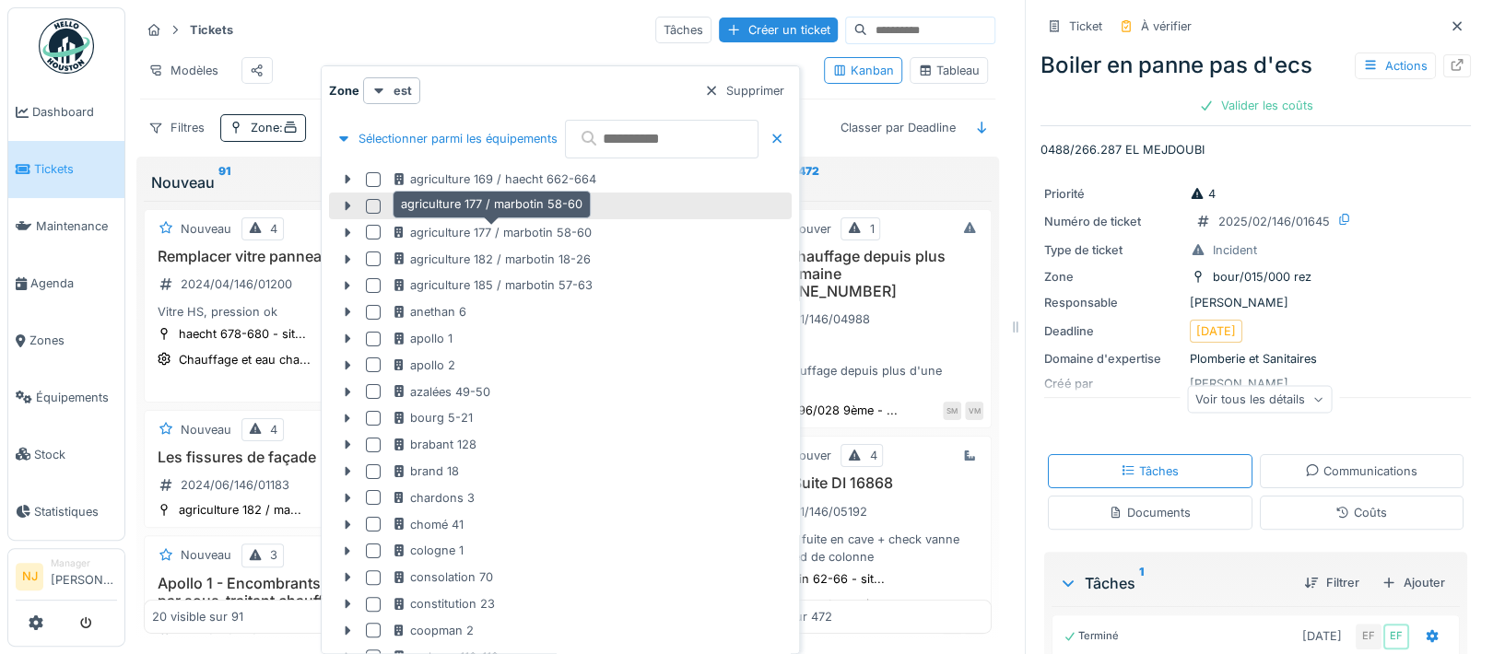
click at [552, 238] on div "agriculture 177 / marbotin 58-60" at bounding box center [492, 233] width 200 height 18
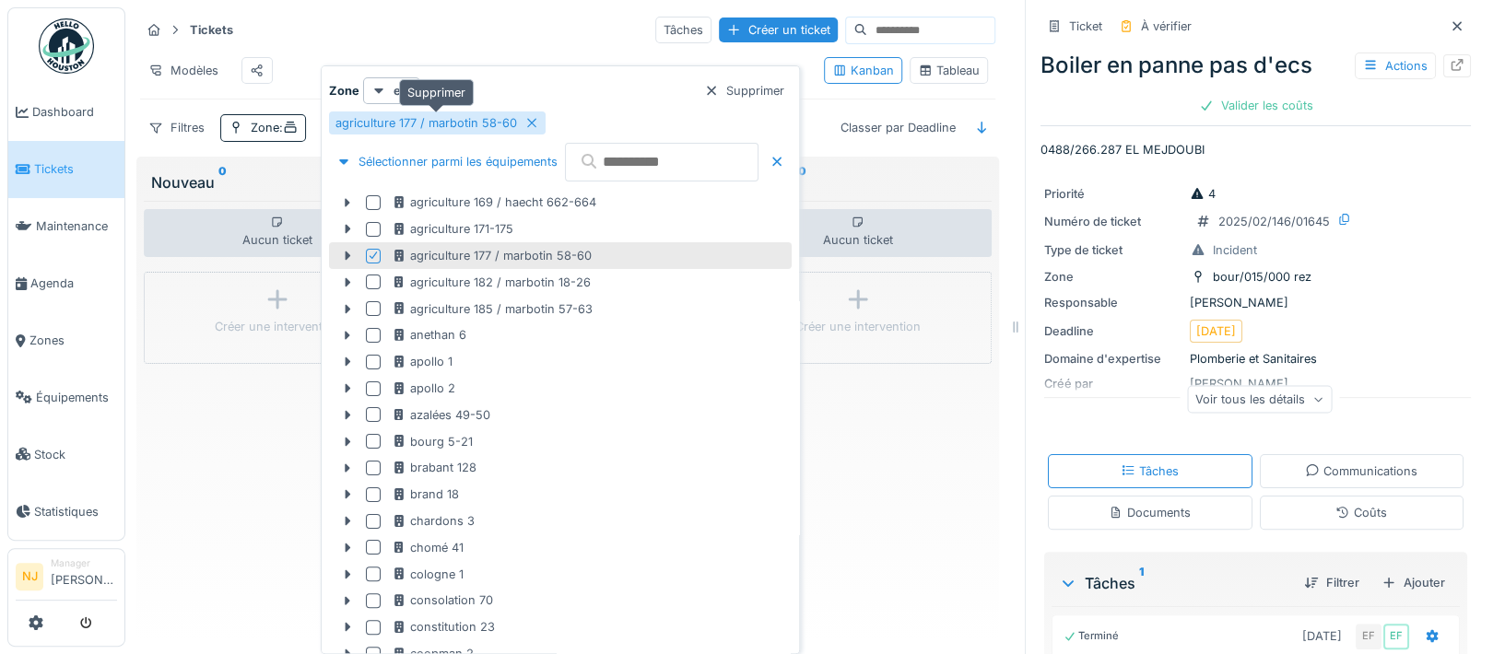
click at [525, 121] on icon at bounding box center [531, 123] width 15 height 12
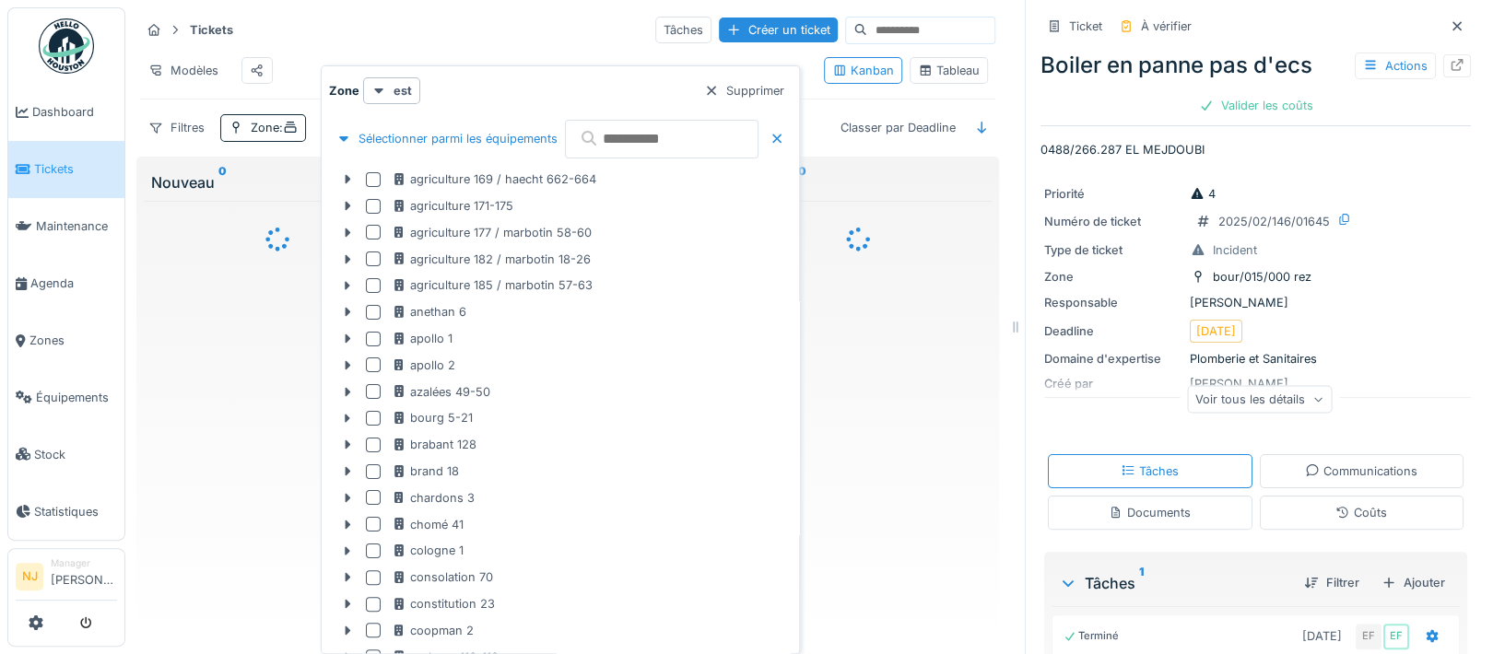
click at [758, 148] on input "text" at bounding box center [661, 139] width 193 height 39
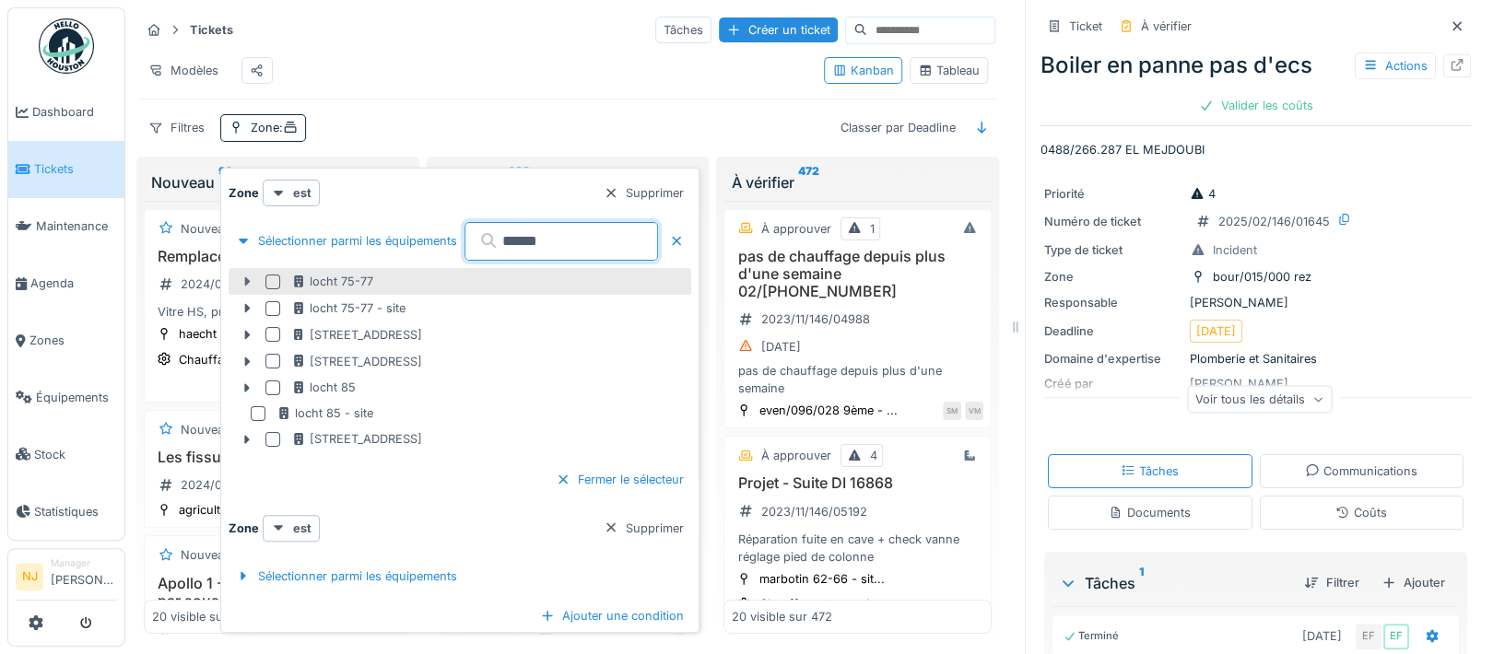
type input "*****"
click at [248, 281] on icon at bounding box center [247, 281] width 6 height 9
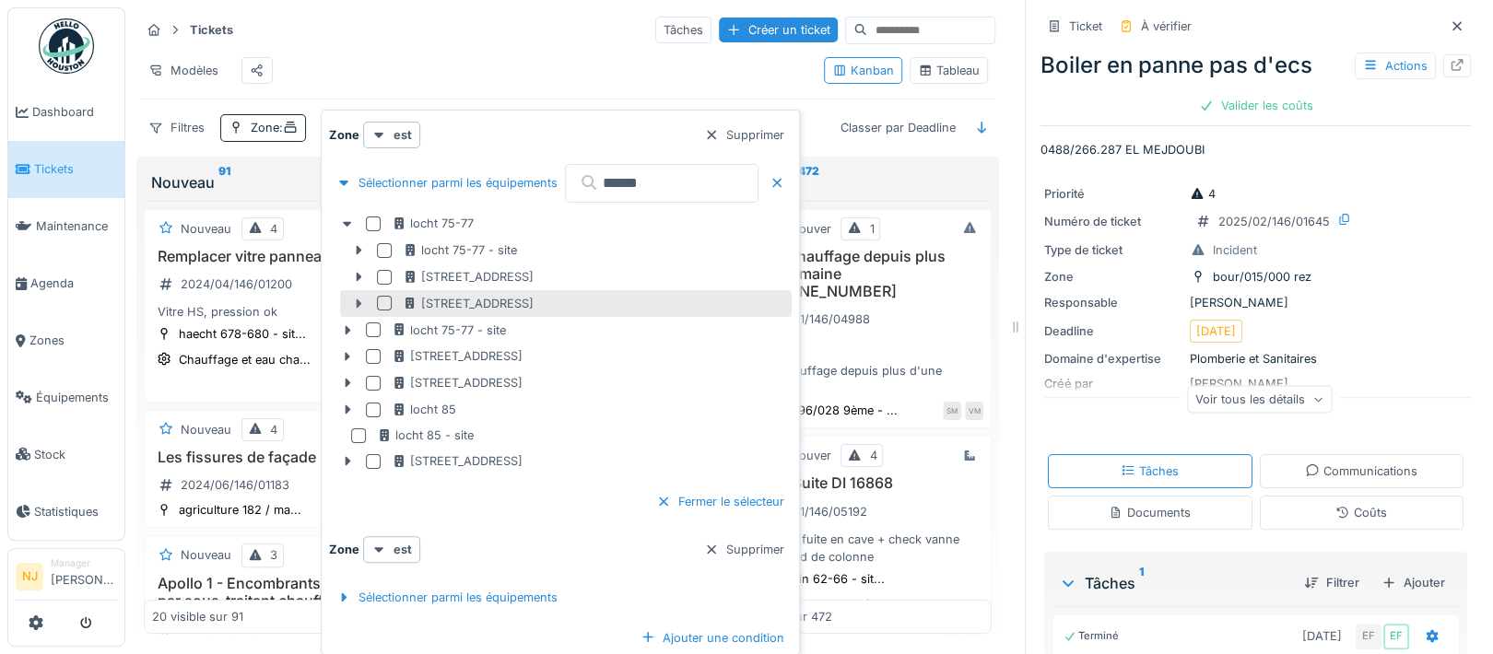
click at [357, 304] on icon at bounding box center [360, 303] width 6 height 9
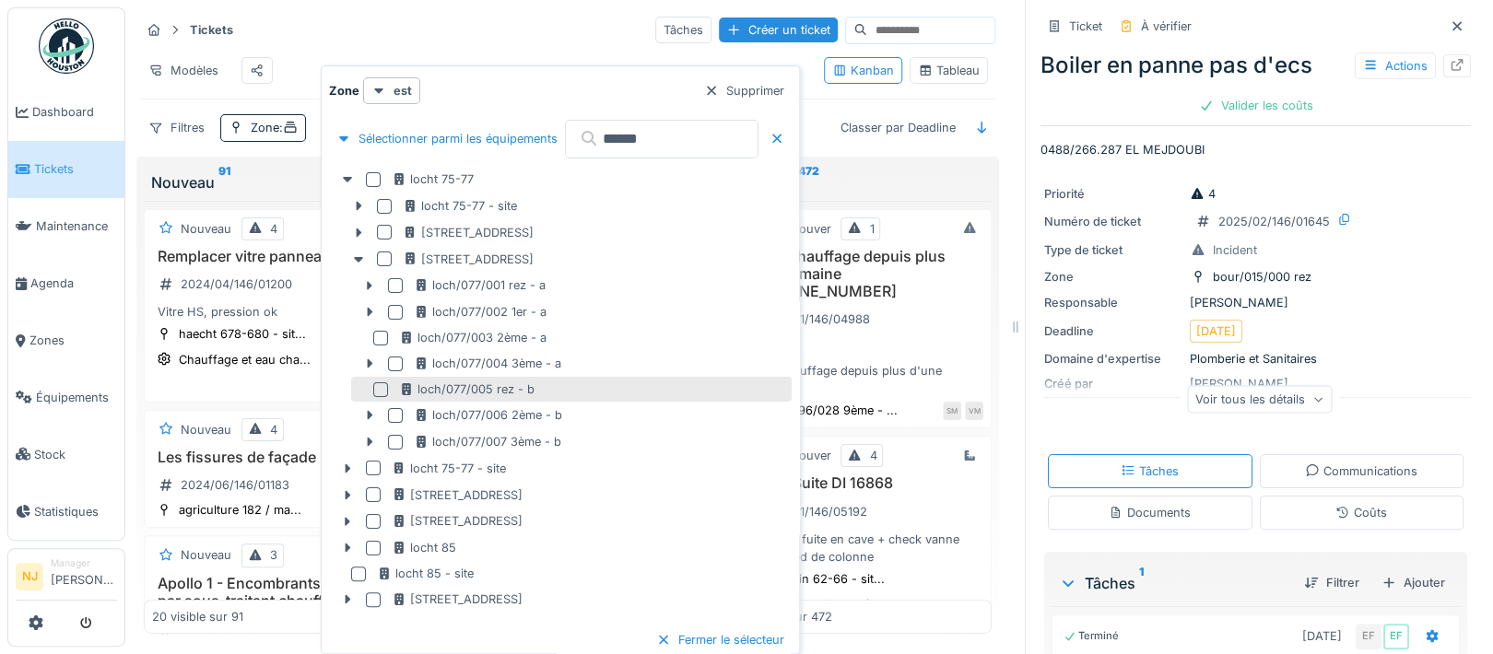
click at [381, 391] on div at bounding box center [380, 389] width 15 height 15
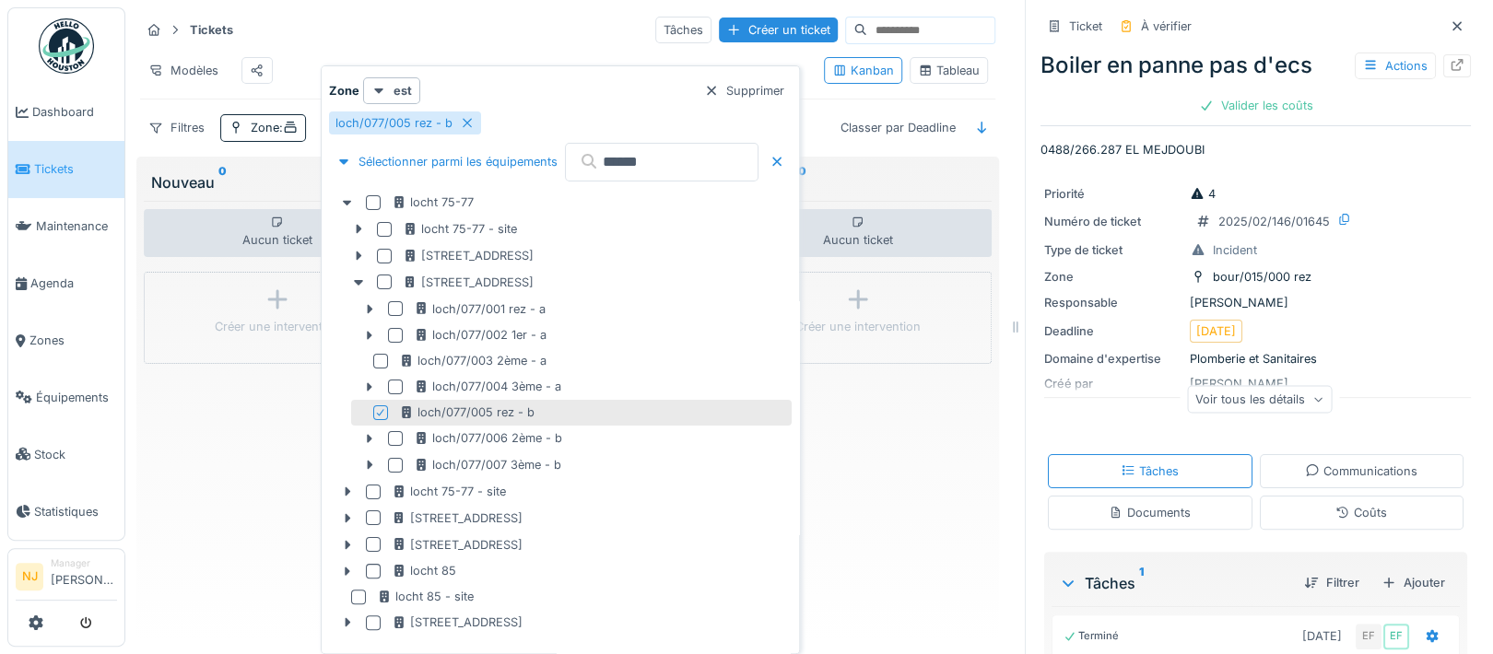
click at [922, 491] on div "Aucun ticket Créer une intervention" at bounding box center [857, 417] width 268 height 433
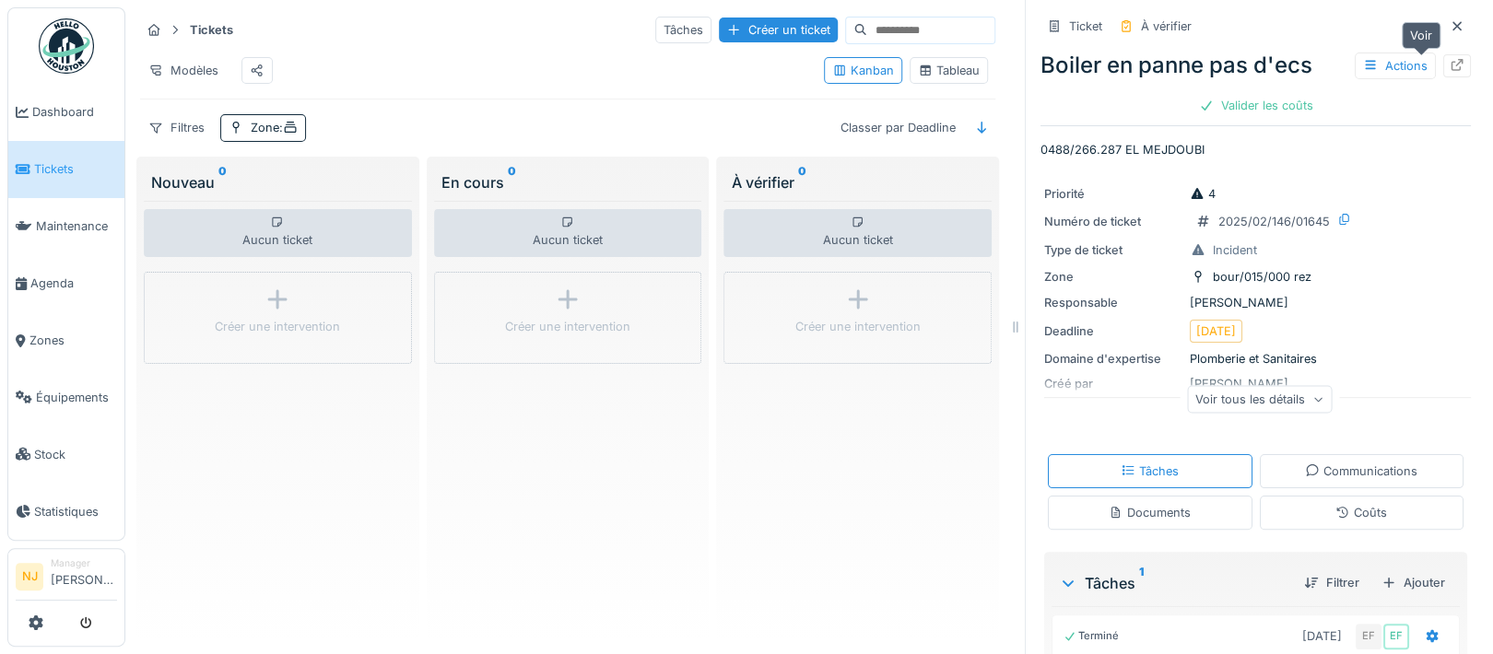
click at [1449, 57] on div at bounding box center [1456, 66] width 15 height 18
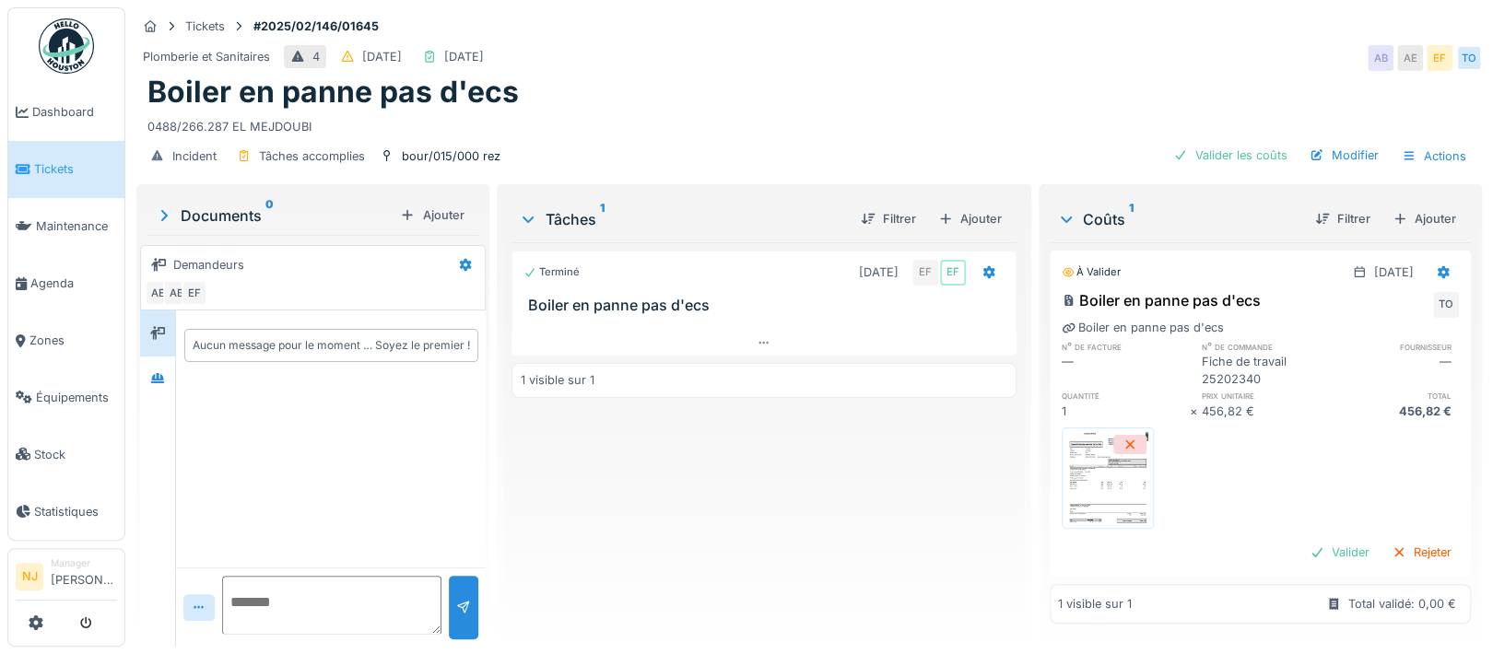
click at [230, 211] on div "Documents 0" at bounding box center [274, 216] width 238 height 22
click at [437, 153] on div "bour/015/000 rez" at bounding box center [451, 156] width 99 height 18
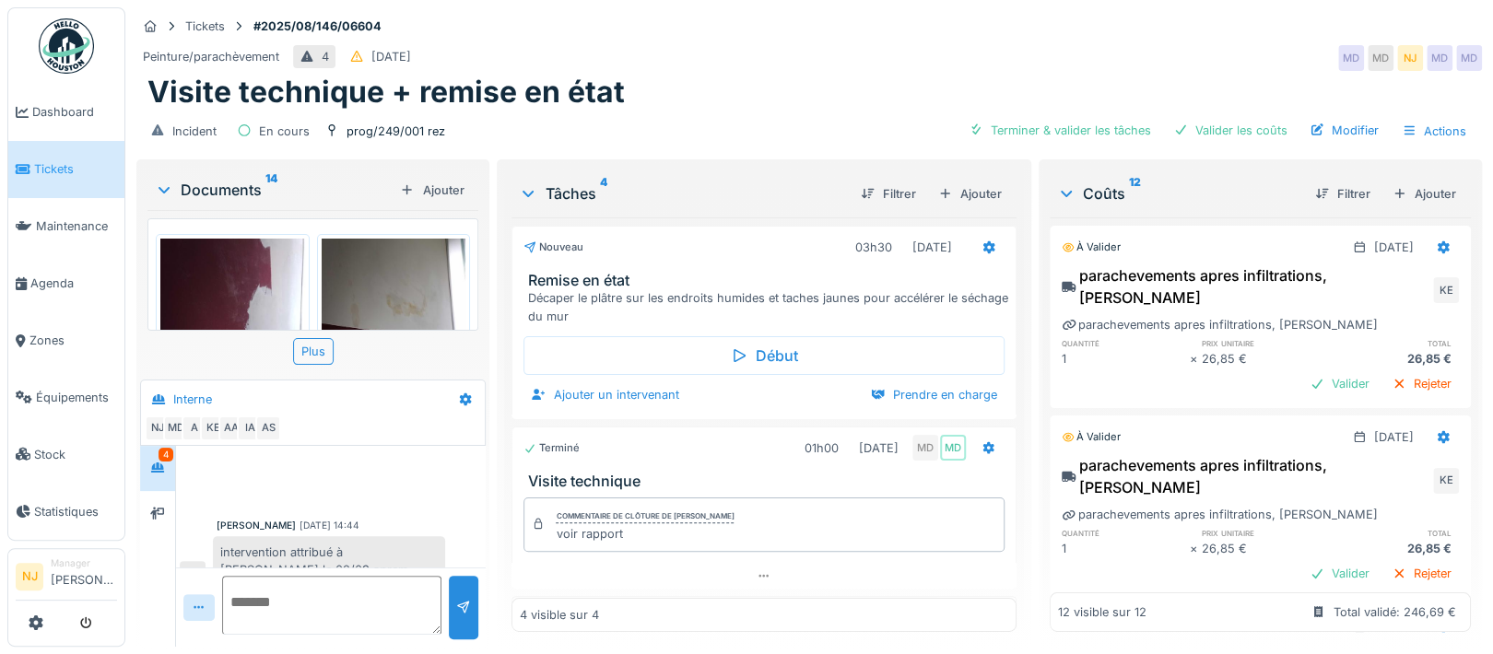
scroll to position [408, 0]
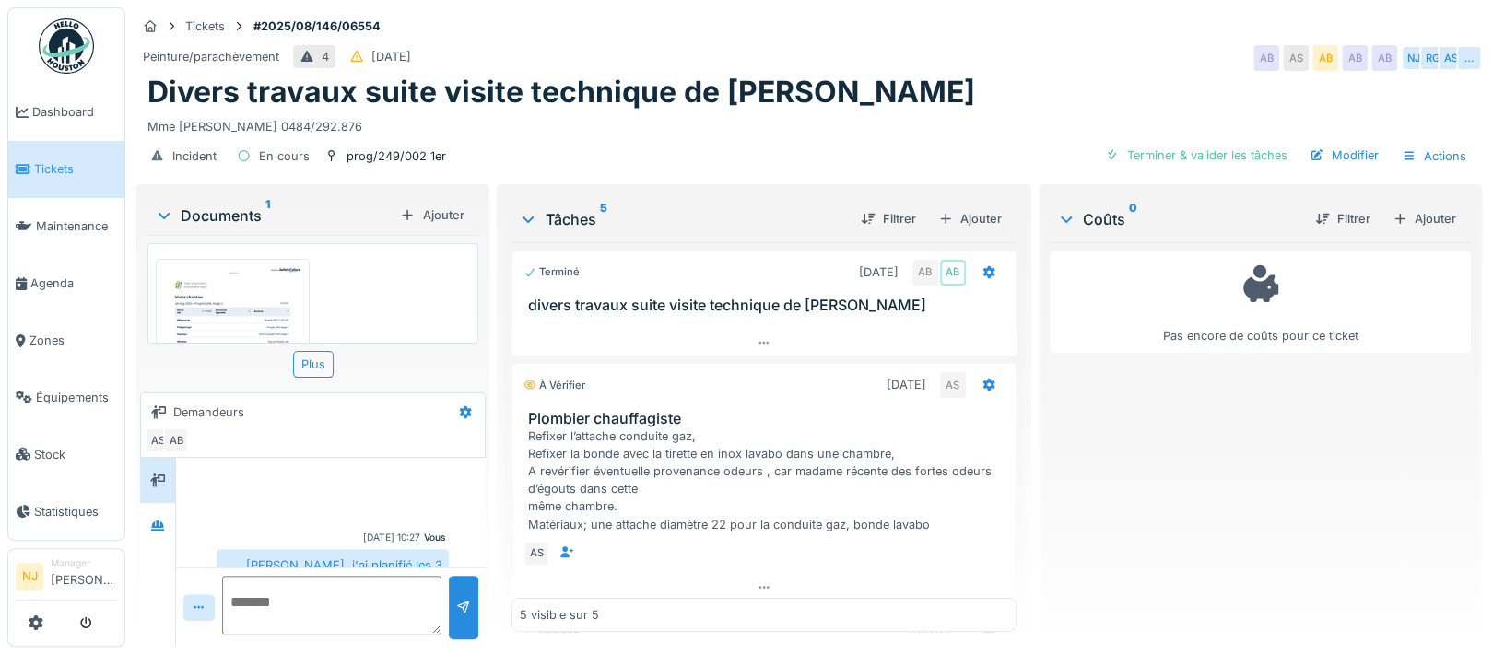
scroll to position [209, 0]
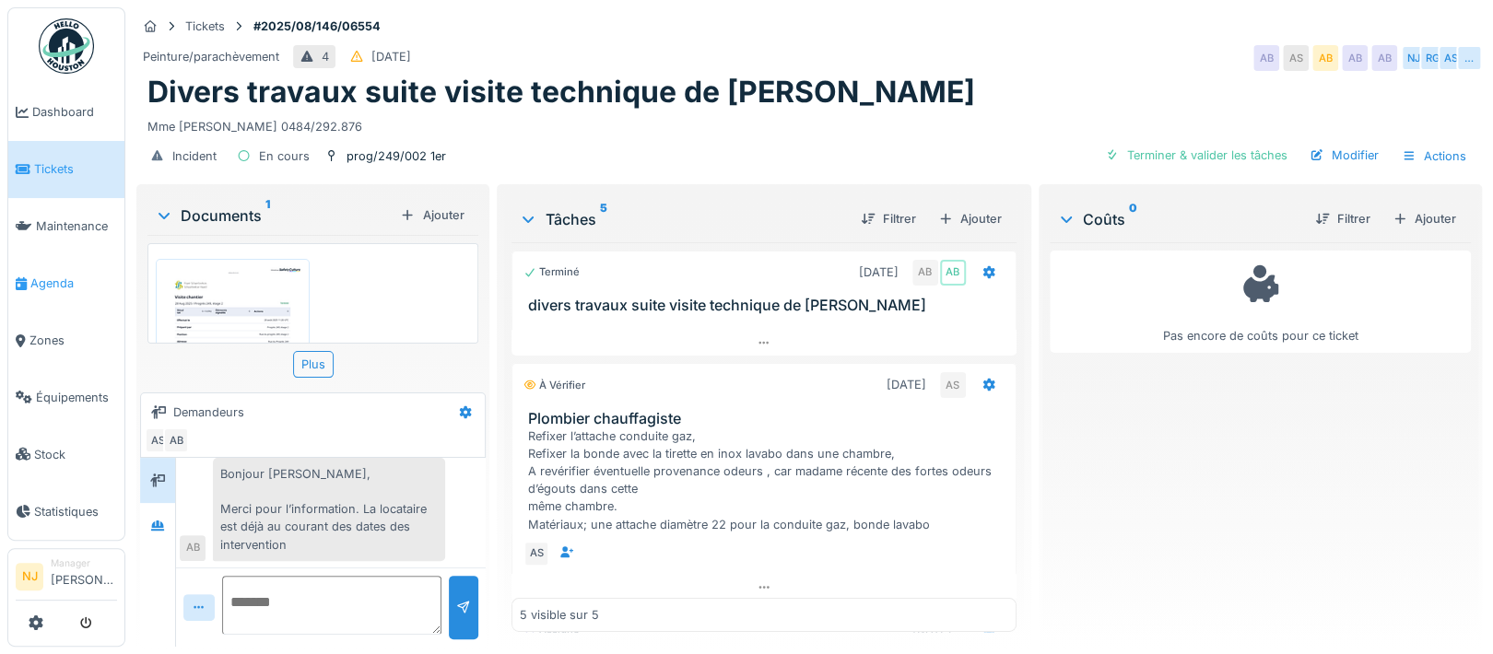
click at [63, 275] on span "Agenda" at bounding box center [73, 284] width 87 height 18
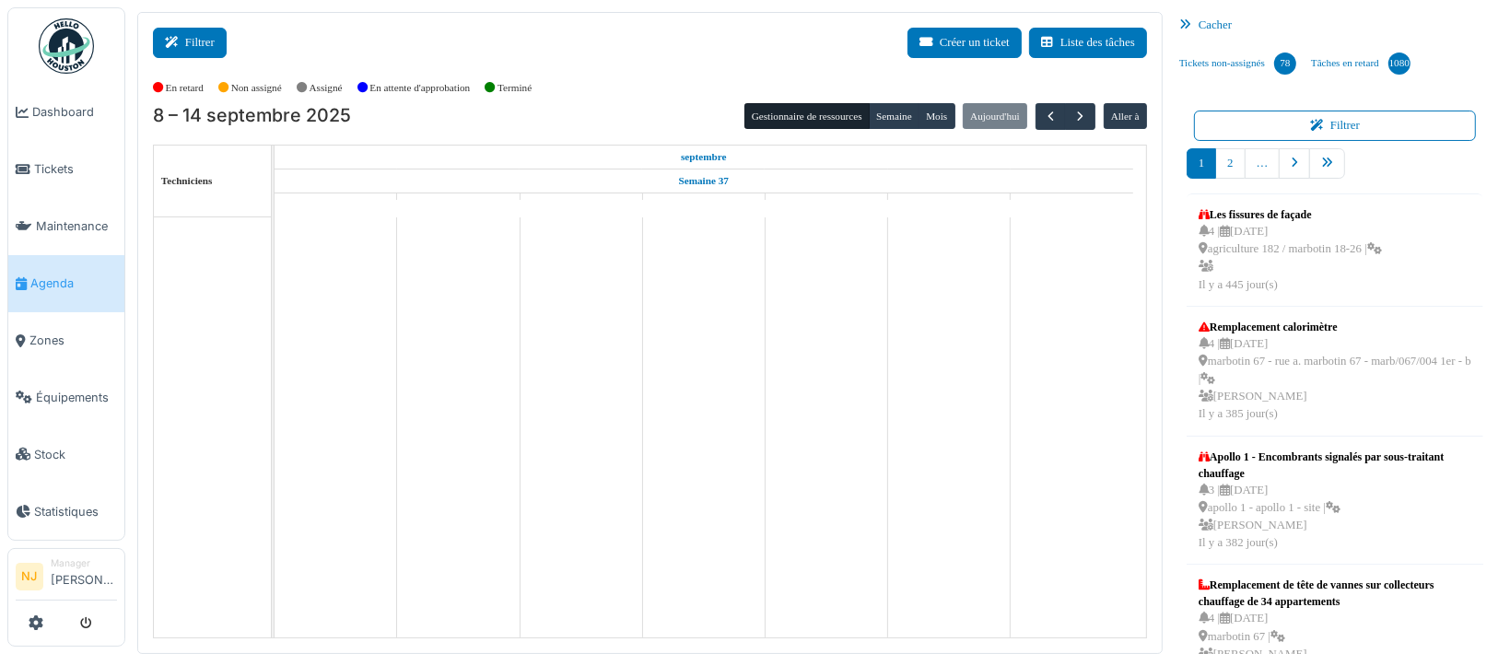
click at [201, 41] on button "Filtrer" at bounding box center [190, 43] width 74 height 30
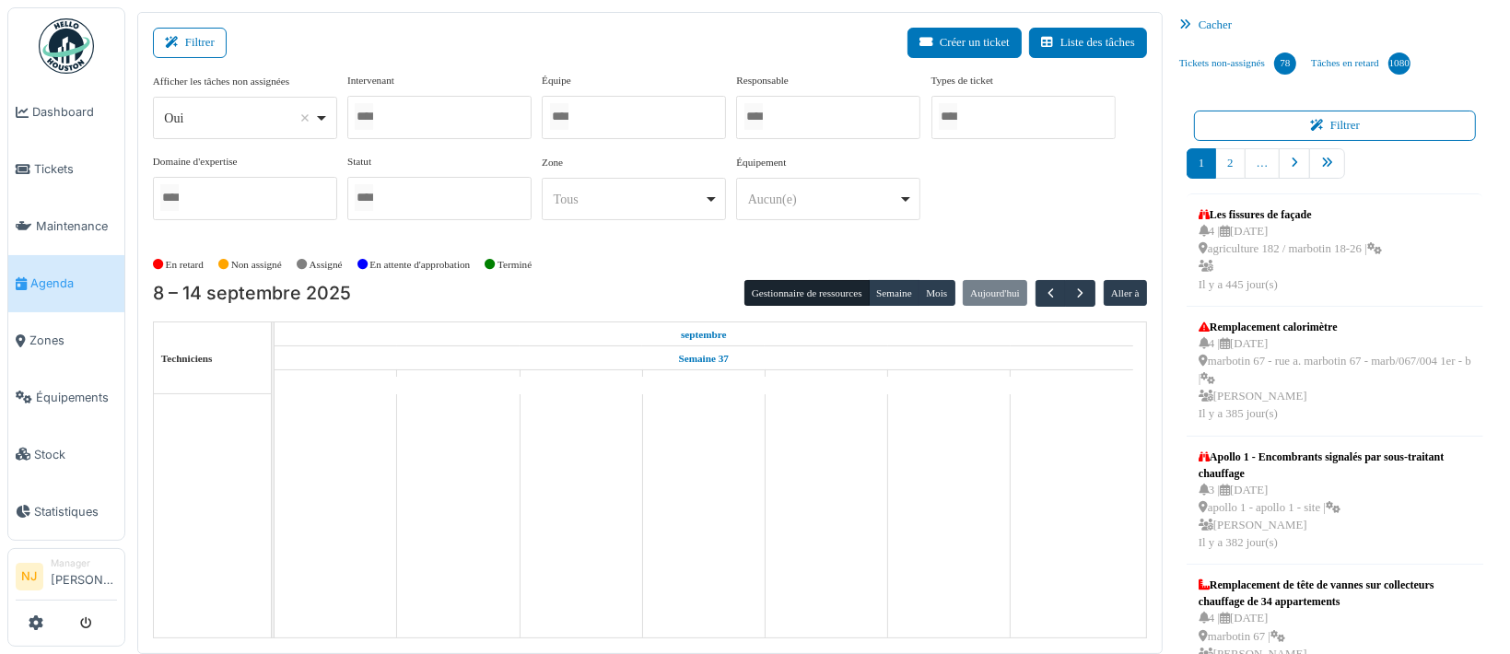
click at [446, 115] on div at bounding box center [439, 117] width 184 height 43
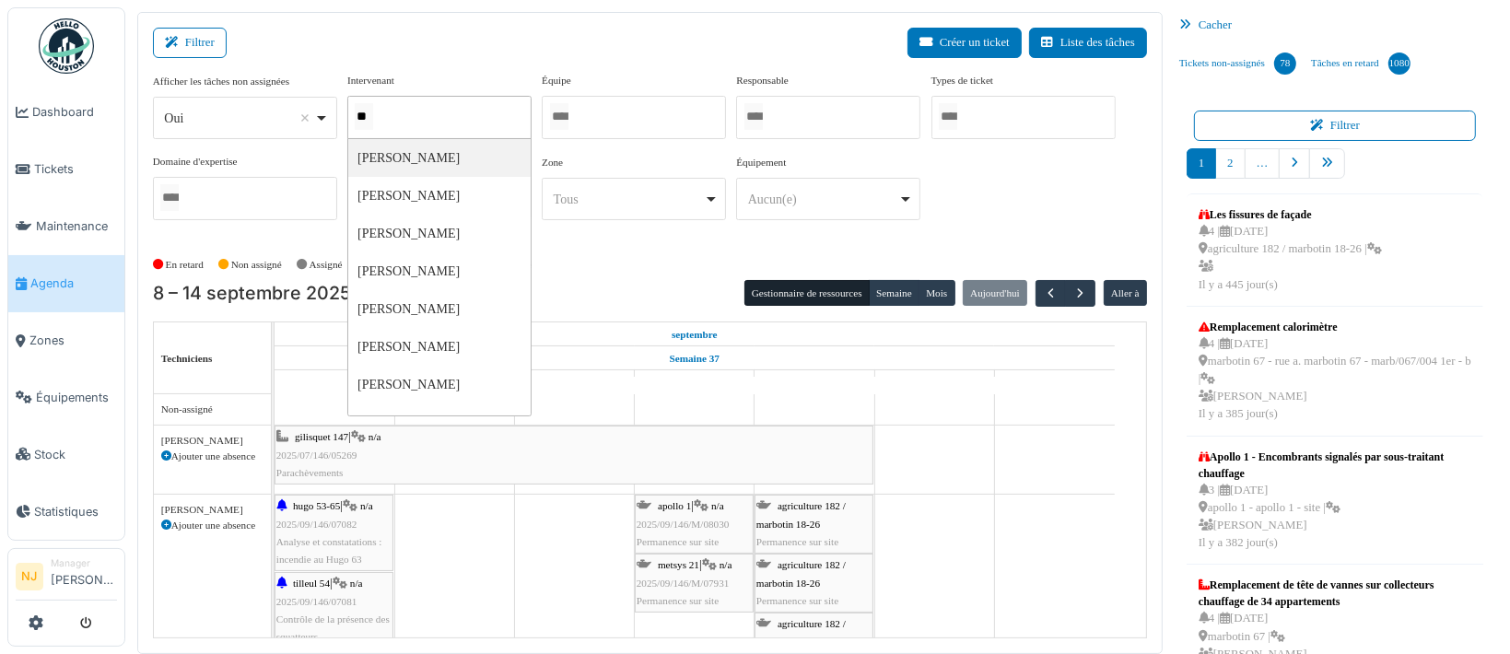
type input "*"
click at [521, 36] on div "Filtrer Créer un ticket Liste des tâches" at bounding box center [650, 50] width 994 height 45
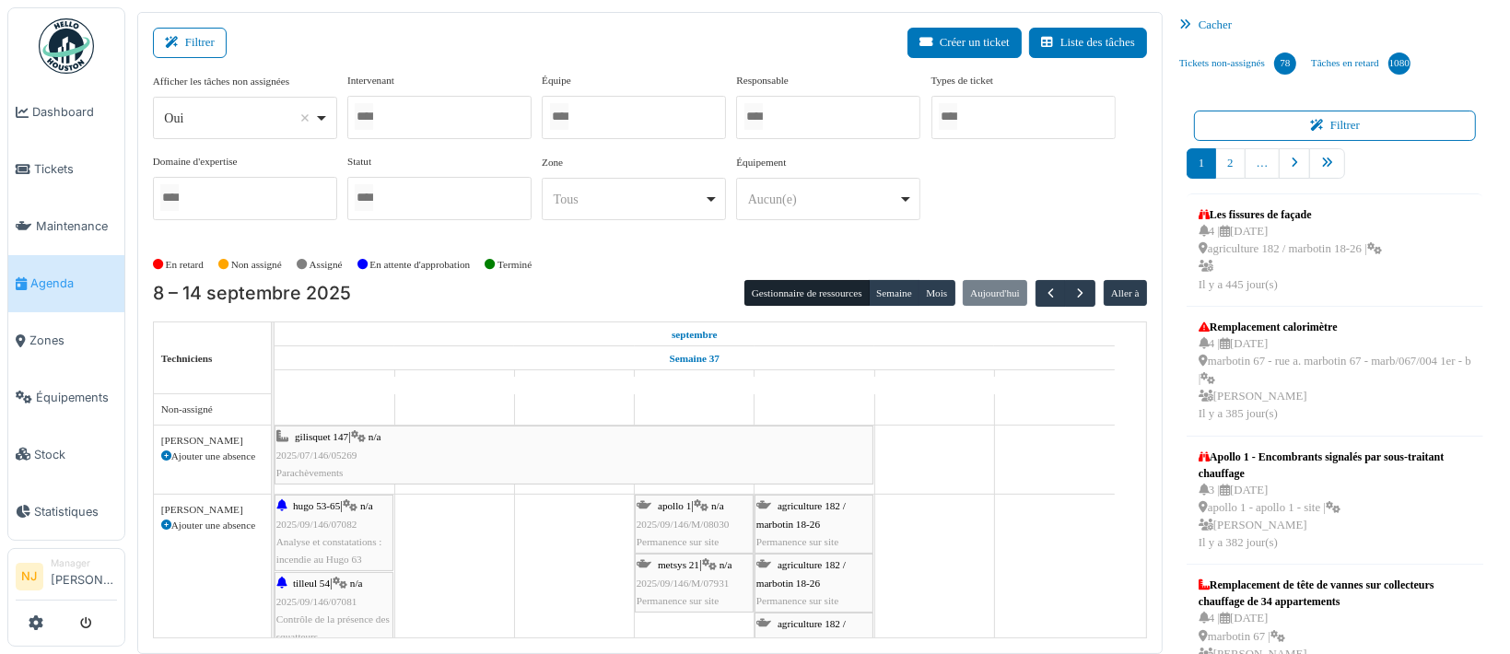
click at [622, 111] on div at bounding box center [634, 117] width 184 height 43
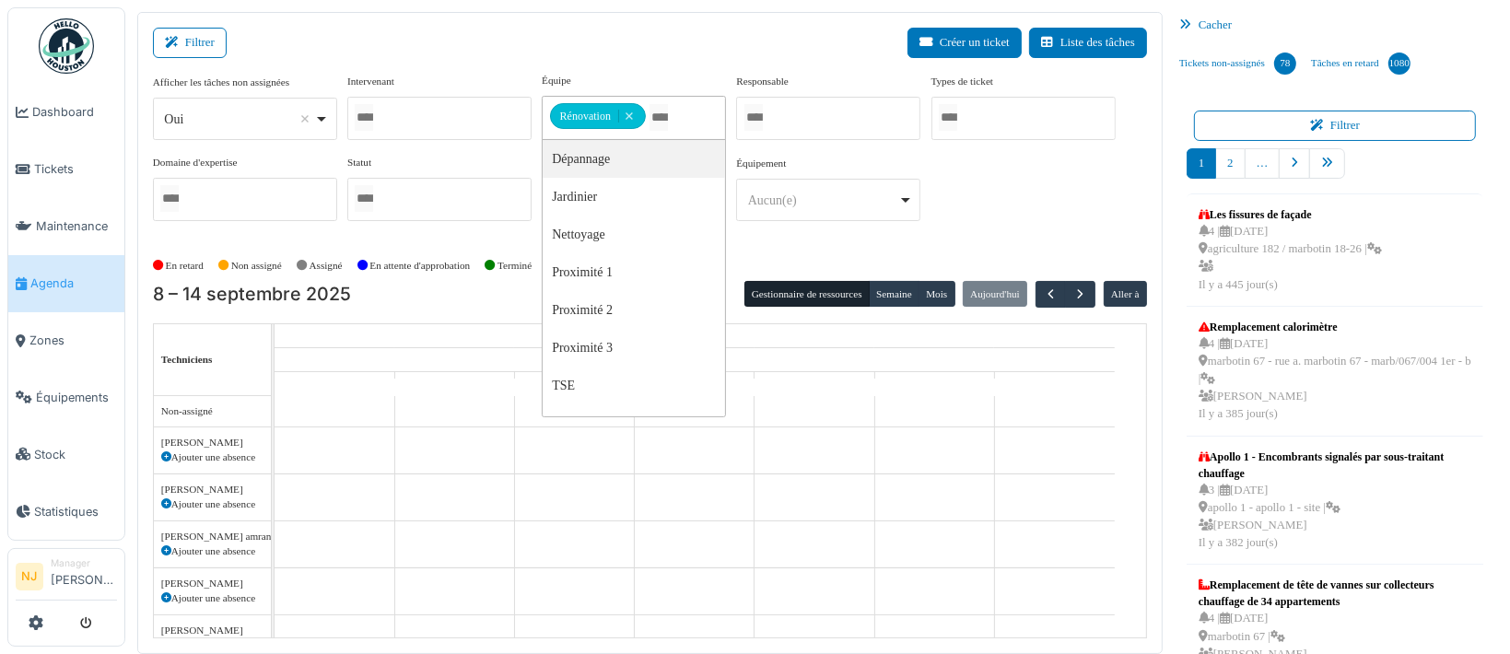
click at [364, 45] on div "Filtrer Créer un ticket Liste des tâches" at bounding box center [650, 50] width 994 height 45
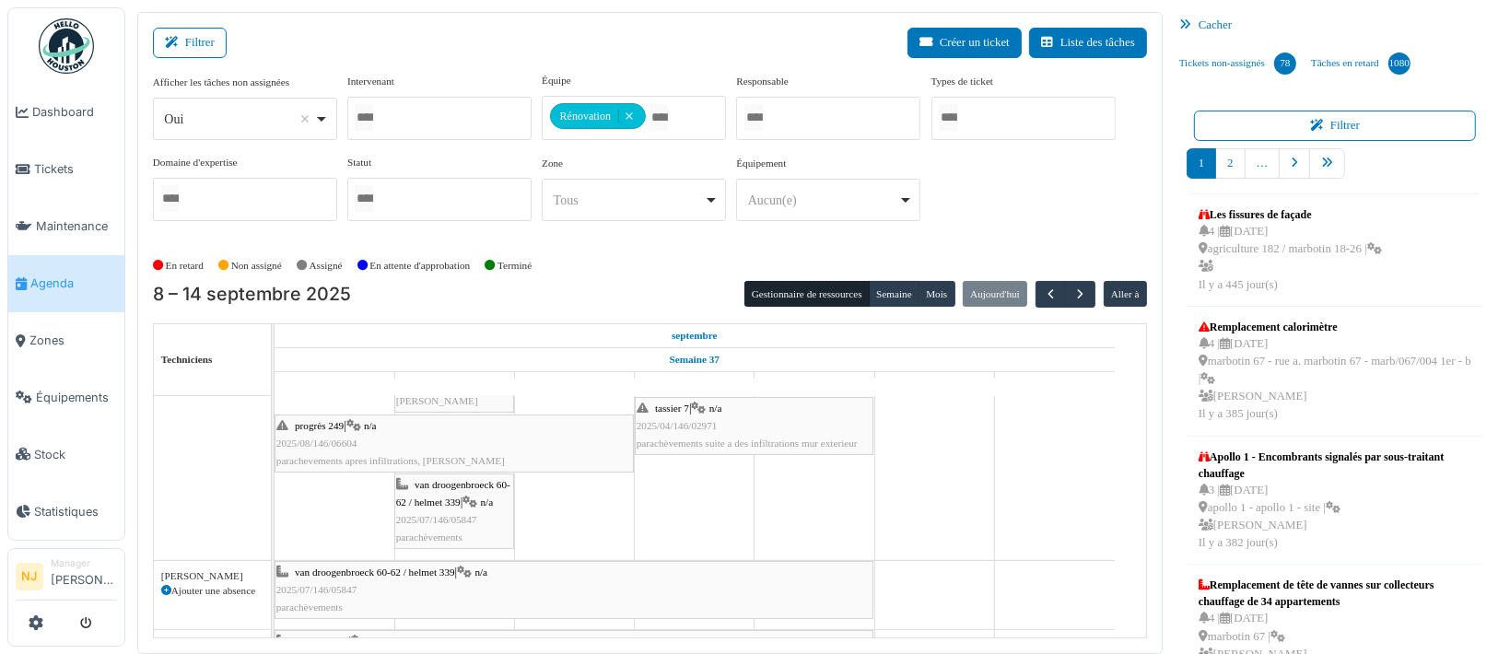
scroll to position [123, 0]
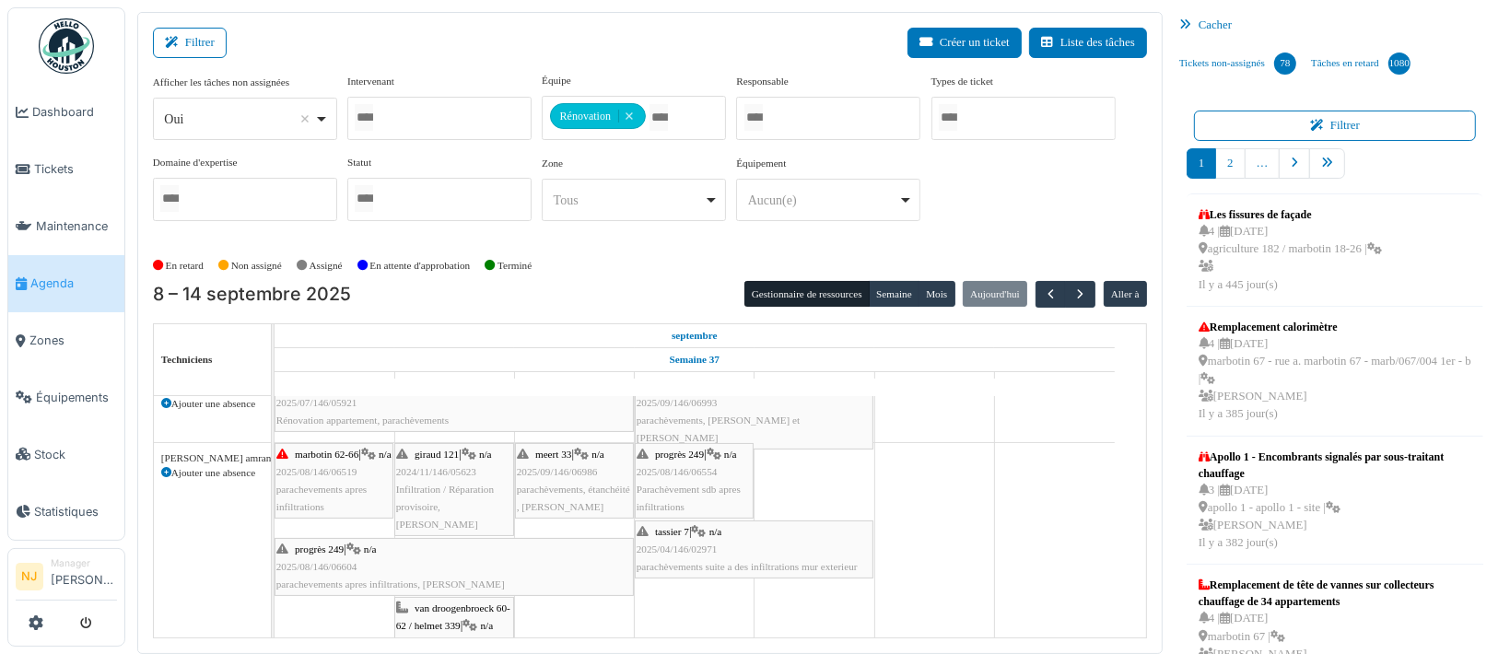
click at [451, 468] on span "2024/11/146/05623" at bounding box center [436, 471] width 80 height 11
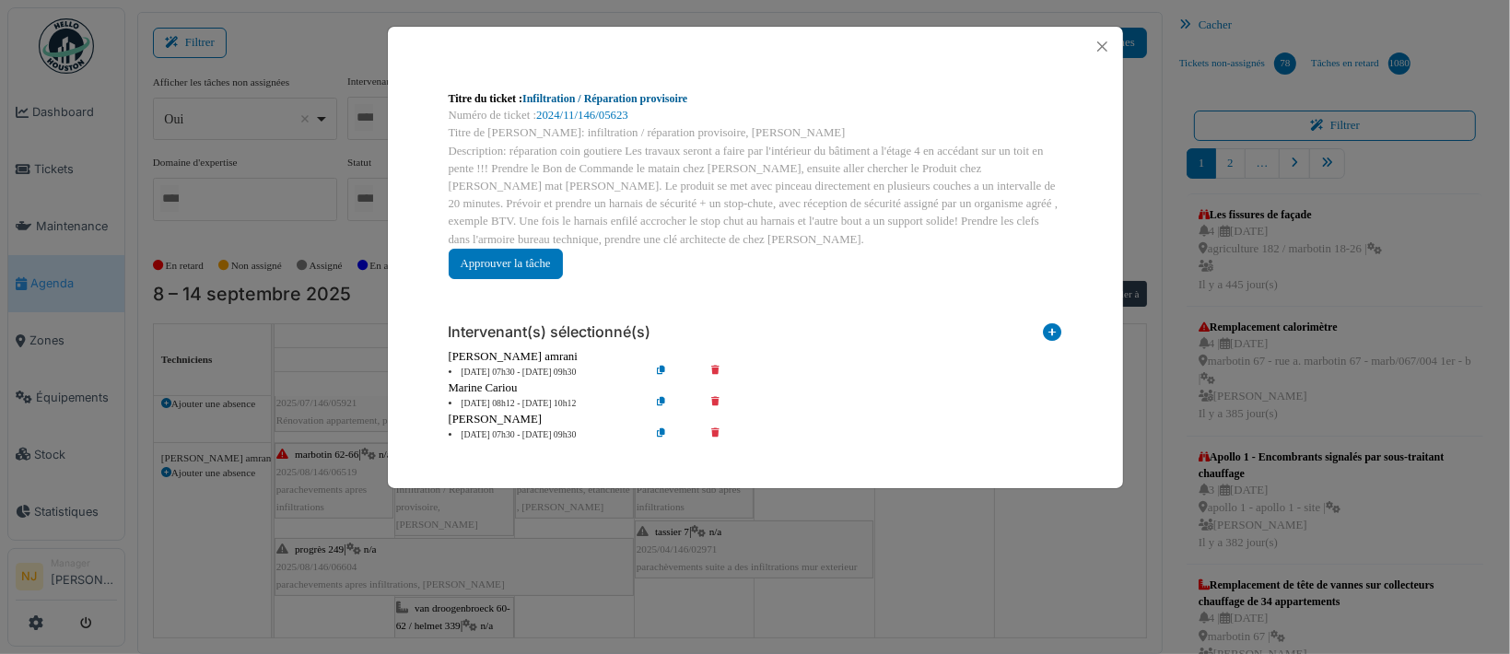
click at [621, 100] on link "Infiltration / Réparation provisoire" at bounding box center [604, 98] width 165 height 13
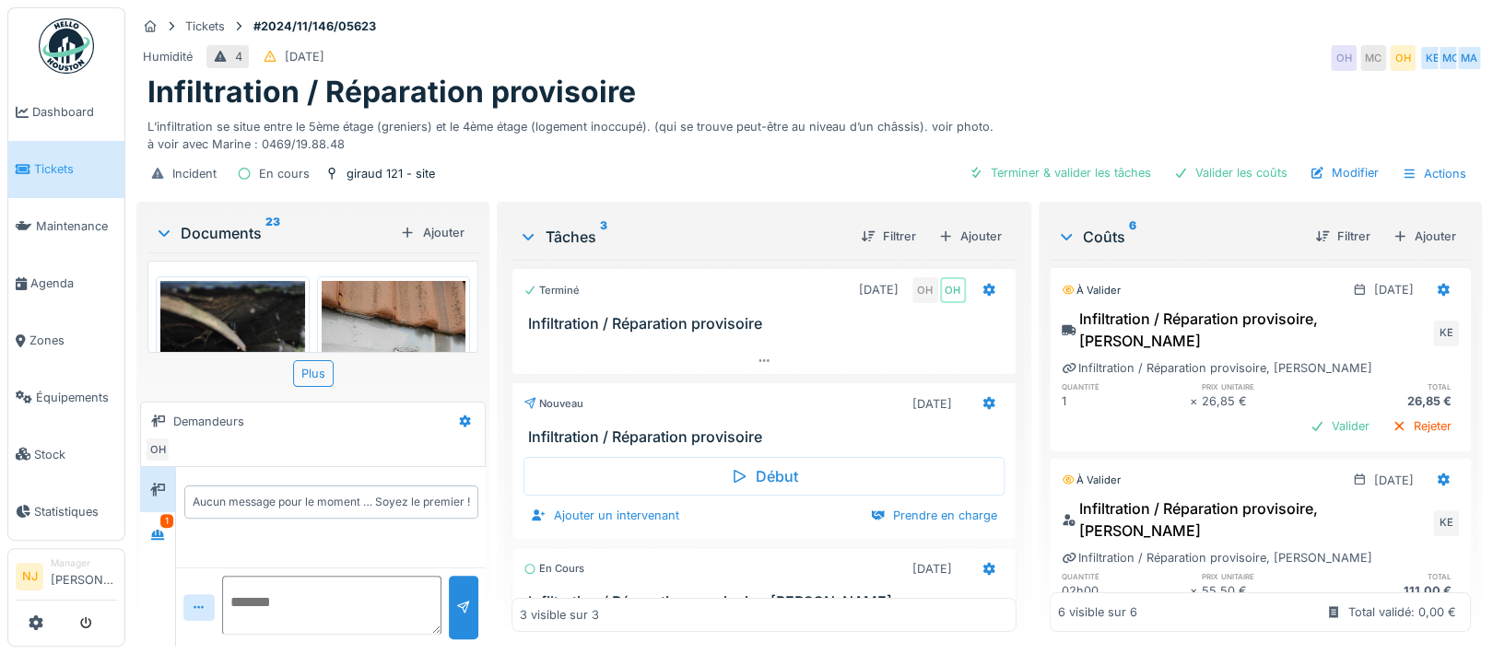
scroll to position [18, 0]
click at [243, 288] on img at bounding box center [232, 377] width 145 height 193
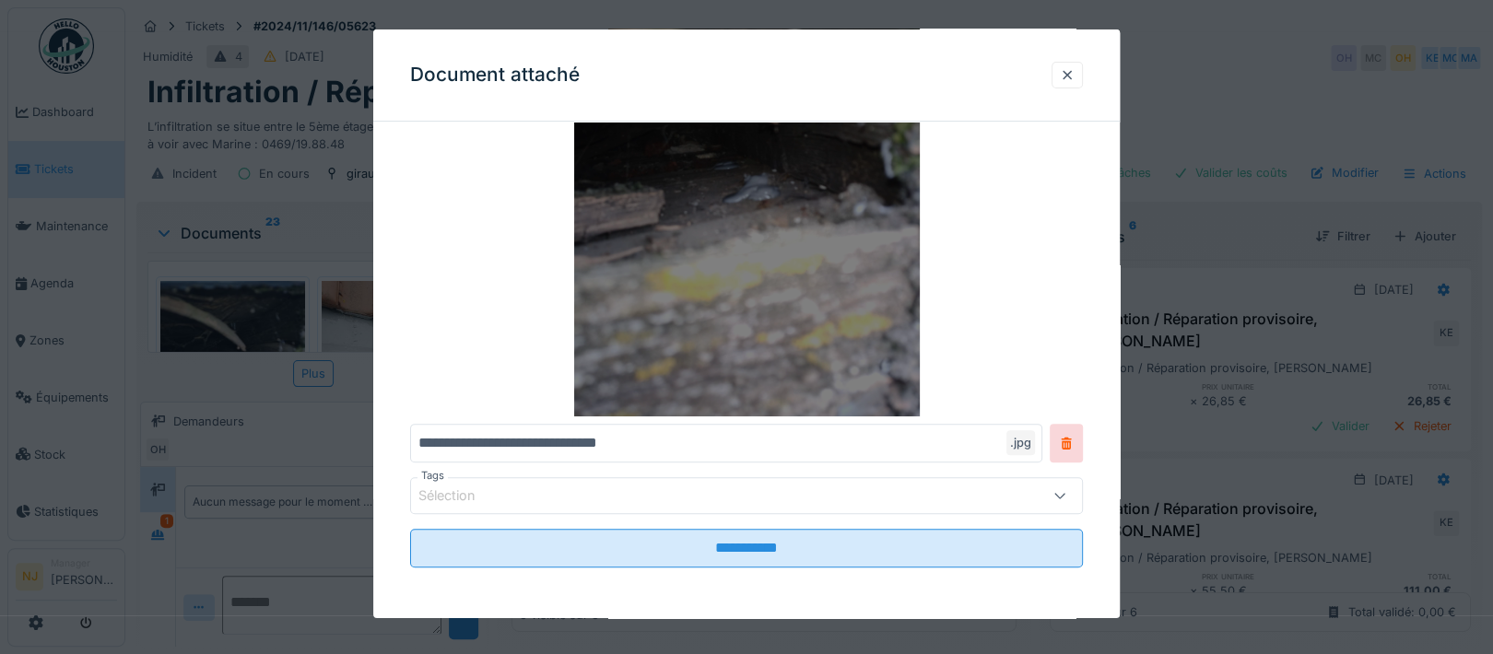
scroll to position [0, 0]
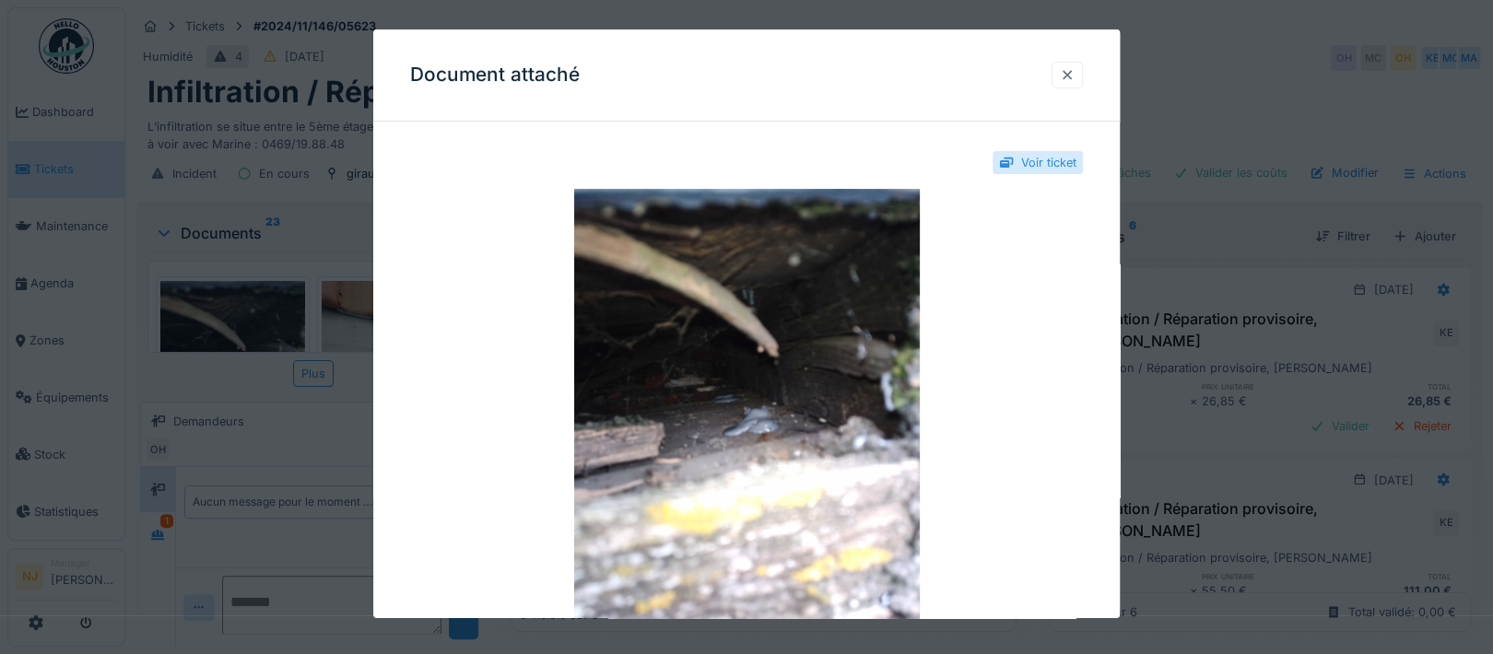
click at [1072, 75] on div at bounding box center [1067, 75] width 15 height 18
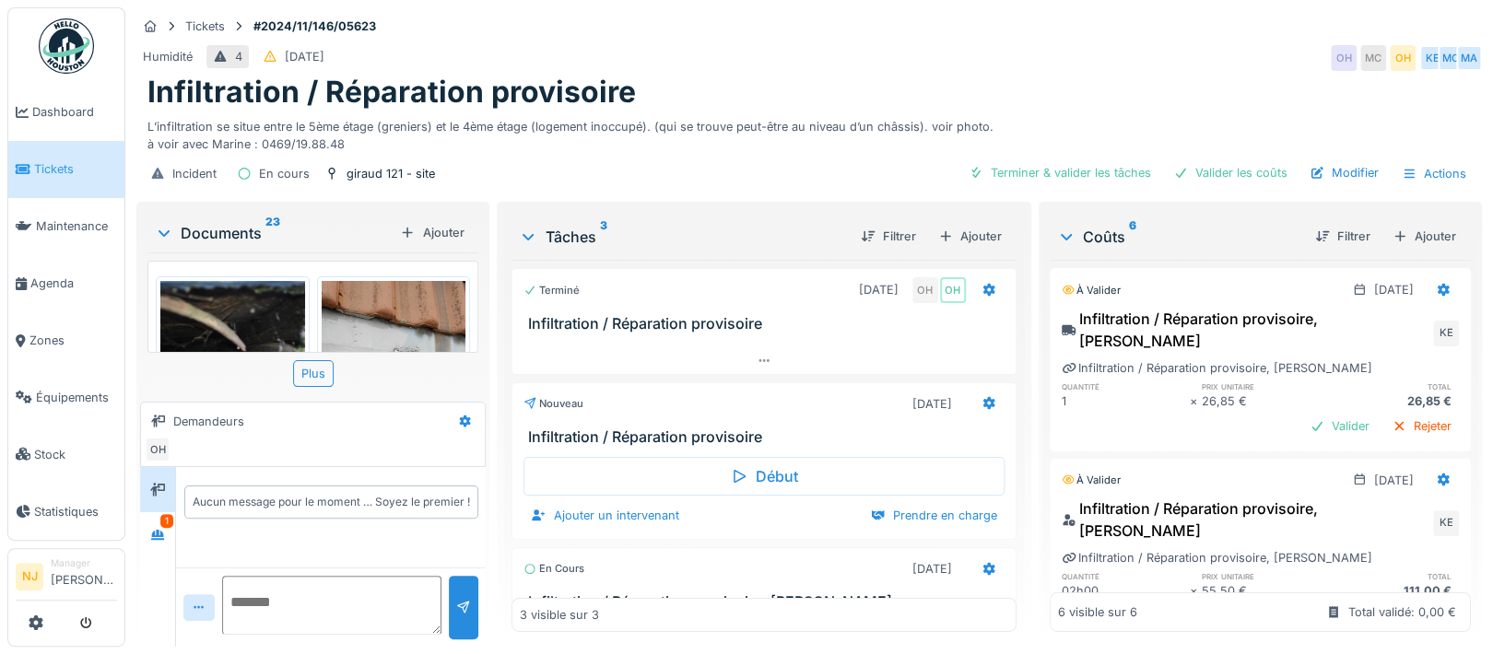
click at [369, 298] on img at bounding box center [394, 377] width 145 height 193
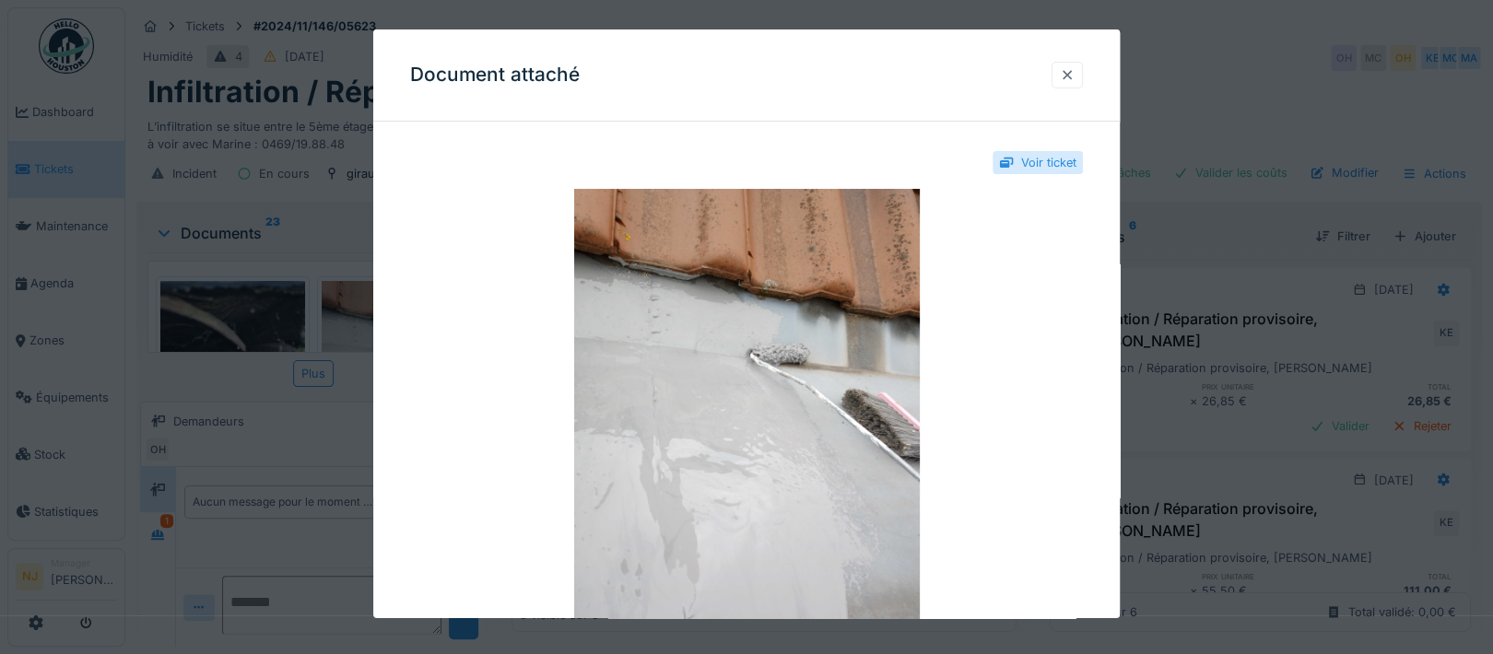
click at [1074, 73] on div at bounding box center [1067, 75] width 15 height 18
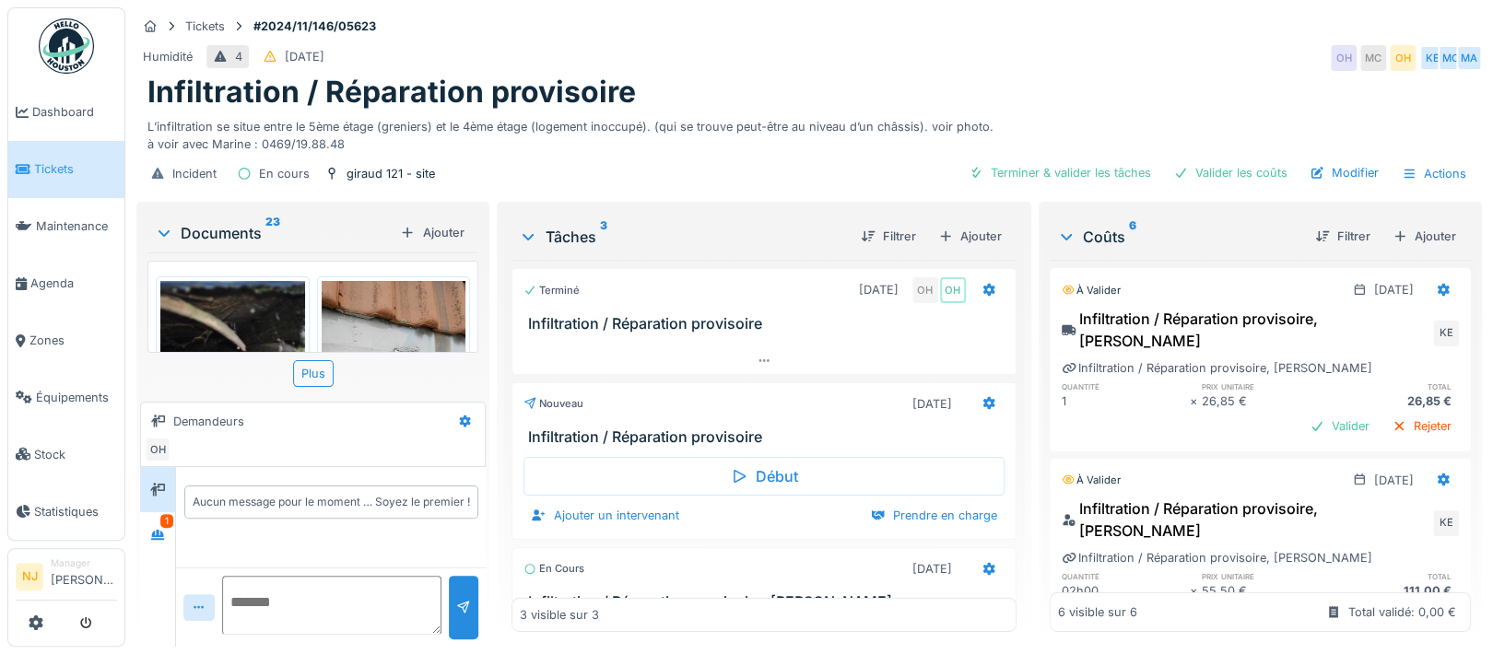
click at [162, 224] on icon at bounding box center [164, 233] width 15 height 18
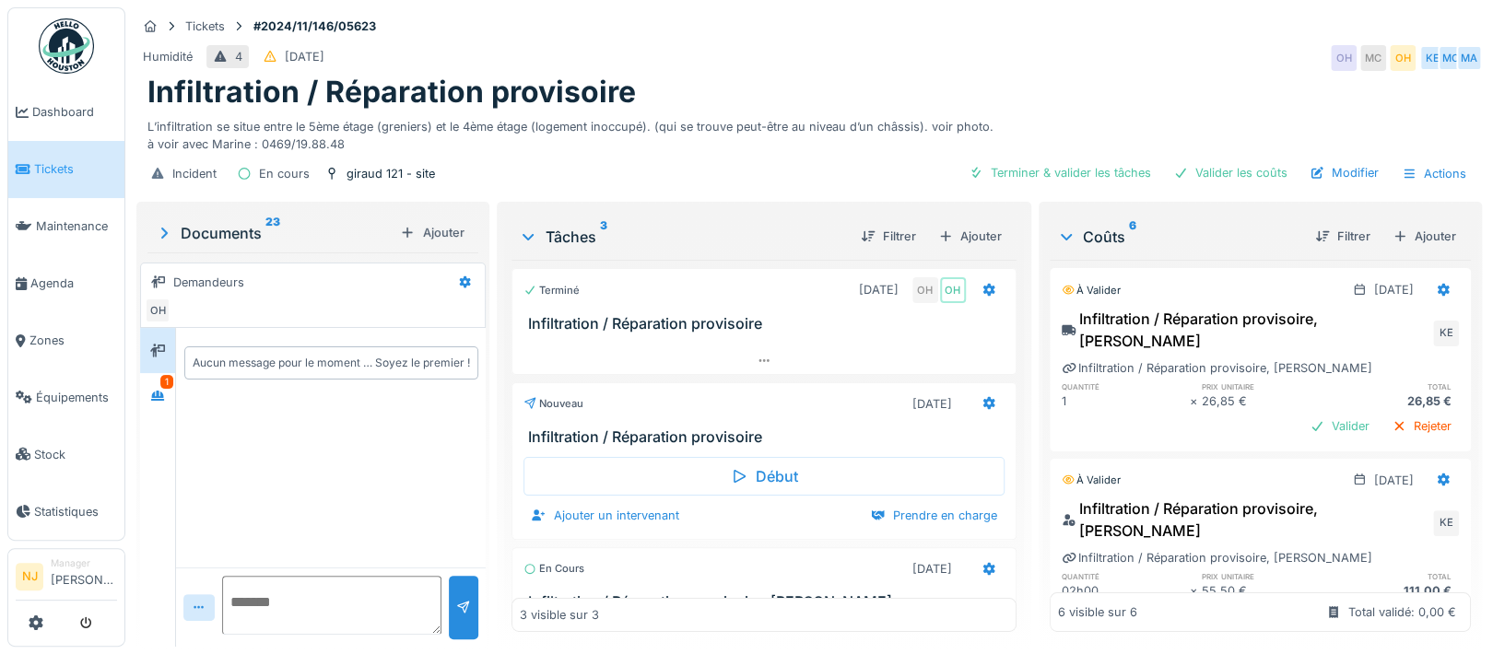
click at [164, 228] on icon at bounding box center [164, 233] width 6 height 11
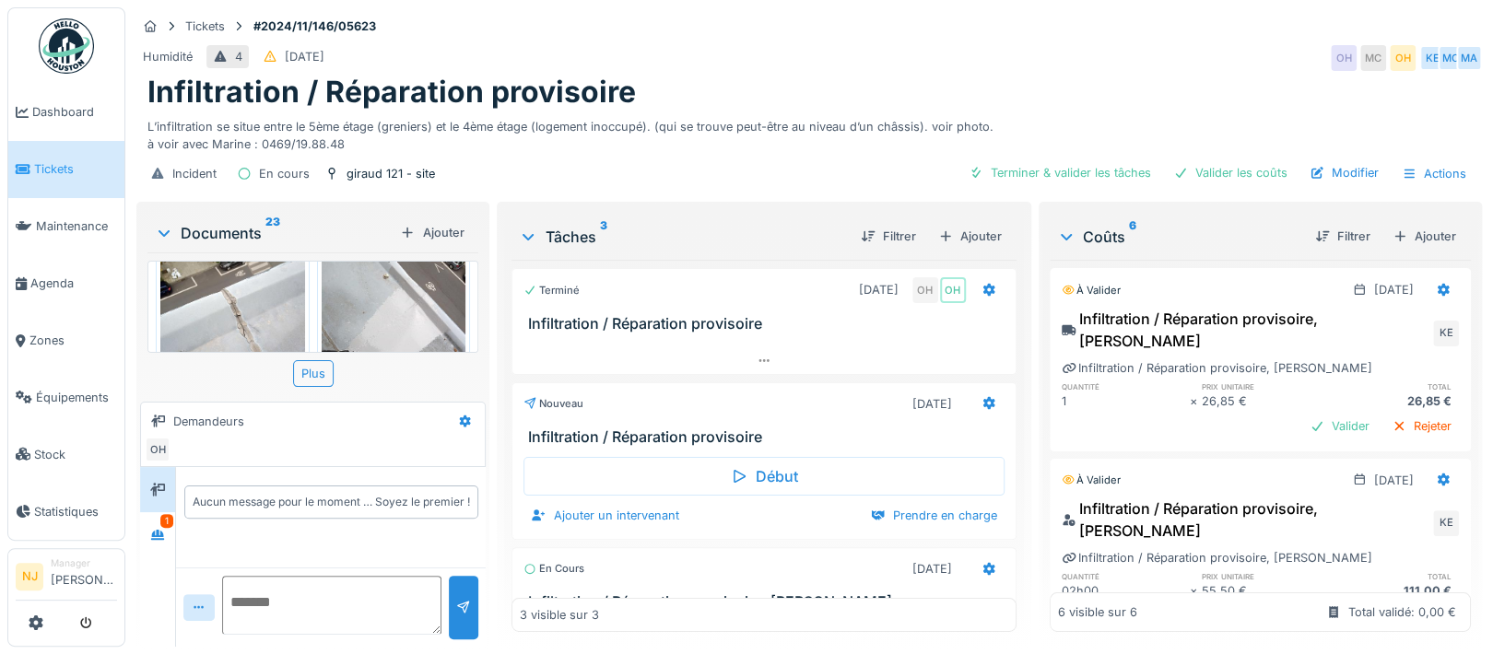
scroll to position [344, 0]
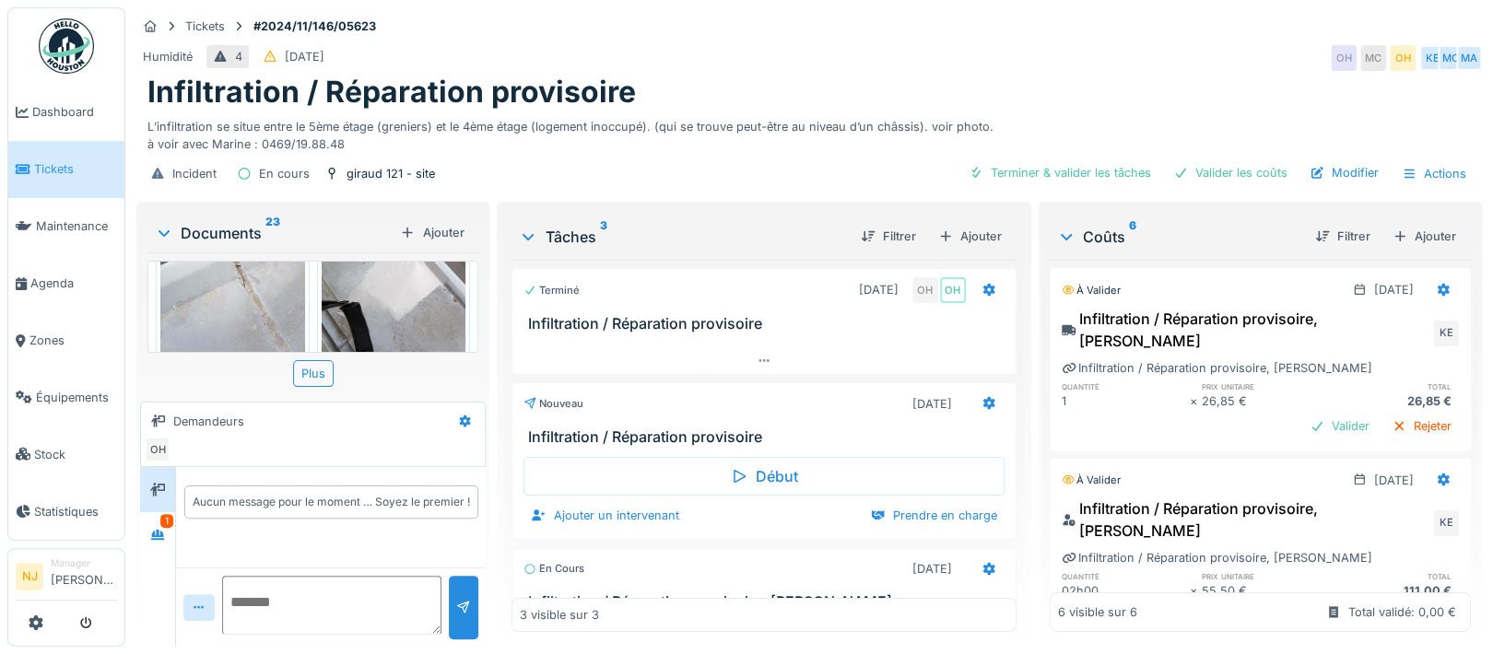
click at [361, 300] on img at bounding box center [394, 275] width 145 height 193
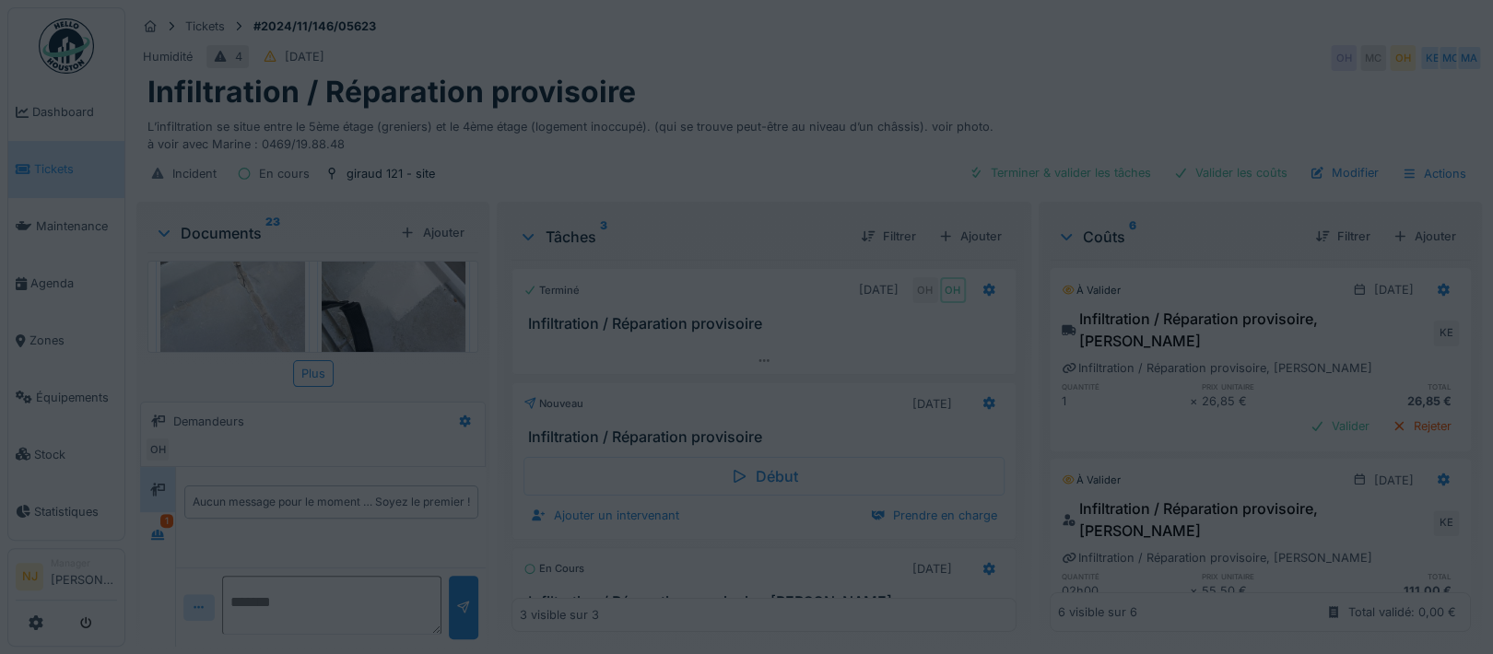
click at [361, 300] on div at bounding box center [746, 327] width 1493 height 654
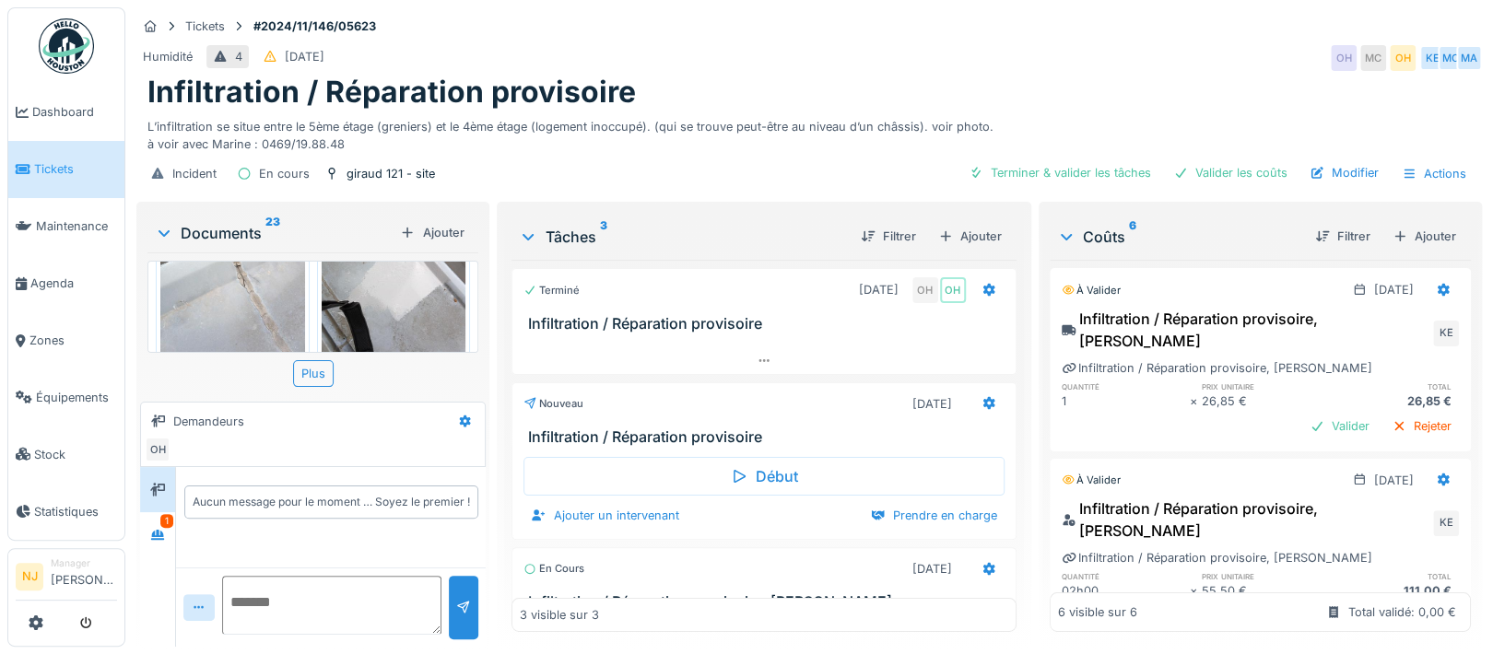
click at [357, 297] on img at bounding box center [394, 275] width 145 height 193
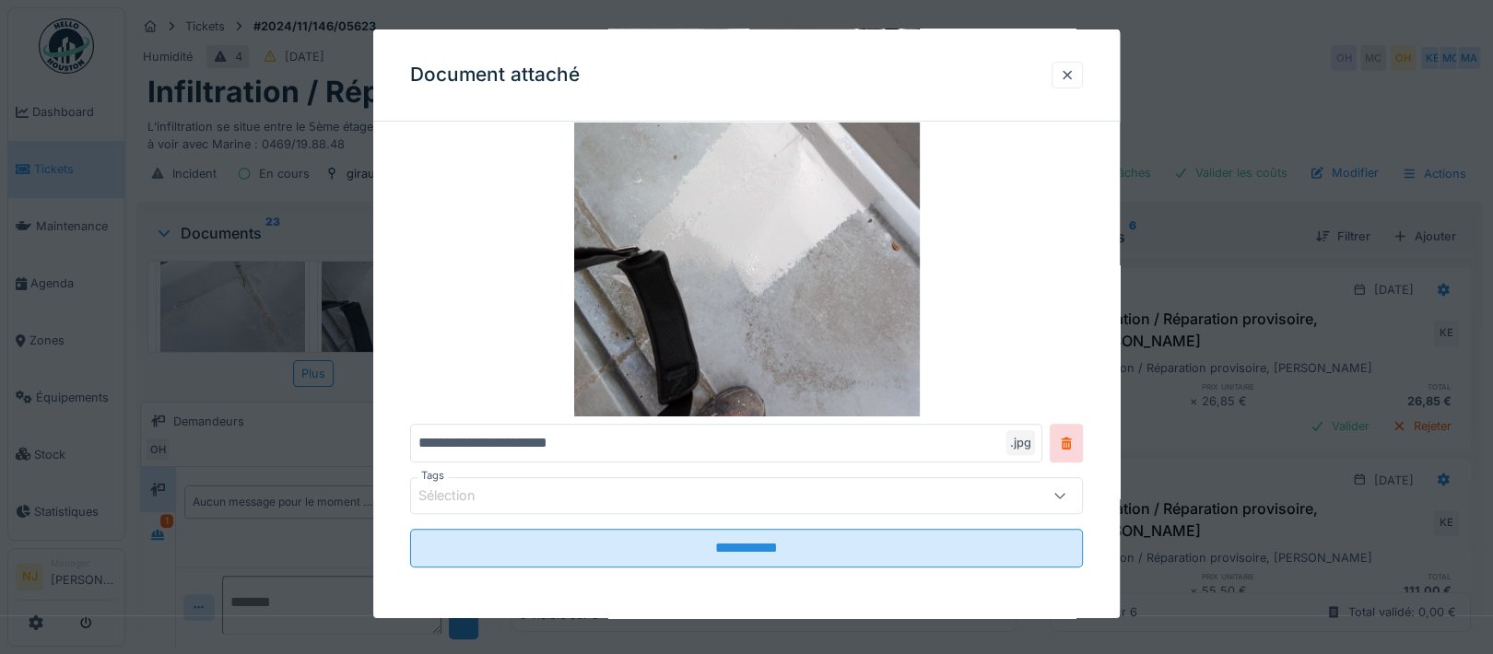
scroll to position [0, 0]
click at [1074, 75] on div at bounding box center [1067, 75] width 15 height 18
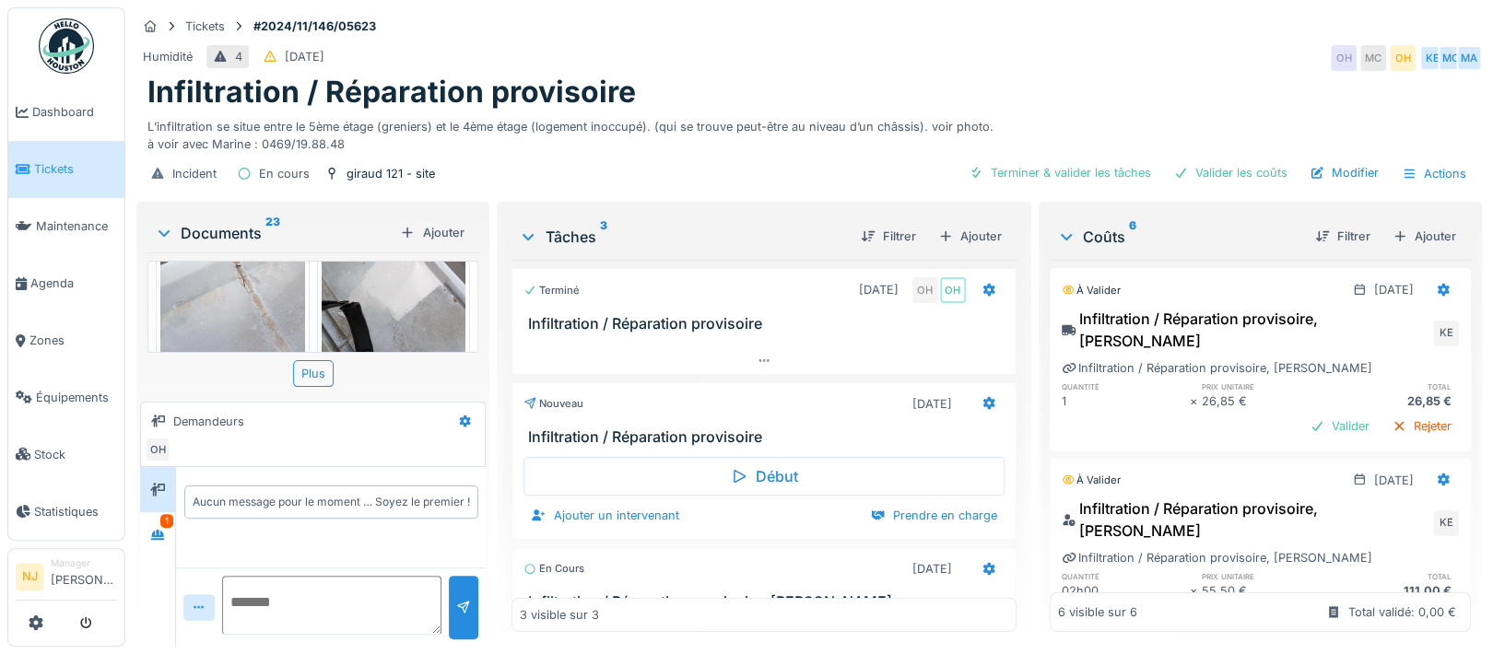
click at [205, 305] on img at bounding box center [232, 275] width 145 height 193
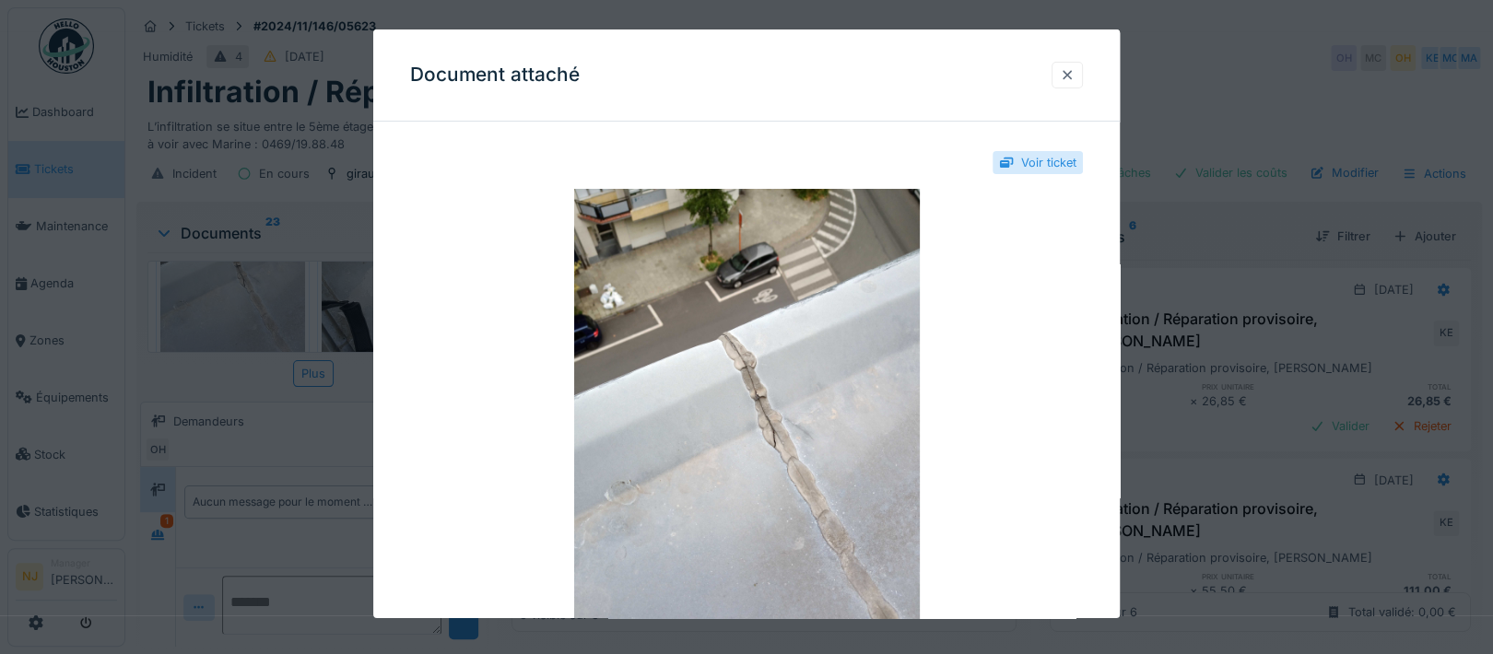
click at [1073, 74] on div at bounding box center [1067, 75] width 15 height 18
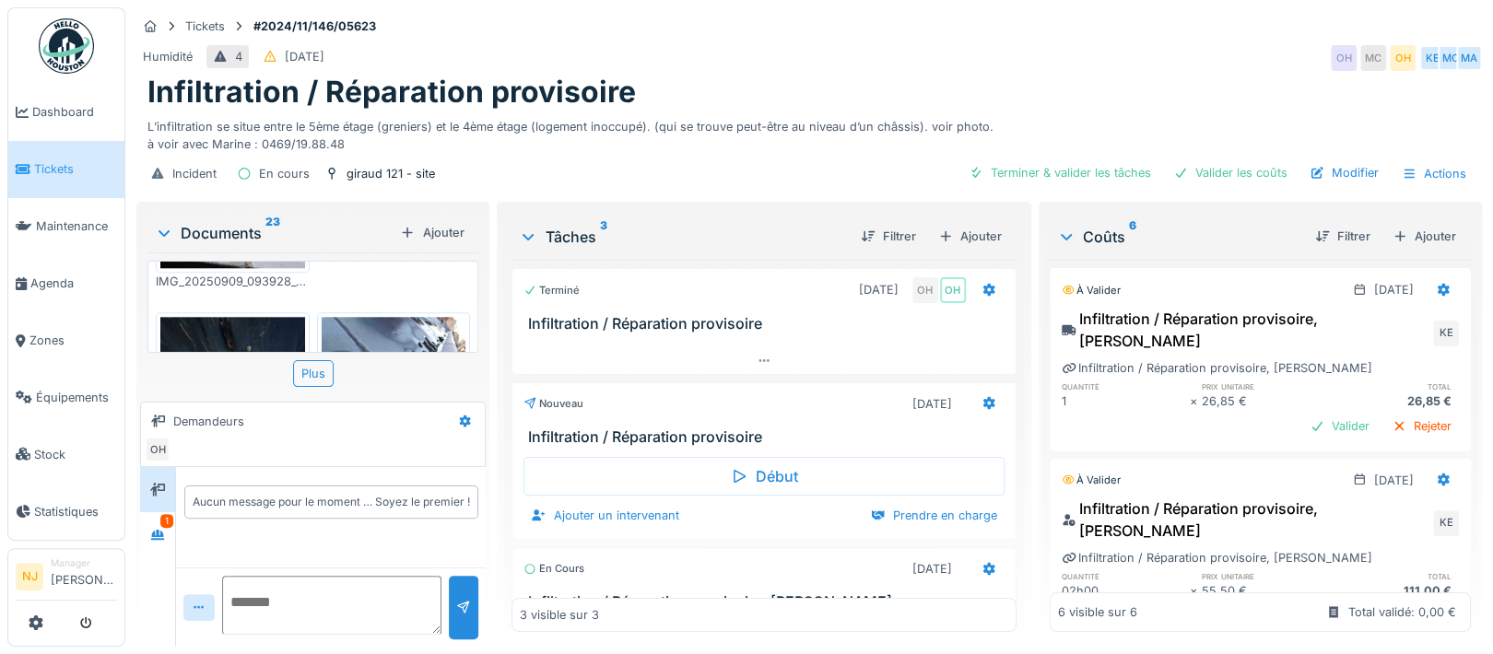
scroll to position [1203, 0]
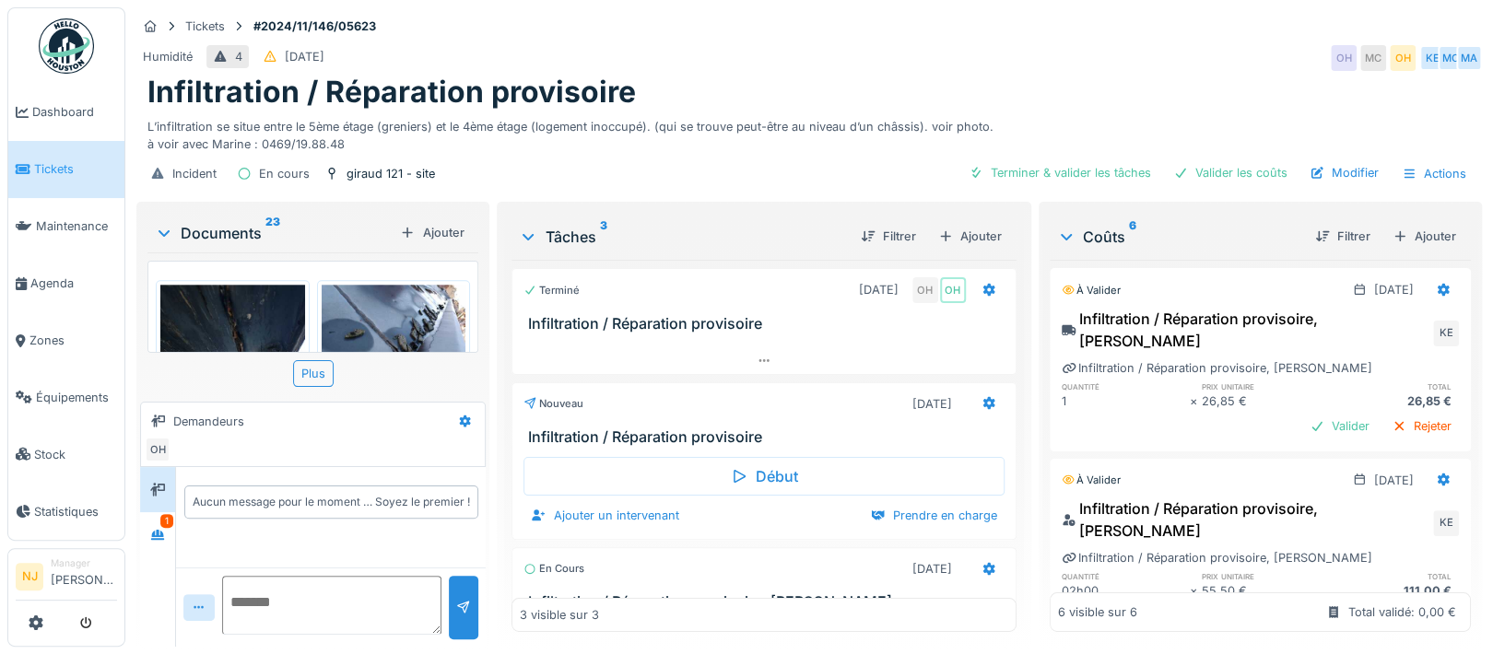
click at [379, 285] on img at bounding box center [394, 339] width 145 height 109
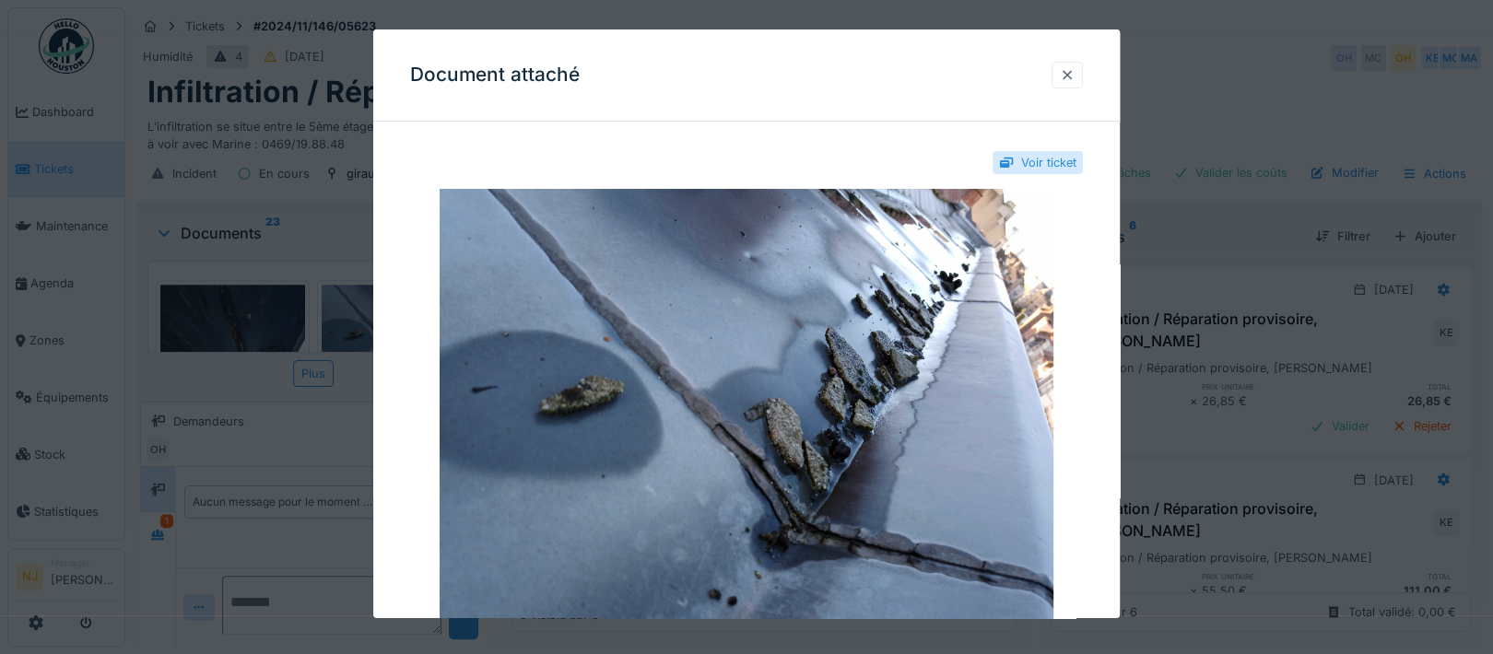
click at [1074, 77] on div at bounding box center [1067, 75] width 15 height 18
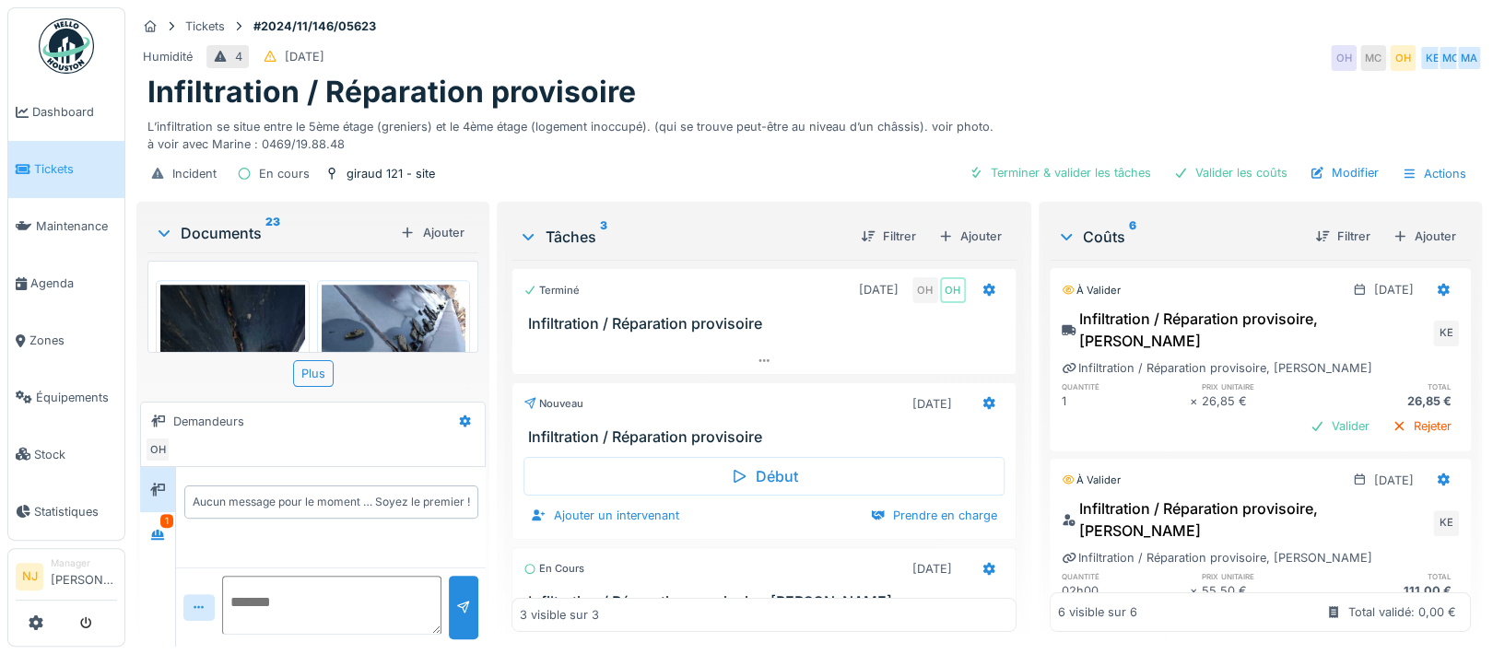
click at [205, 311] on img at bounding box center [232, 381] width 145 height 193
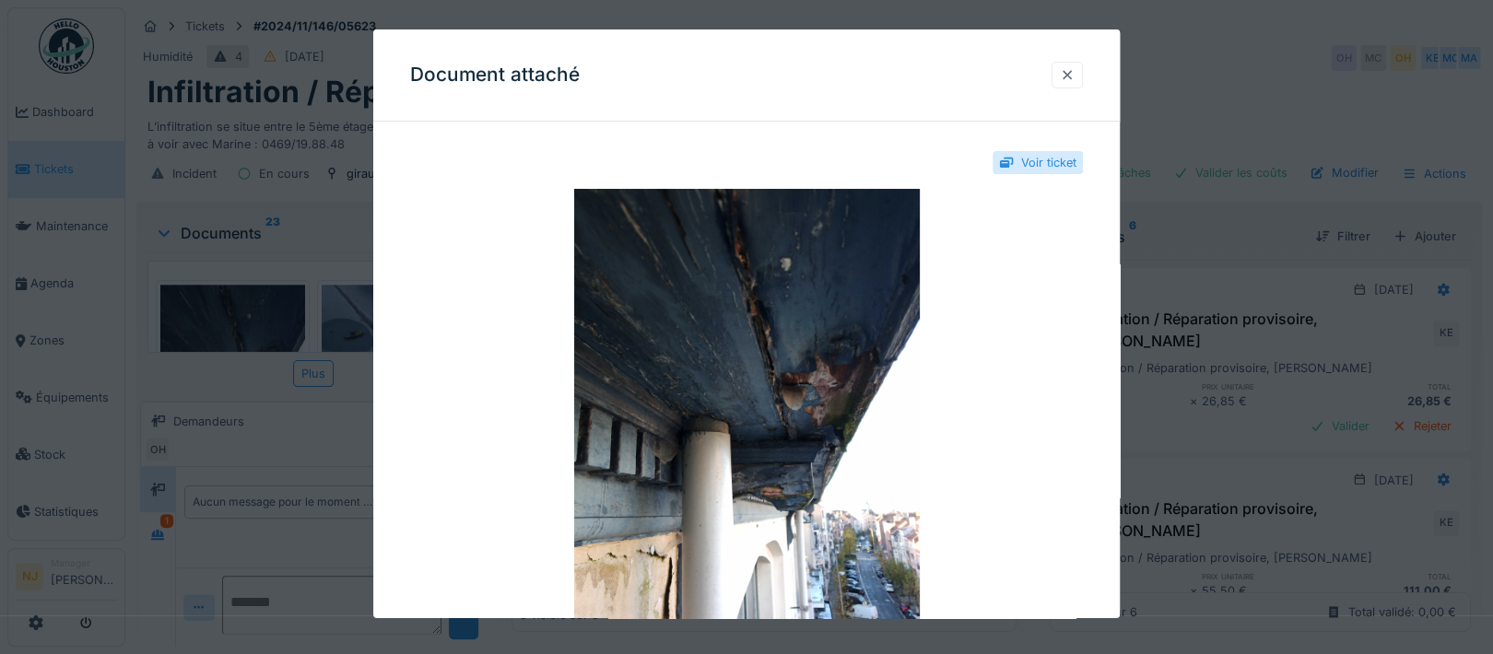
click at [1074, 77] on div at bounding box center [1067, 75] width 15 height 18
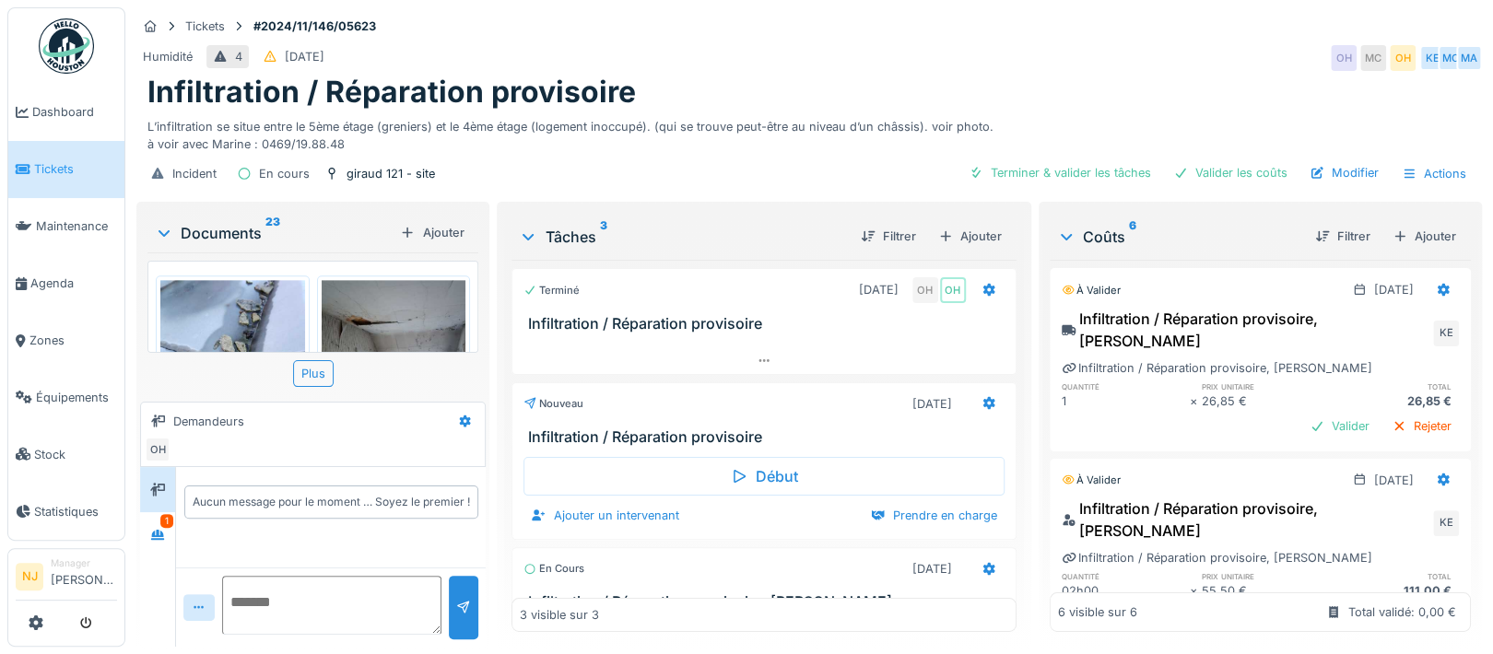
scroll to position [1572, 0]
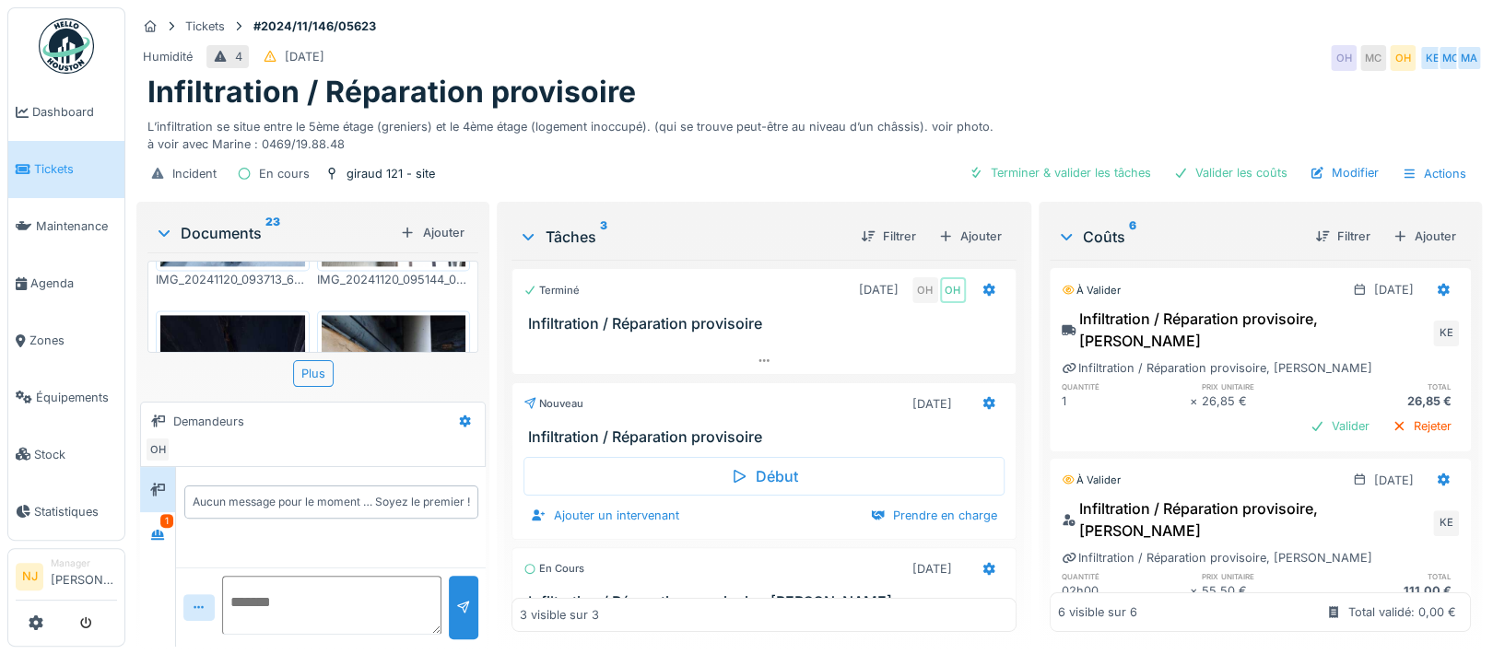
click at [380, 315] on img at bounding box center [394, 411] width 145 height 193
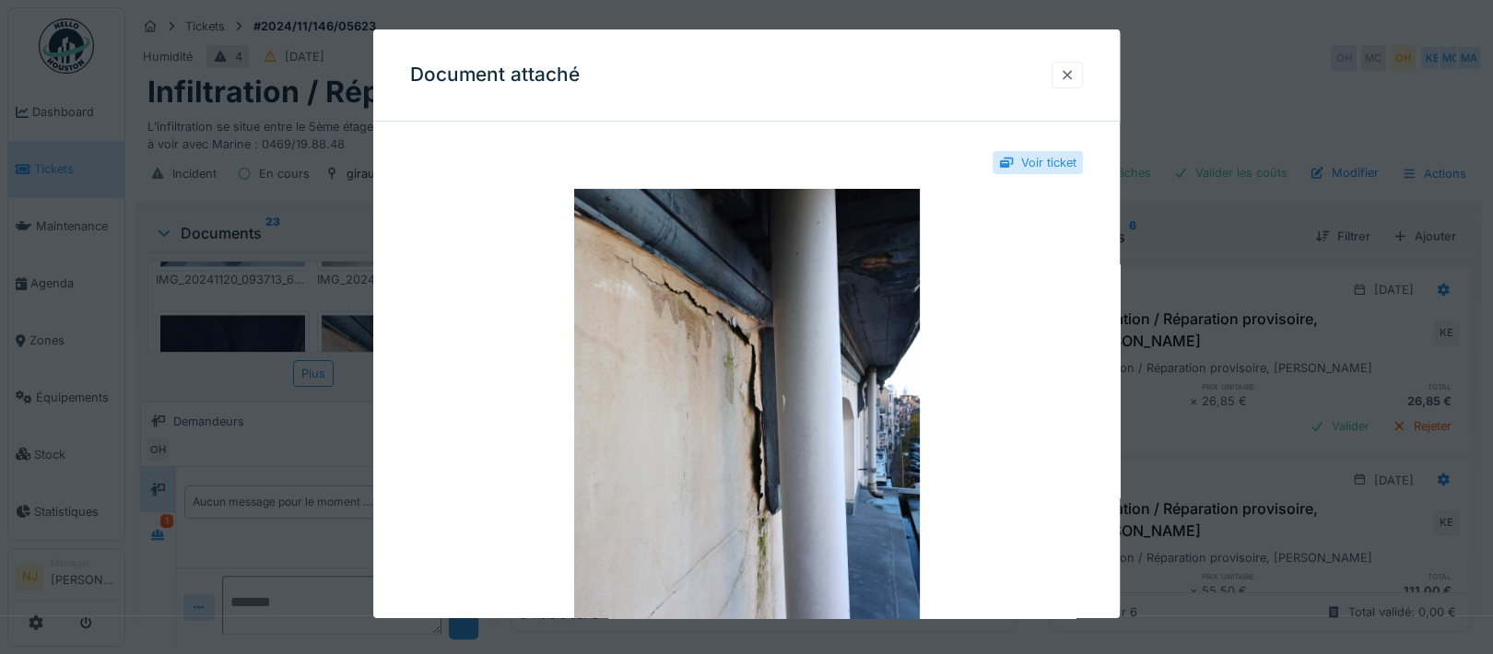
click at [1072, 71] on div at bounding box center [1067, 75] width 15 height 18
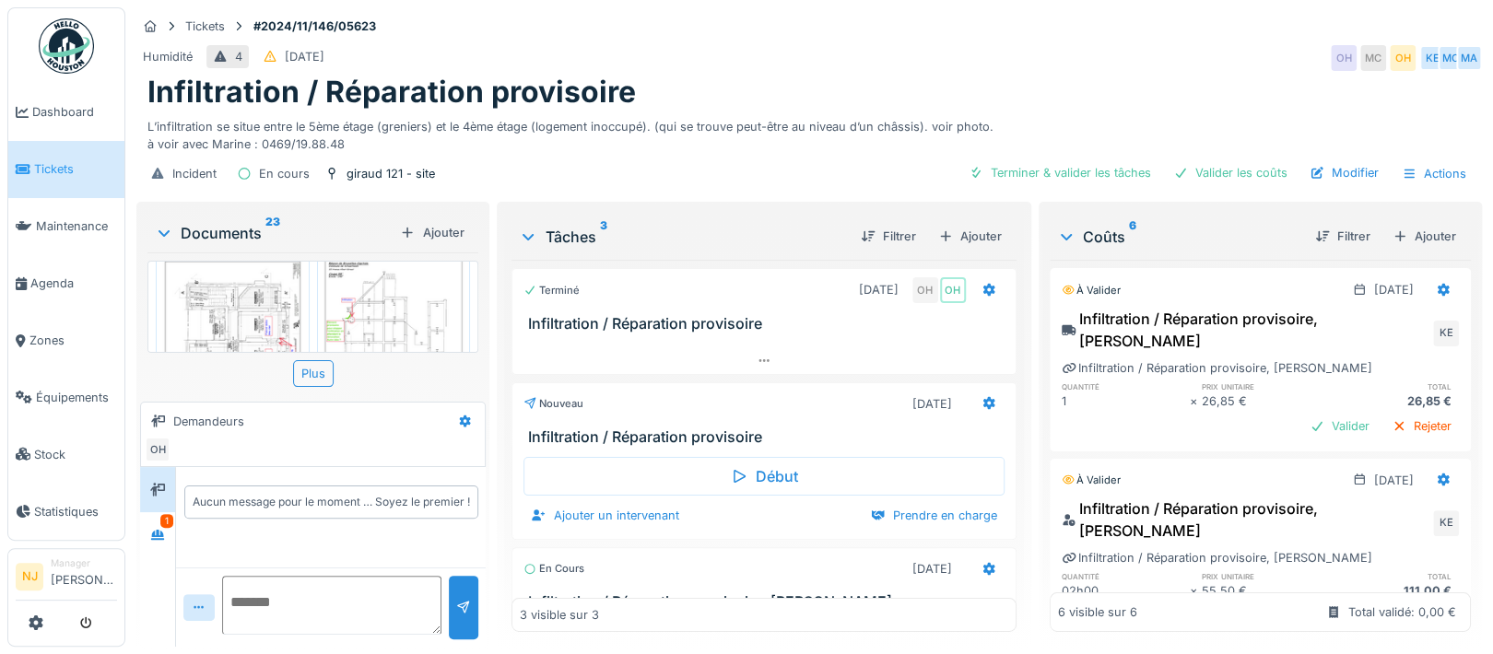
scroll to position [0, 0]
click at [165, 518] on div "1" at bounding box center [166, 521] width 13 height 14
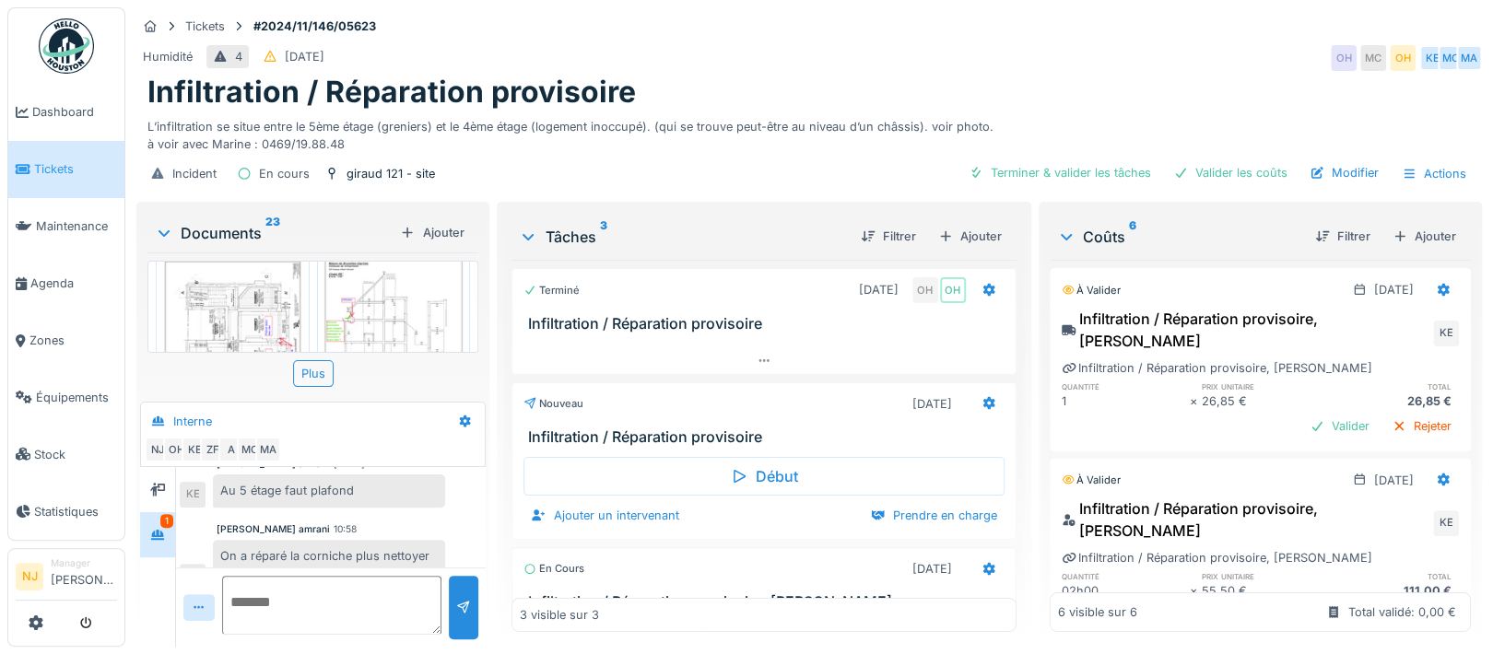
scroll to position [332, 0]
